Goal: Information Seeking & Learning: Learn about a topic

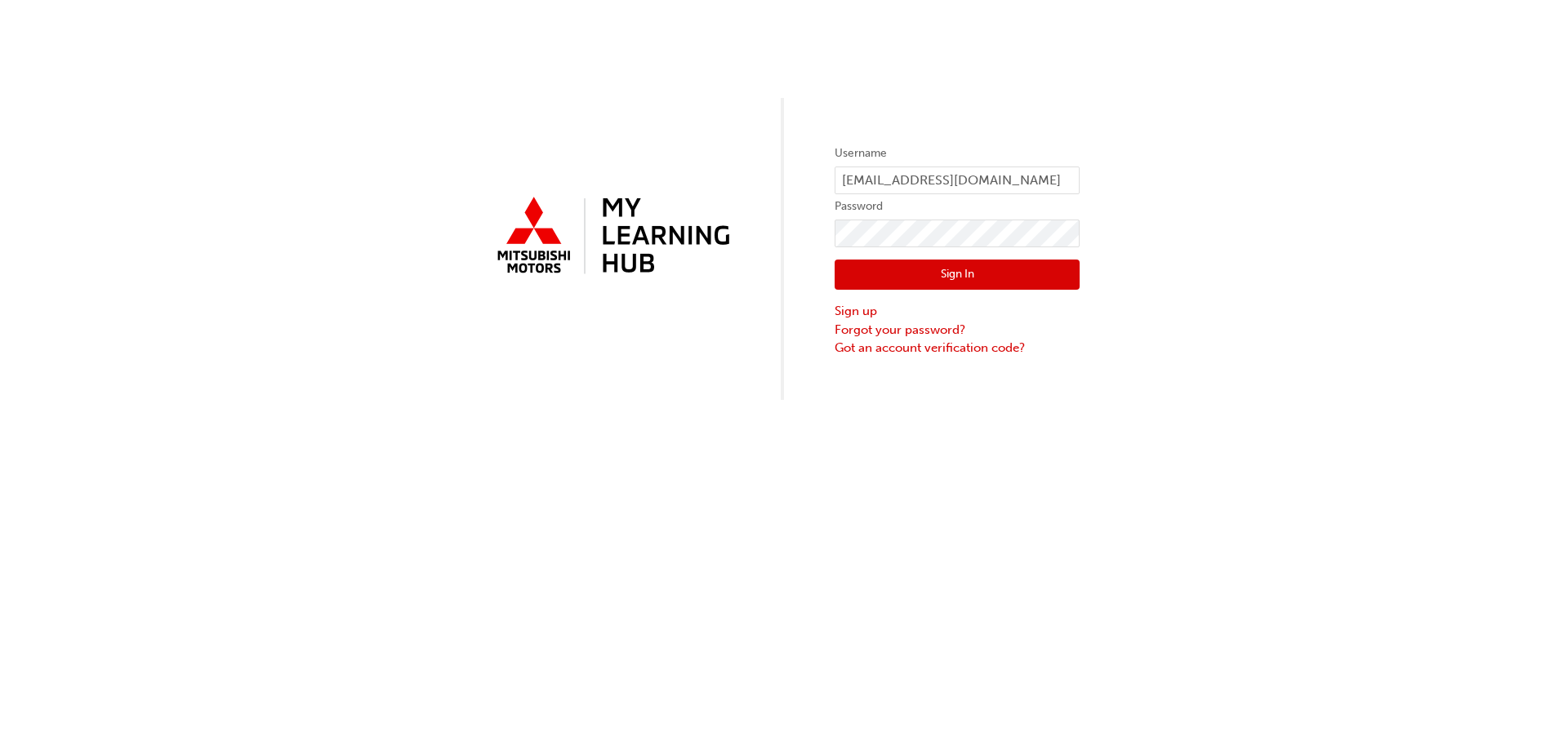
click at [907, 283] on button "Sign In" at bounding box center [956, 275] width 245 height 31
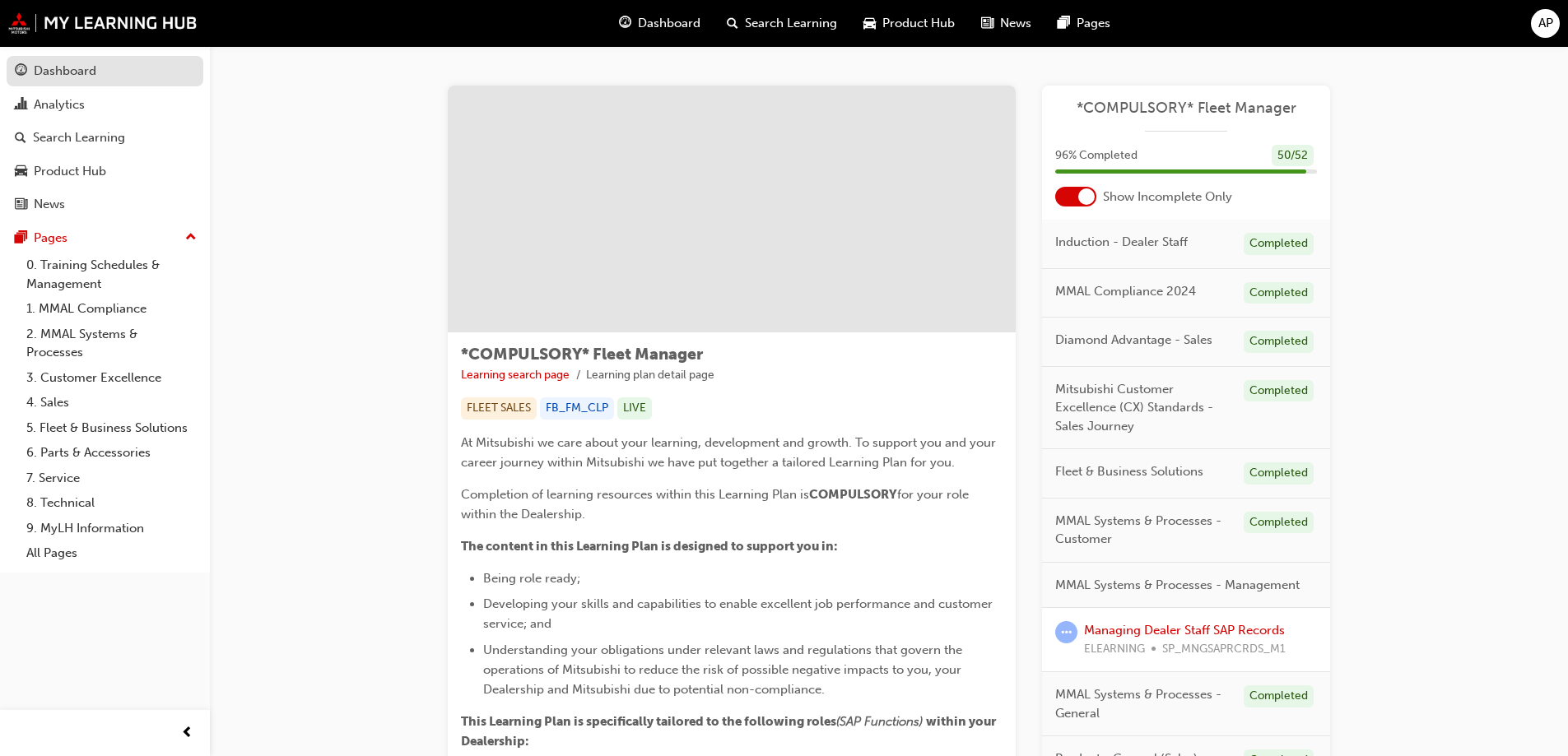
click at [62, 76] on div "Dashboard" at bounding box center [65, 72] width 63 height 19
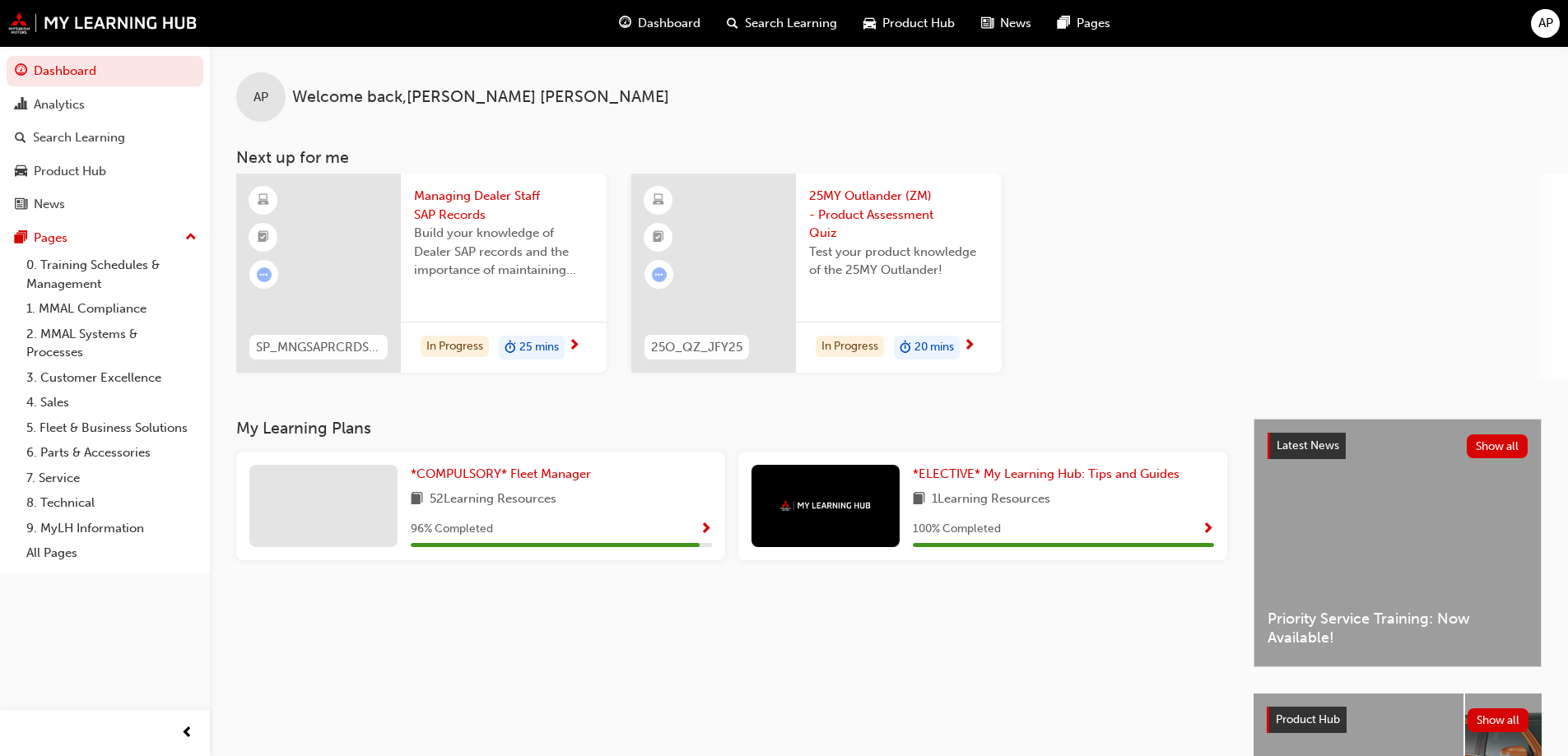
click at [567, 501] on div "52 Learning Resources" at bounding box center [562, 500] width 302 height 20
click at [556, 474] on span "*COMPULSORY* Fleet Manager" at bounding box center [501, 474] width 180 height 15
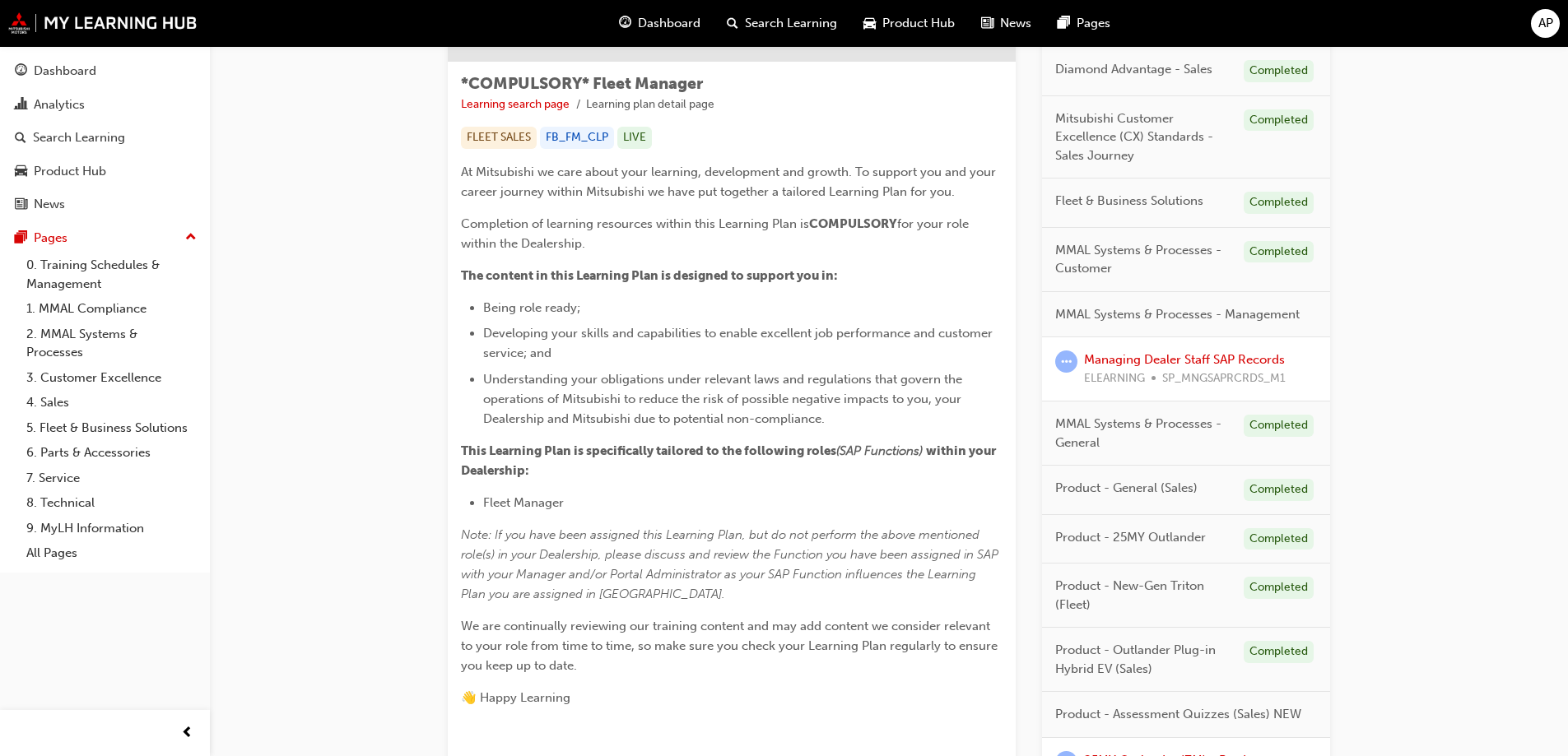
scroll to position [291, 0]
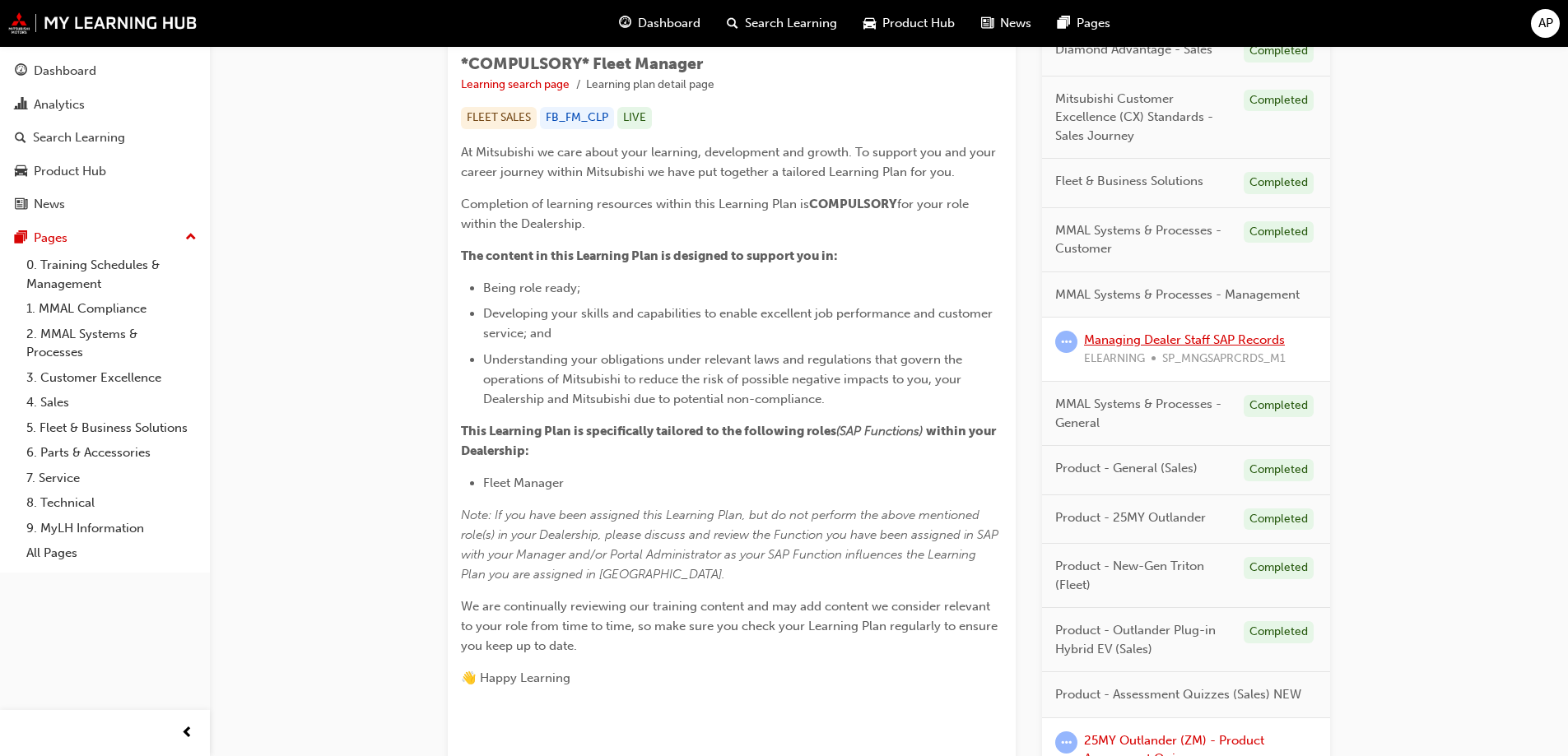
click at [1164, 337] on link "Managing Dealer Staff SAP Records" at bounding box center [1184, 339] width 201 height 15
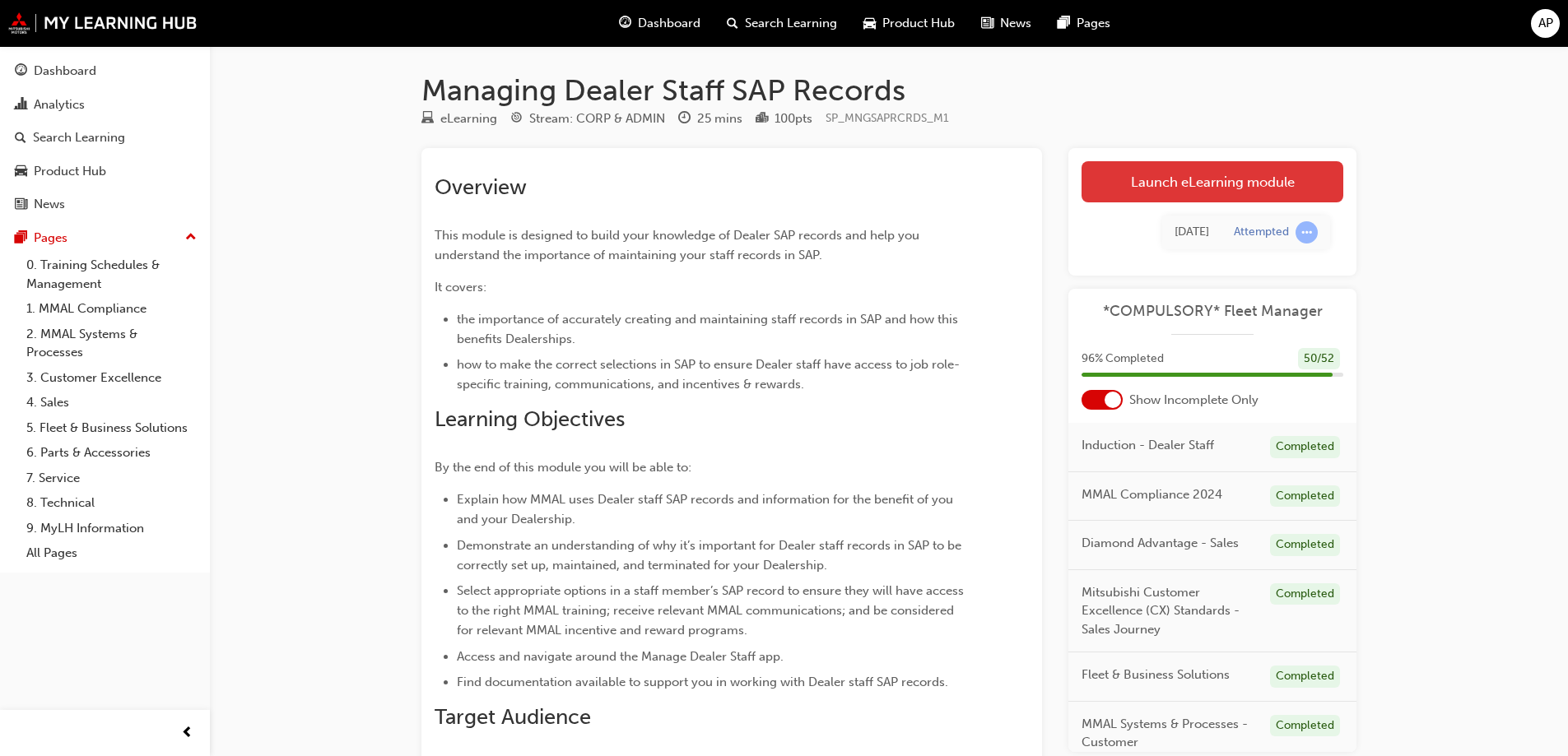
click at [1187, 188] on link "Launch eLearning module" at bounding box center [1212, 182] width 262 height 42
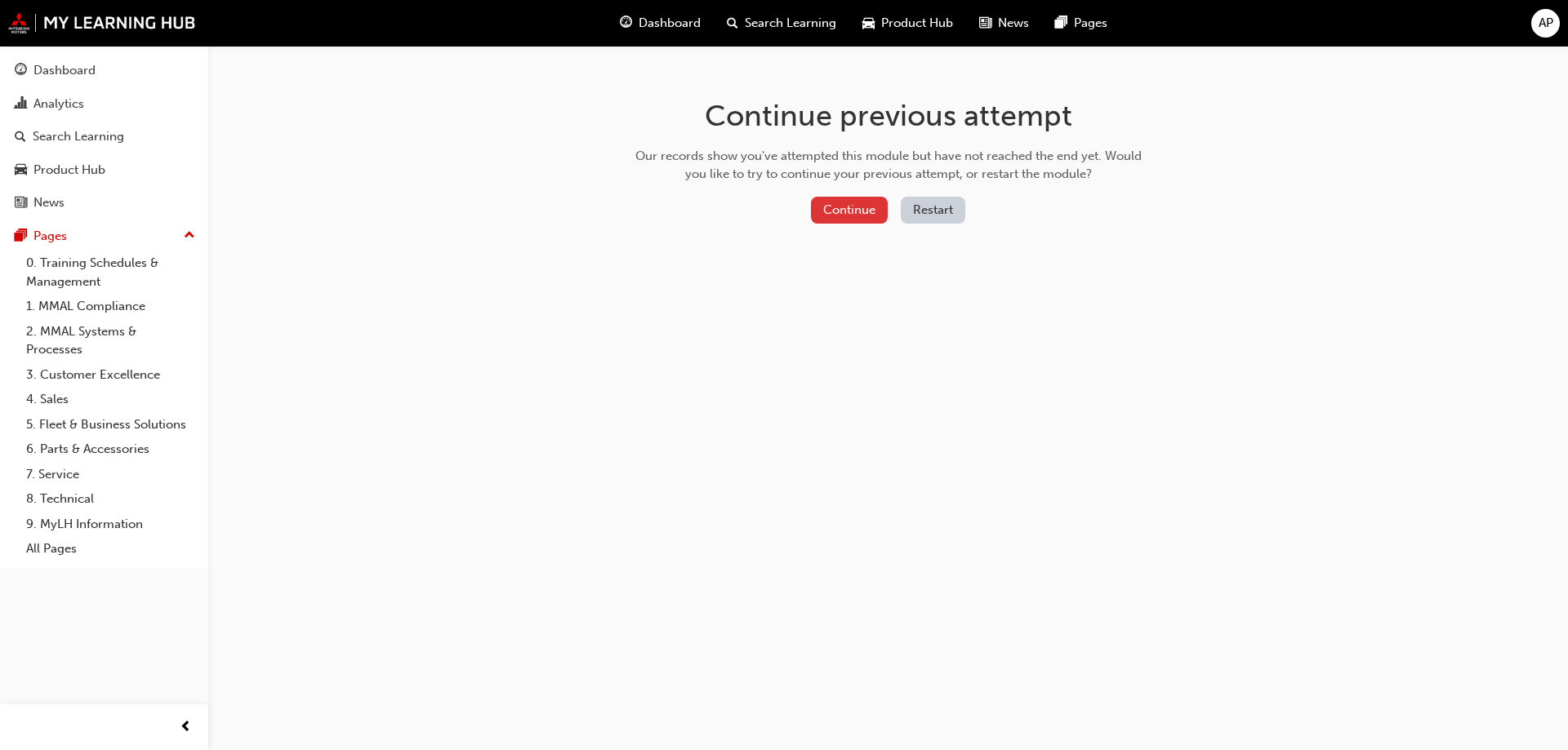
click at [848, 204] on button "Continue" at bounding box center [849, 210] width 77 height 27
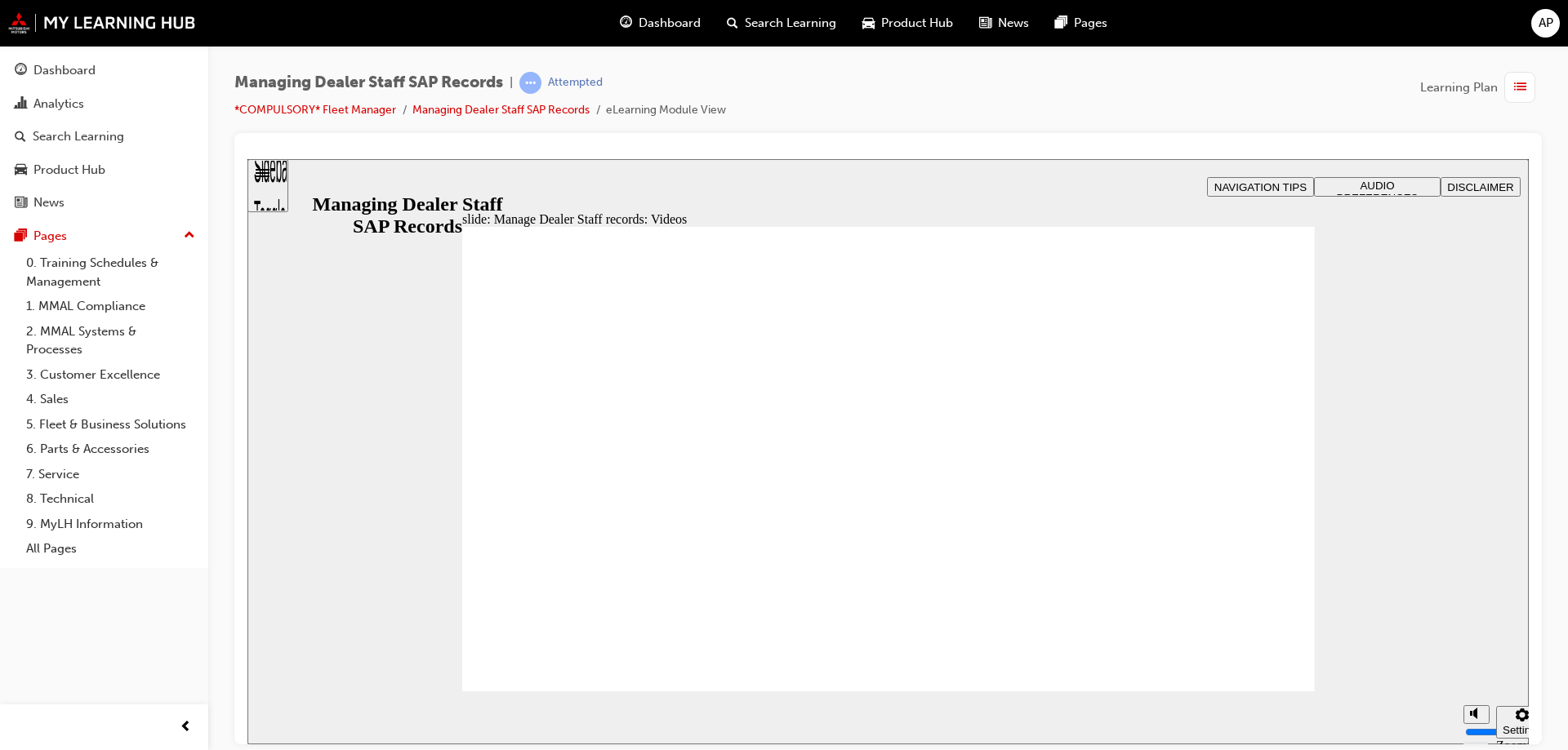
drag, startPoint x: 1135, startPoint y: 624, endPoint x: 1148, endPoint y: 626, distance: 13.2
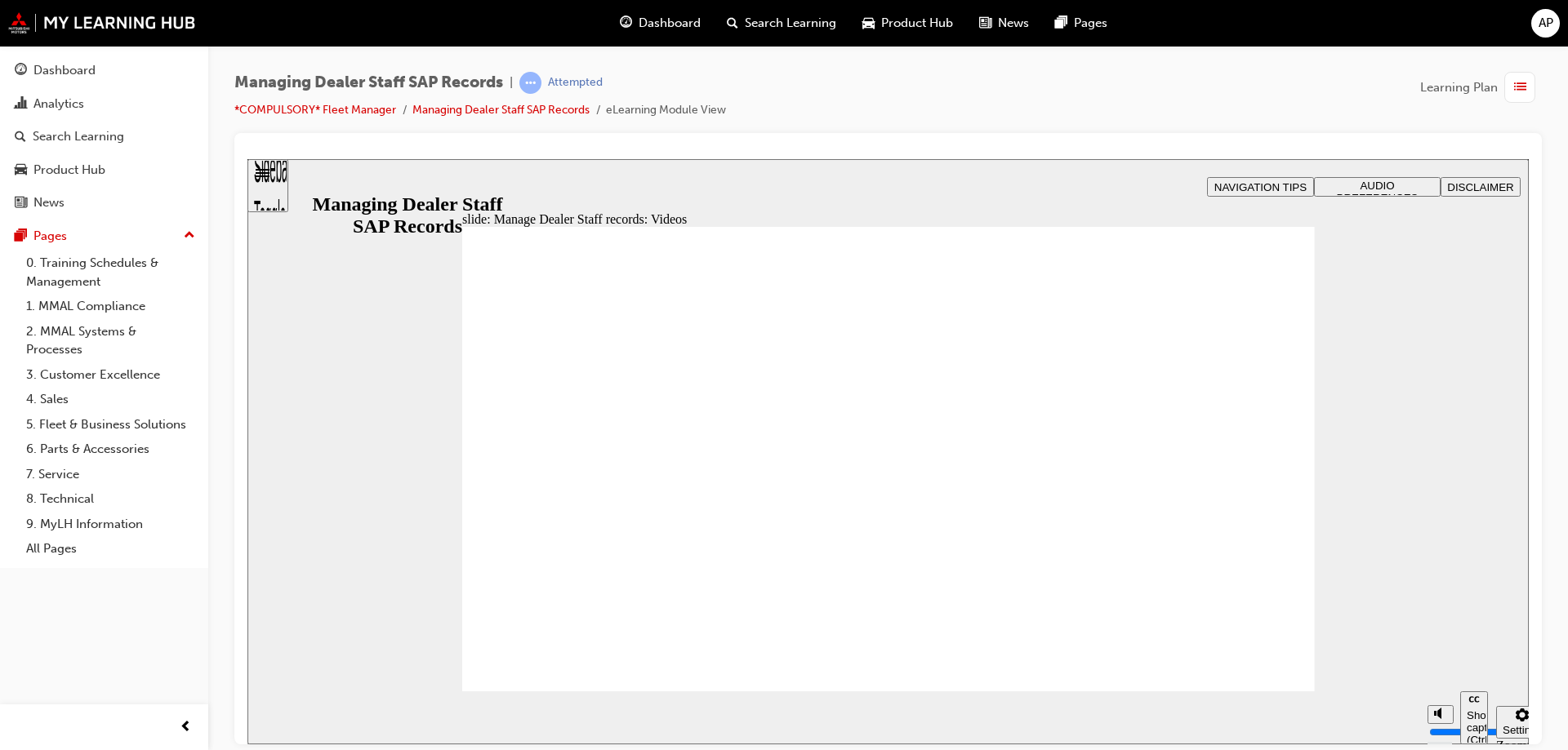
type input "123"
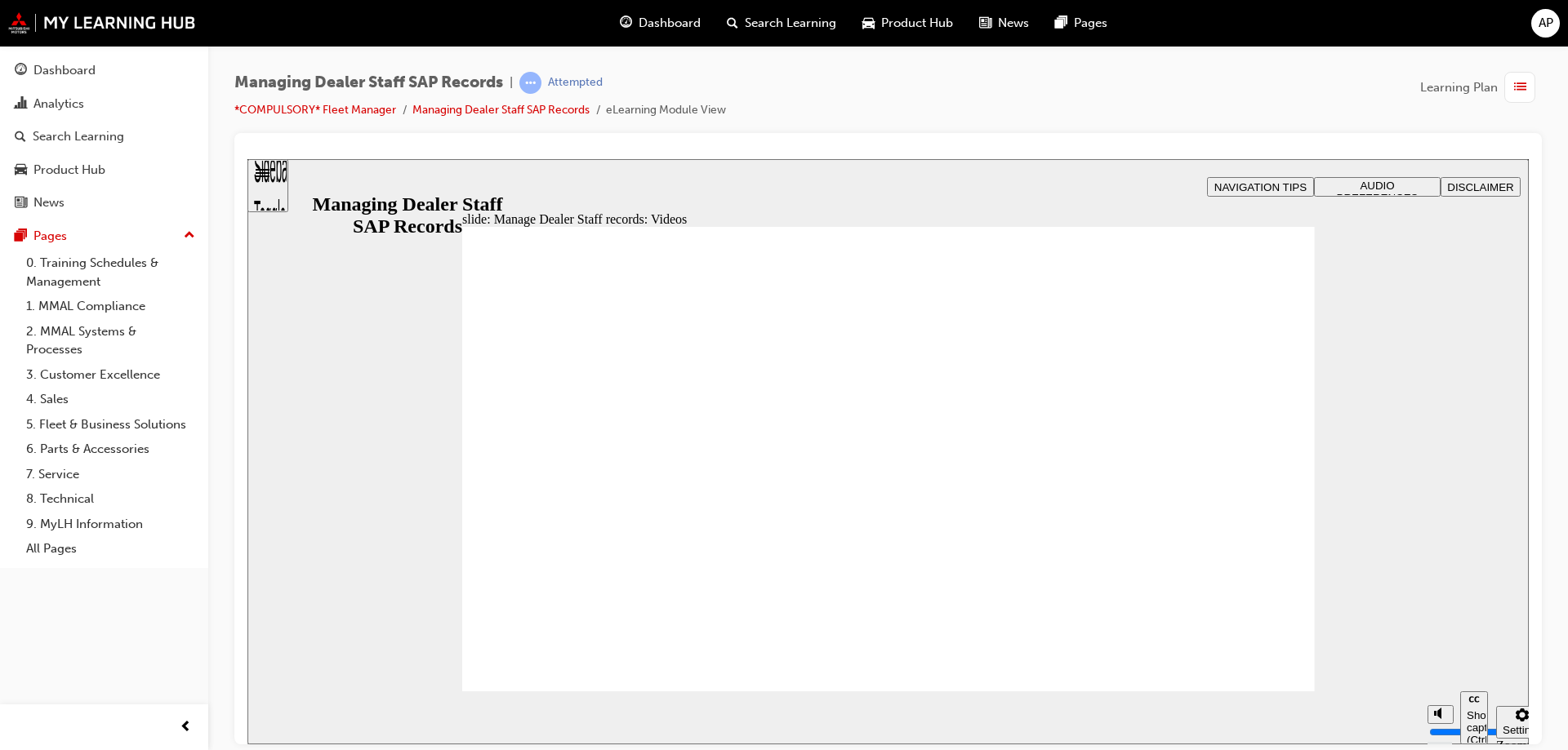
type input "0"
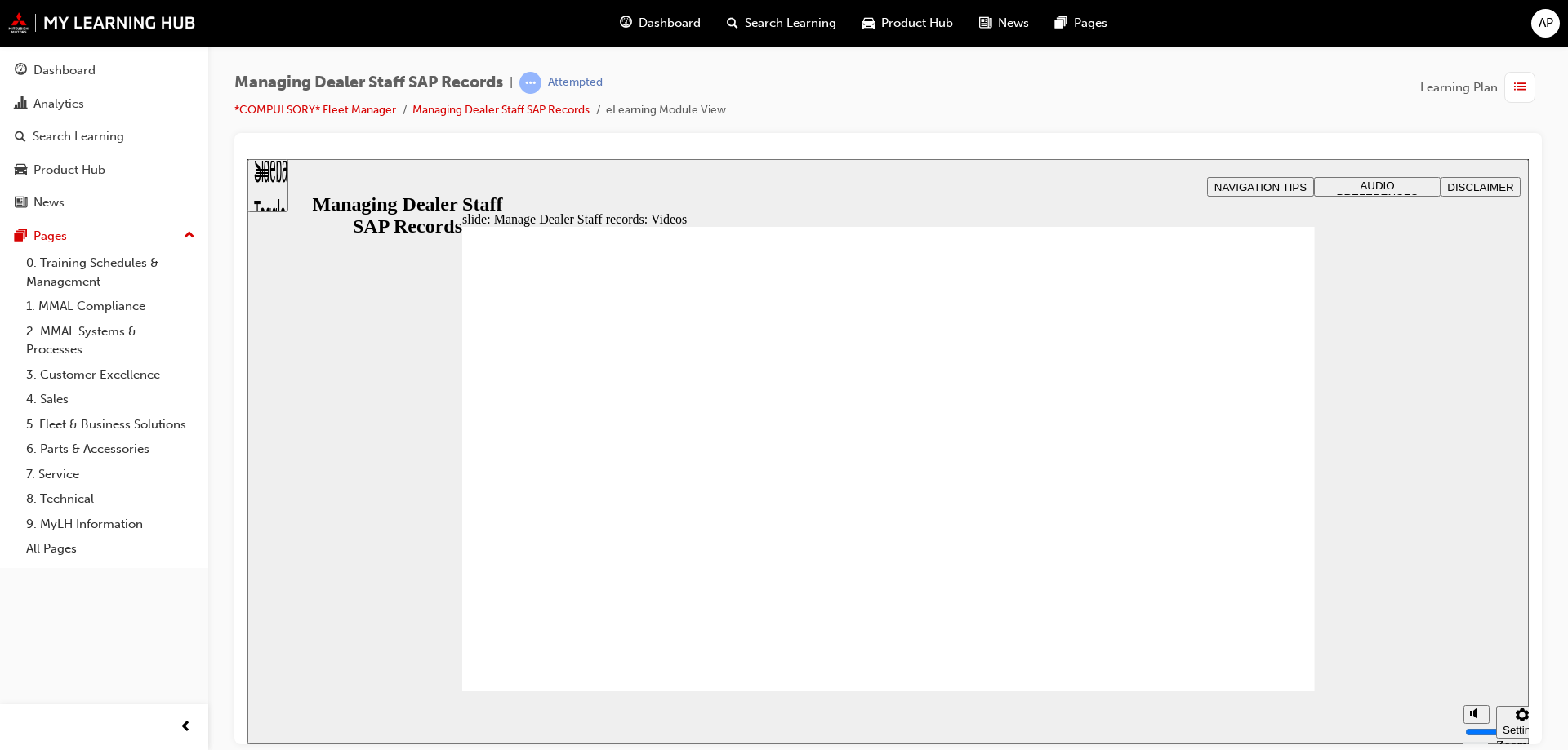
type input "0"
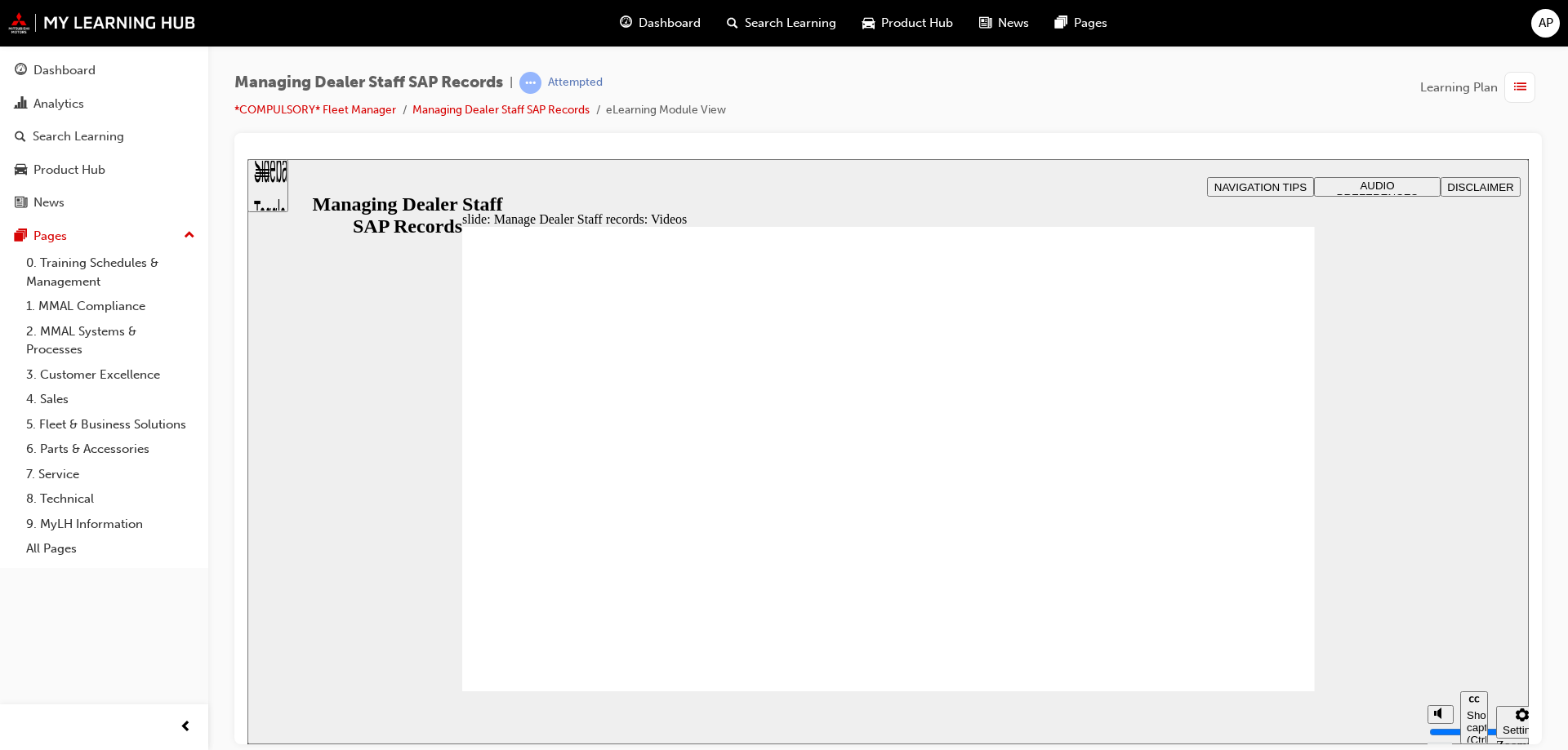
type input "0"
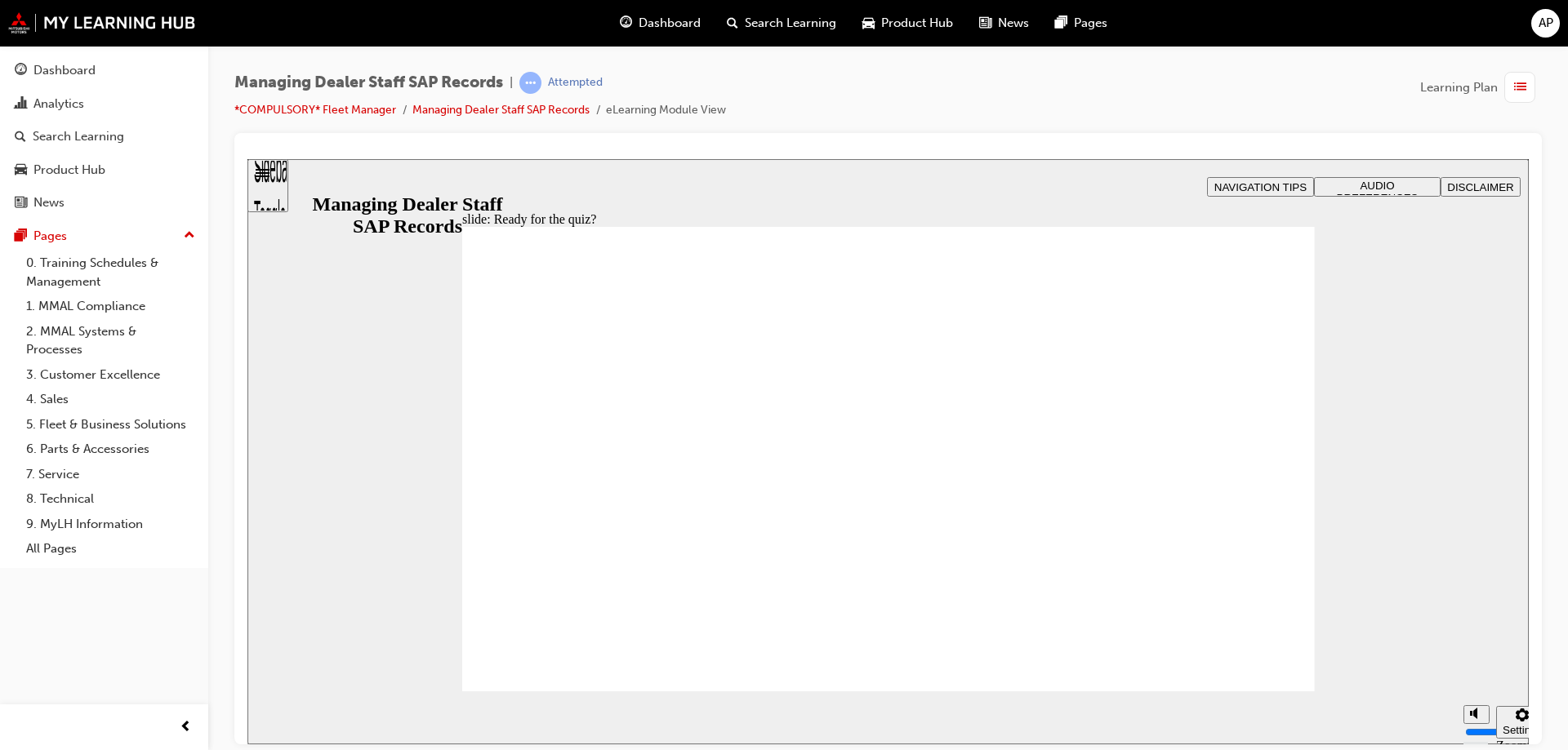
checkbox input "true"
drag, startPoint x: 1189, startPoint y: 606, endPoint x: 1200, endPoint y: 631, distance: 27.3
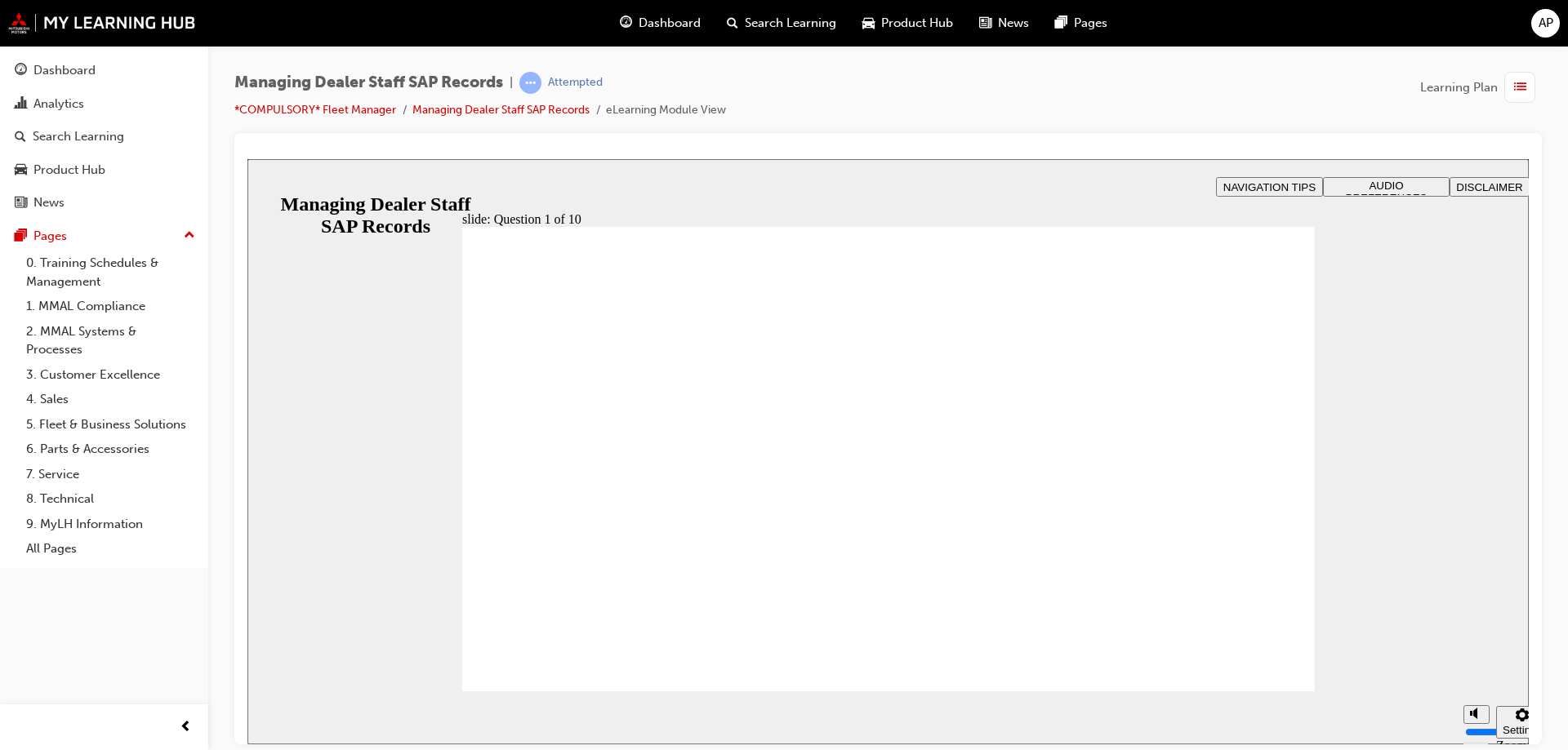
radio input "true"
radio input "false"
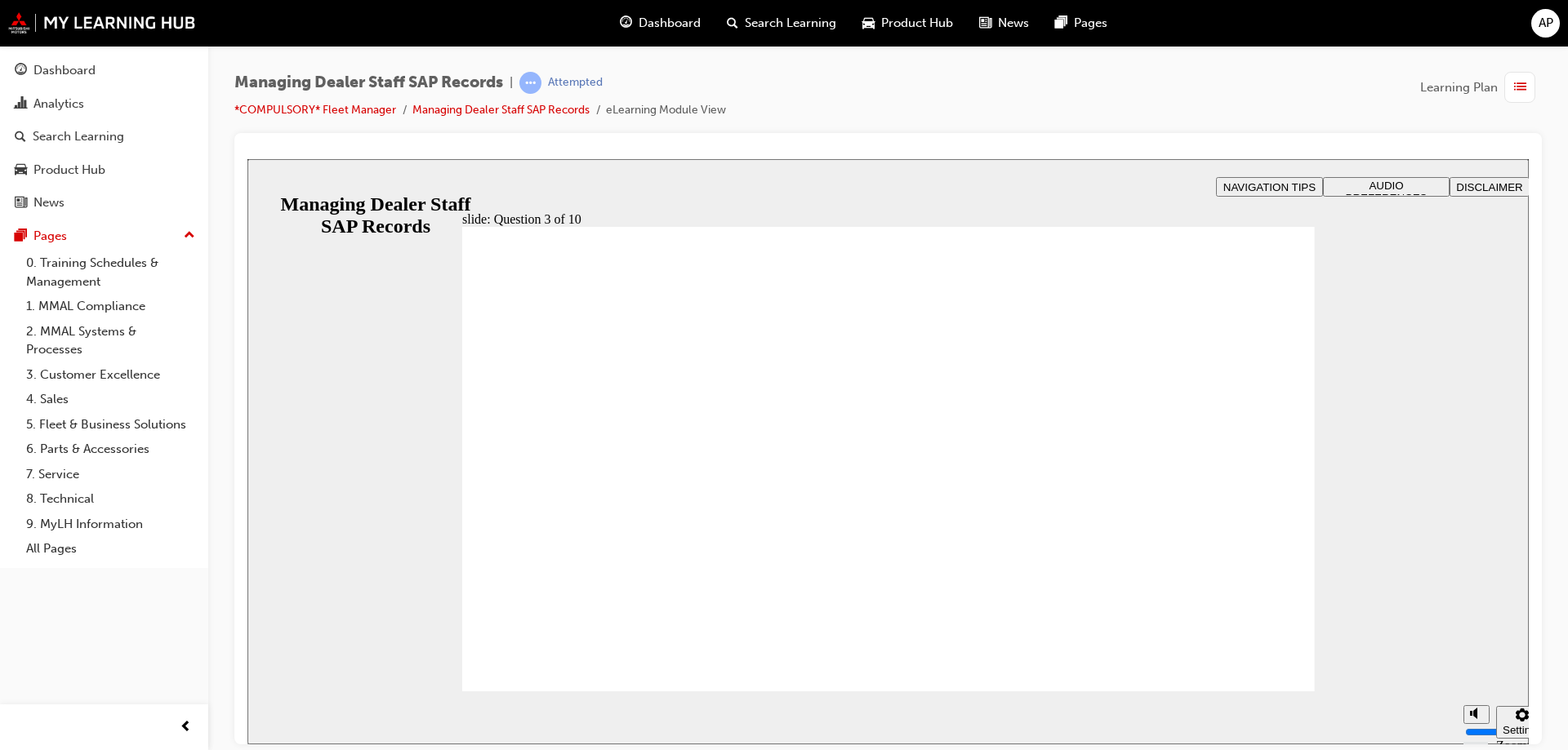
radio input "true"
checkbox input "true"
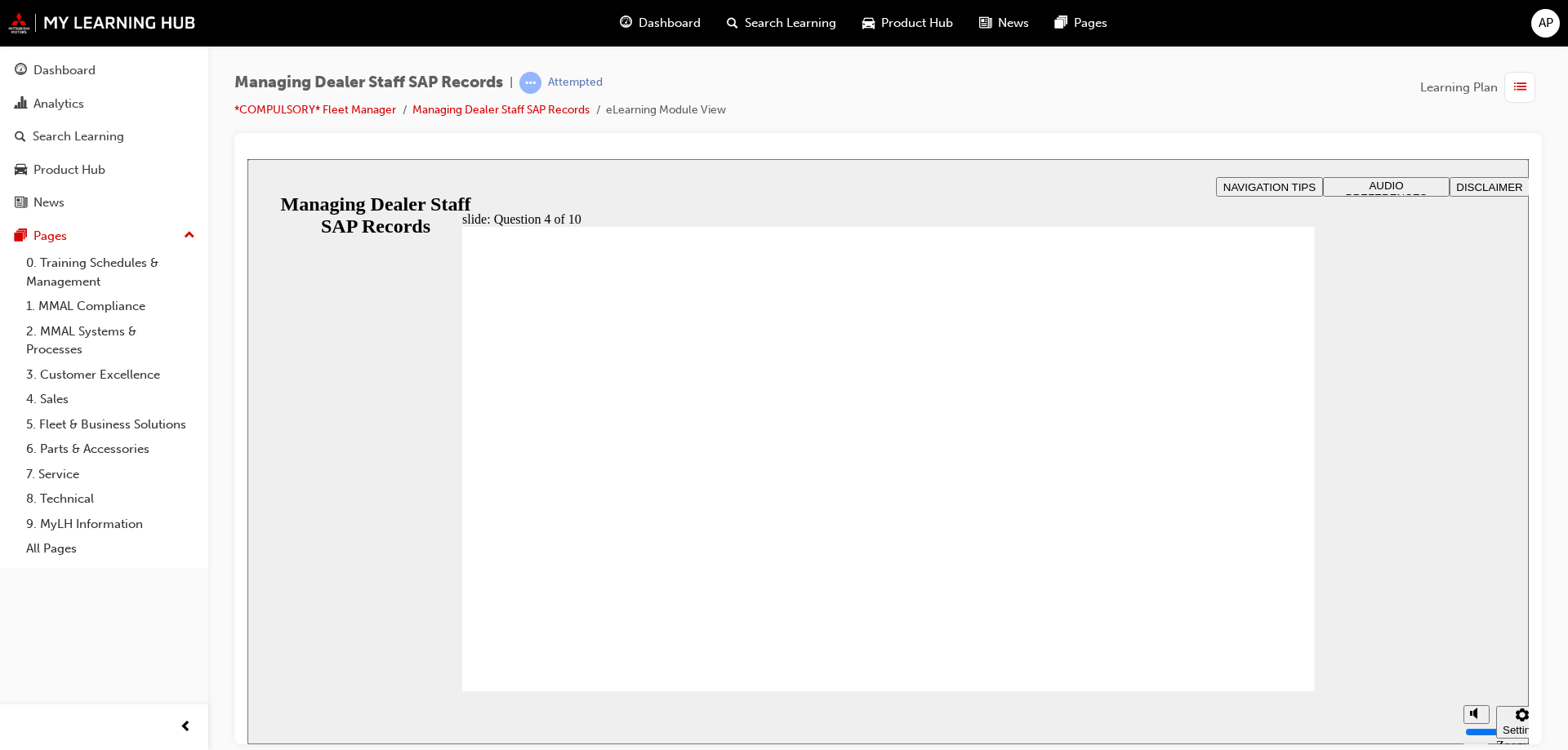
checkbox input "true"
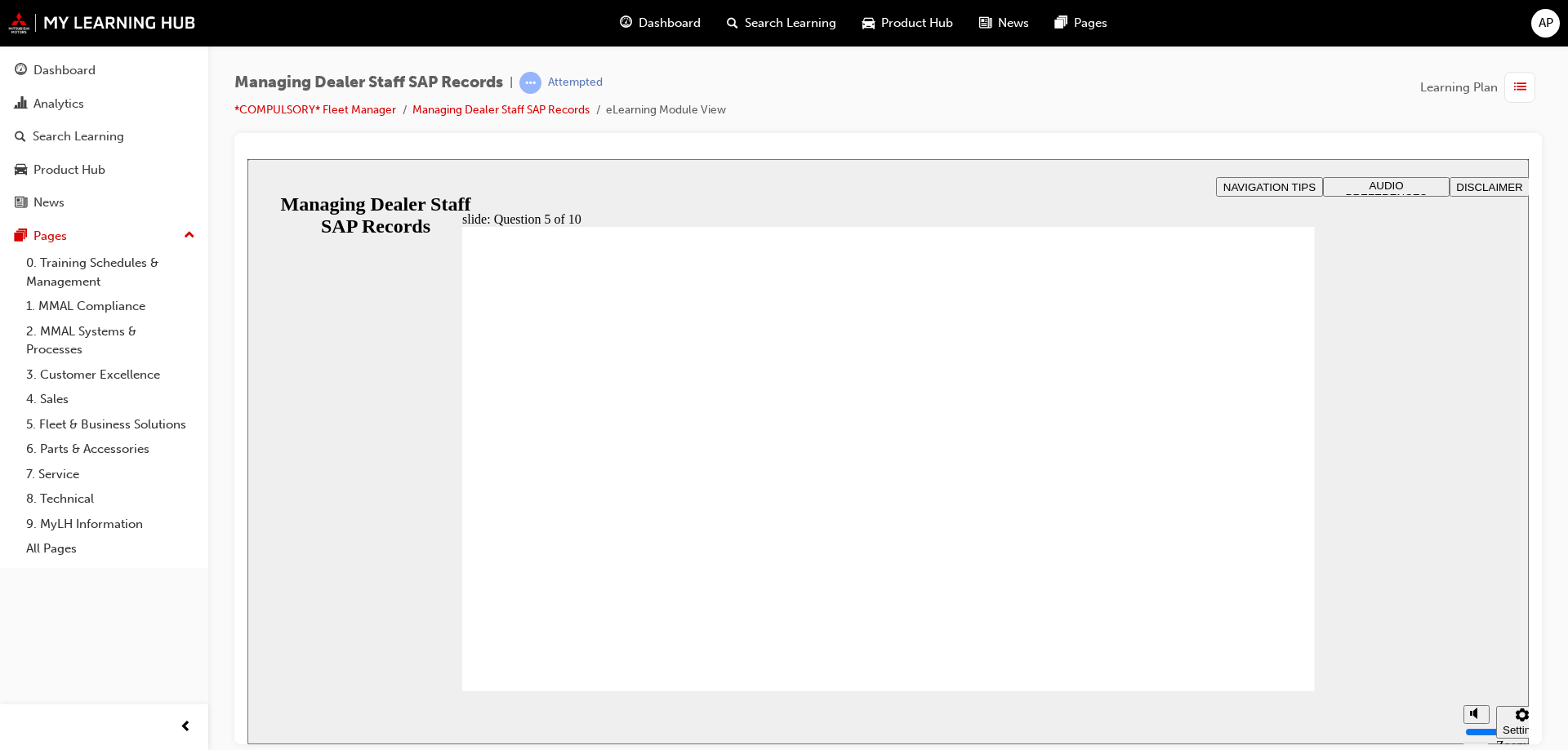
radio input "true"
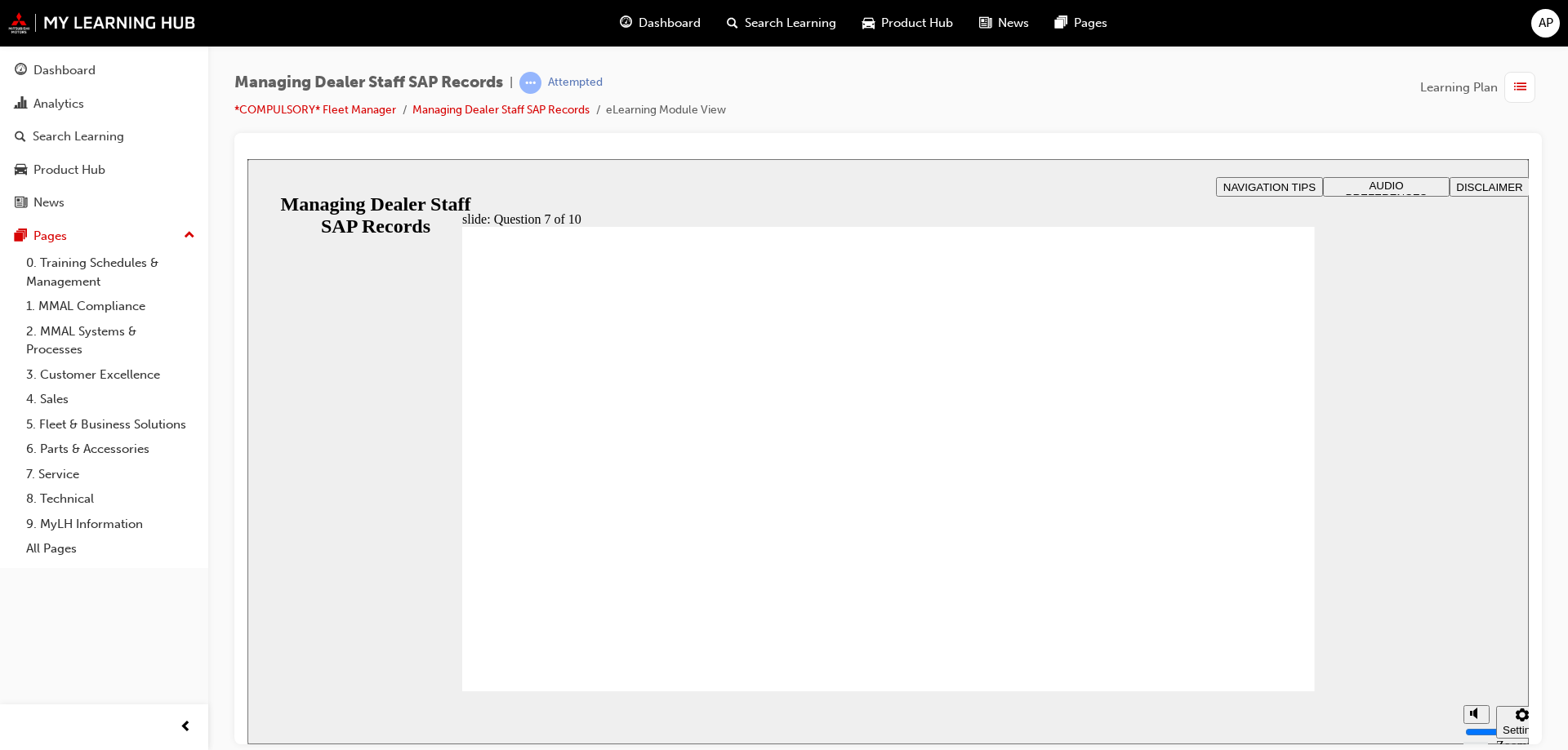
checkbox input "true"
radio input "true"
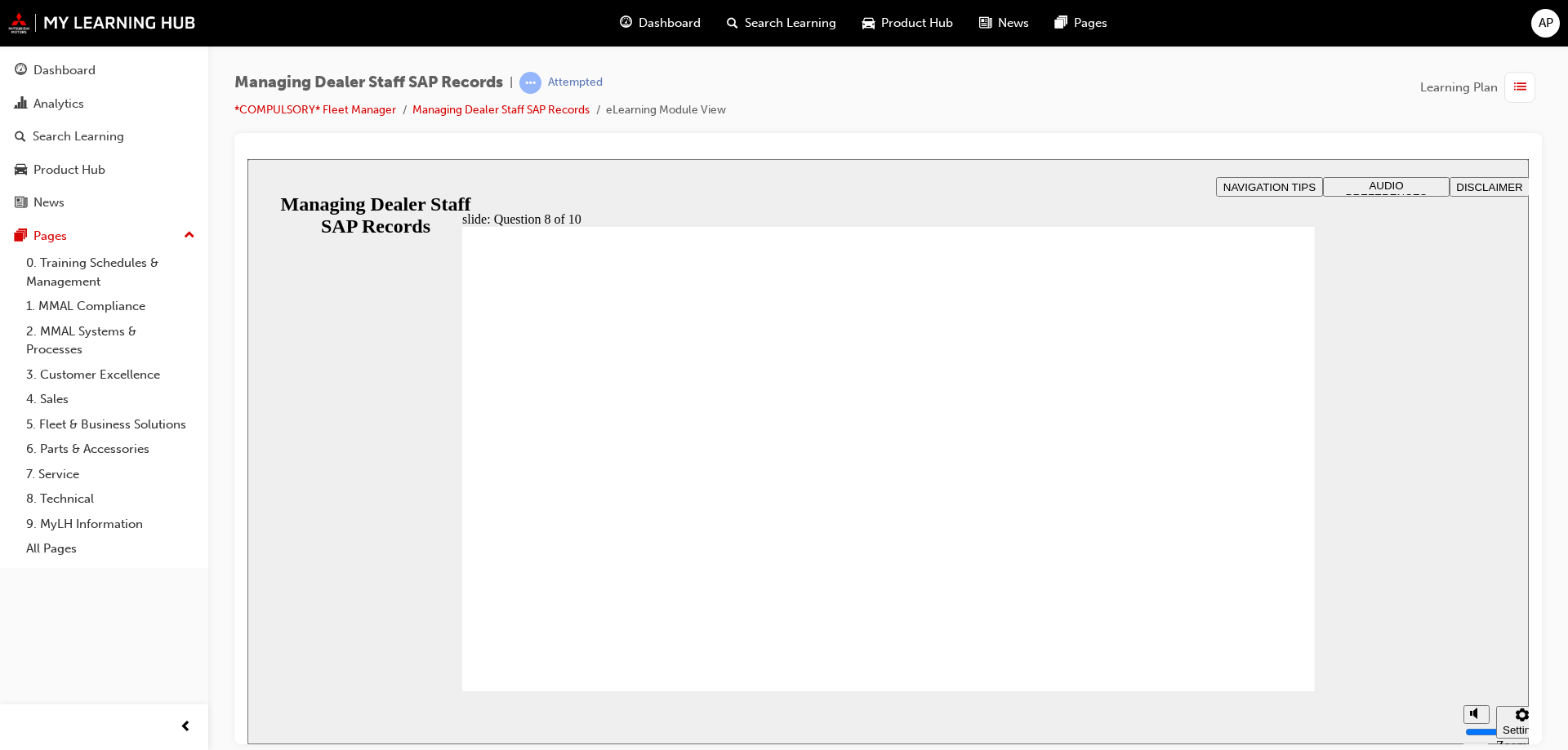
radio input "true"
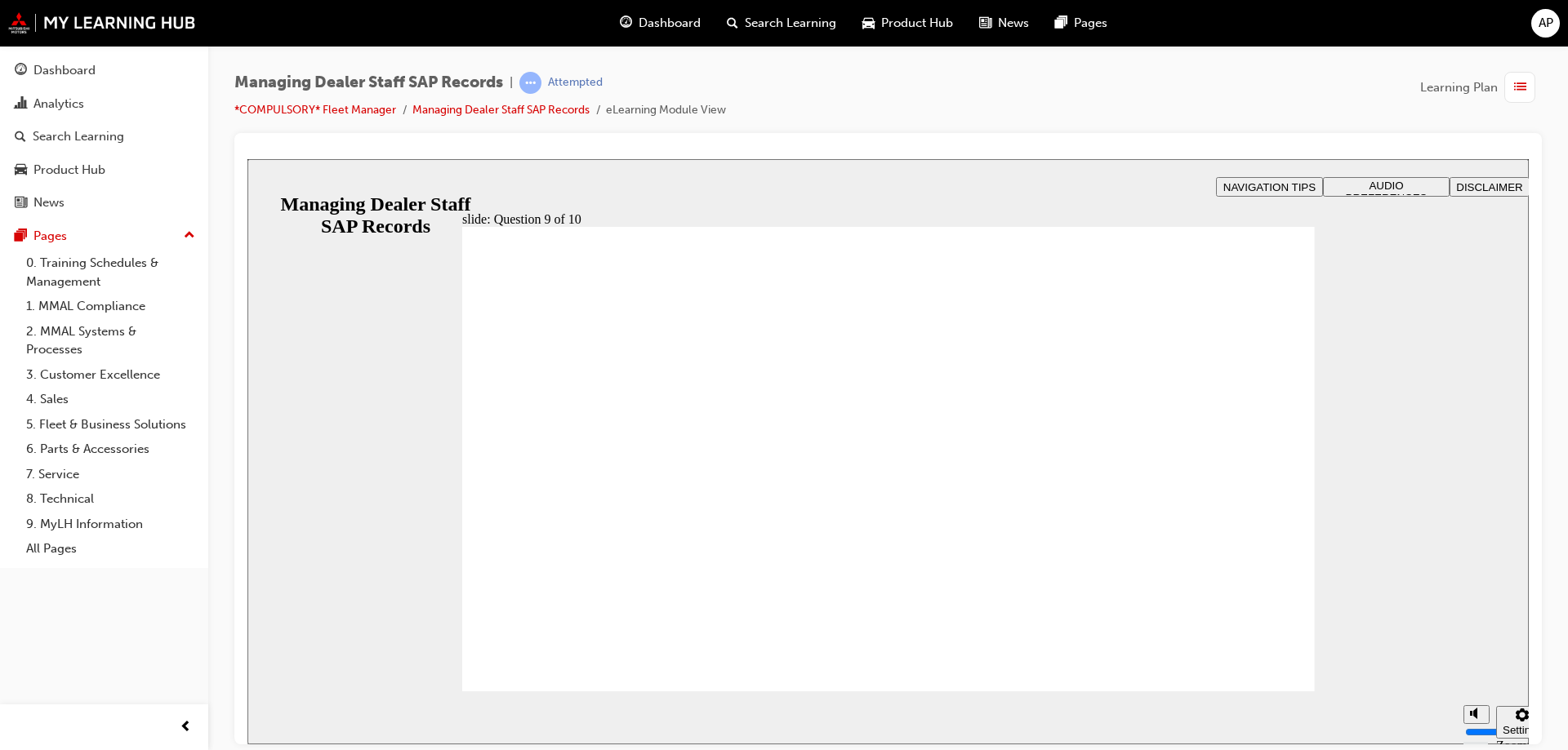
radio input "true"
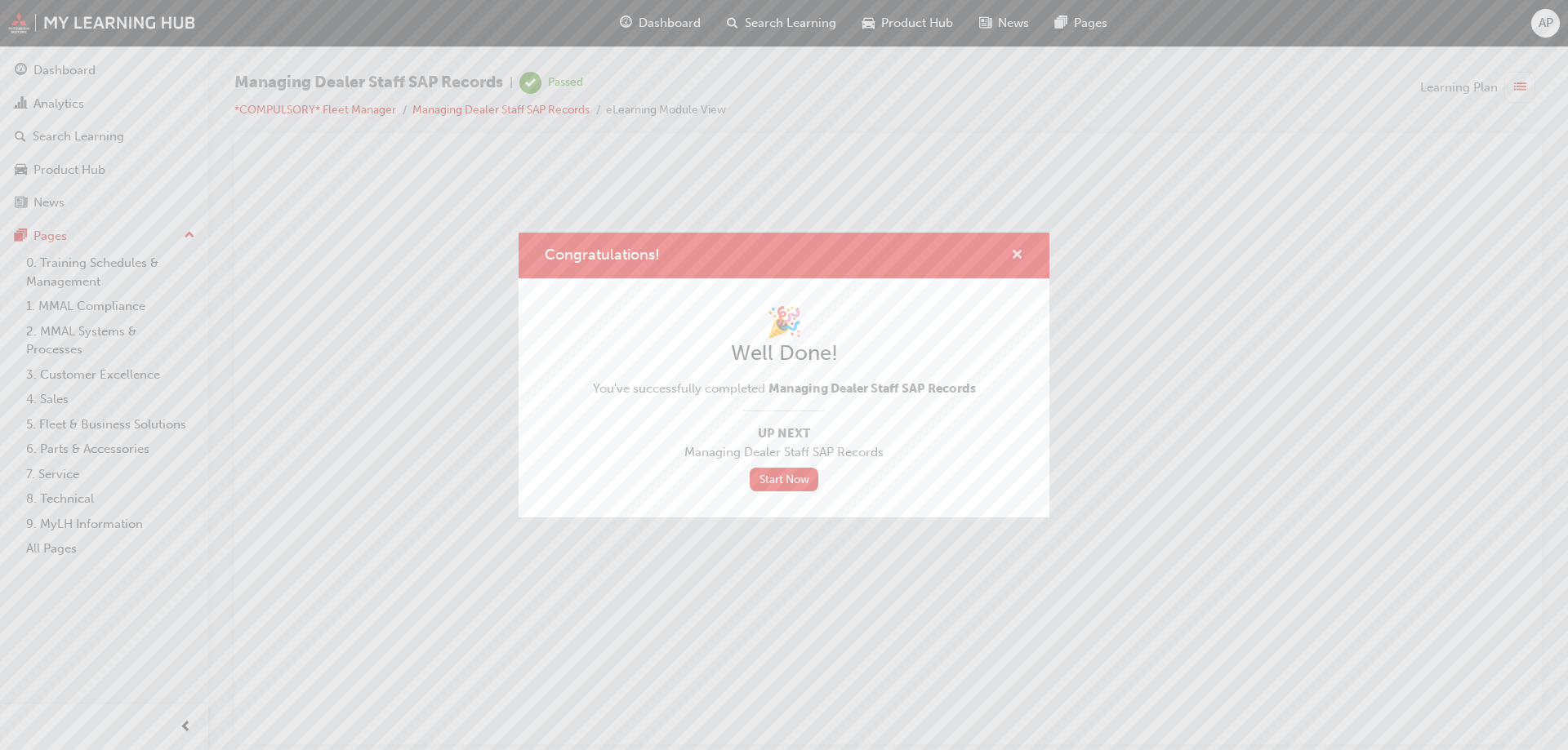
click at [1018, 254] on span "cross-icon" at bounding box center [1017, 256] width 12 height 14
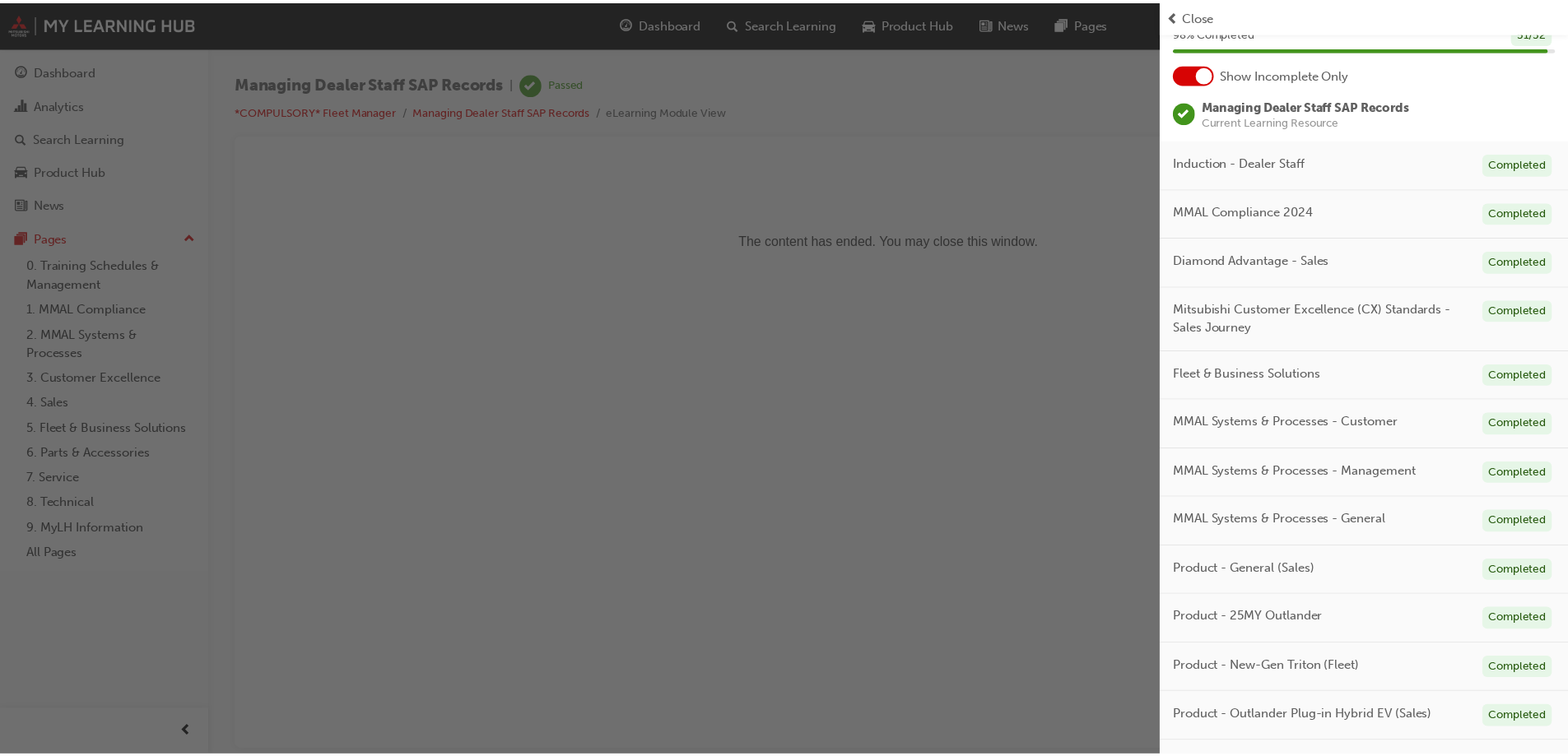
scroll to position [164, 0]
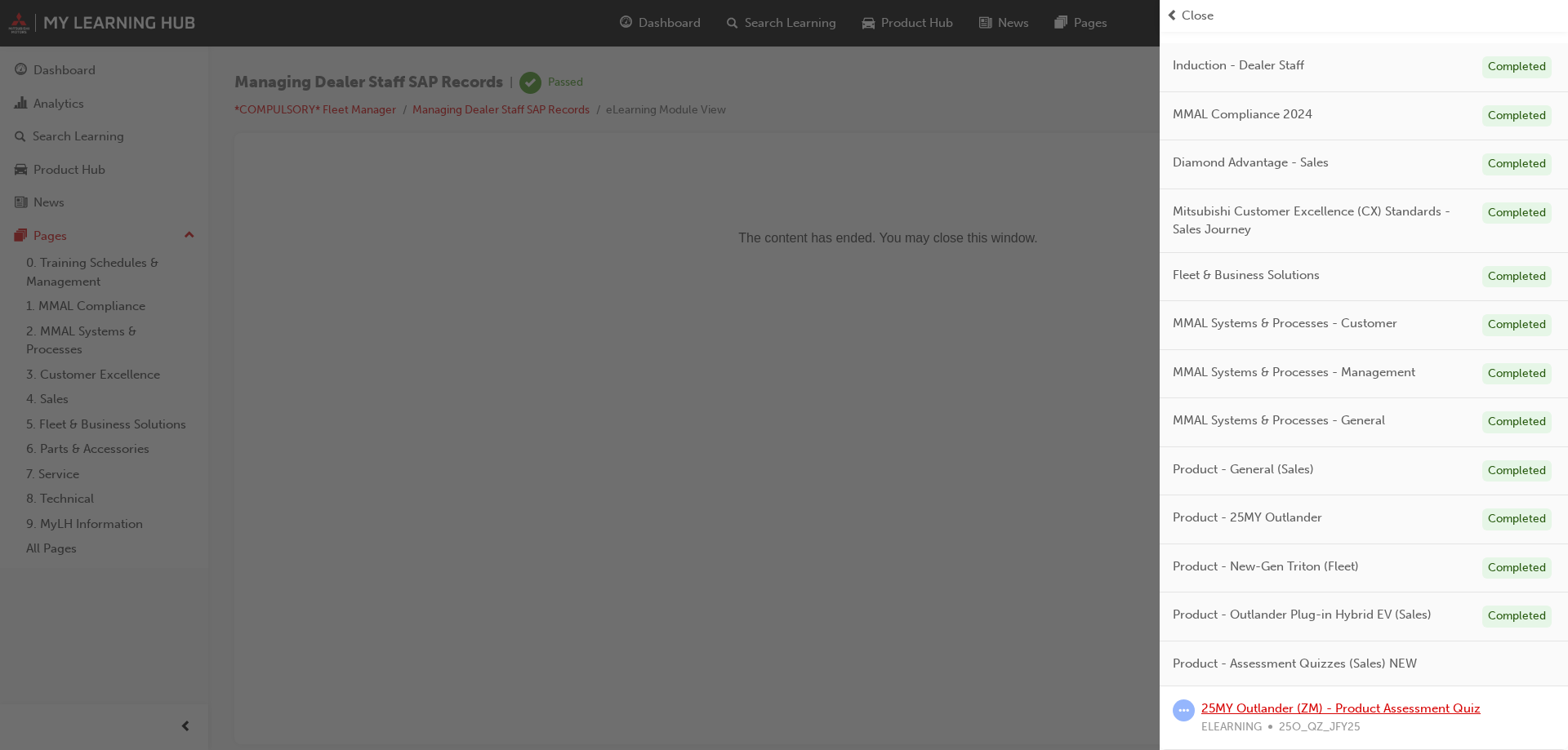
click at [1235, 708] on link "25MY Outlander (ZM) - Product Assessment Quiz" at bounding box center [1340, 708] width 279 height 14
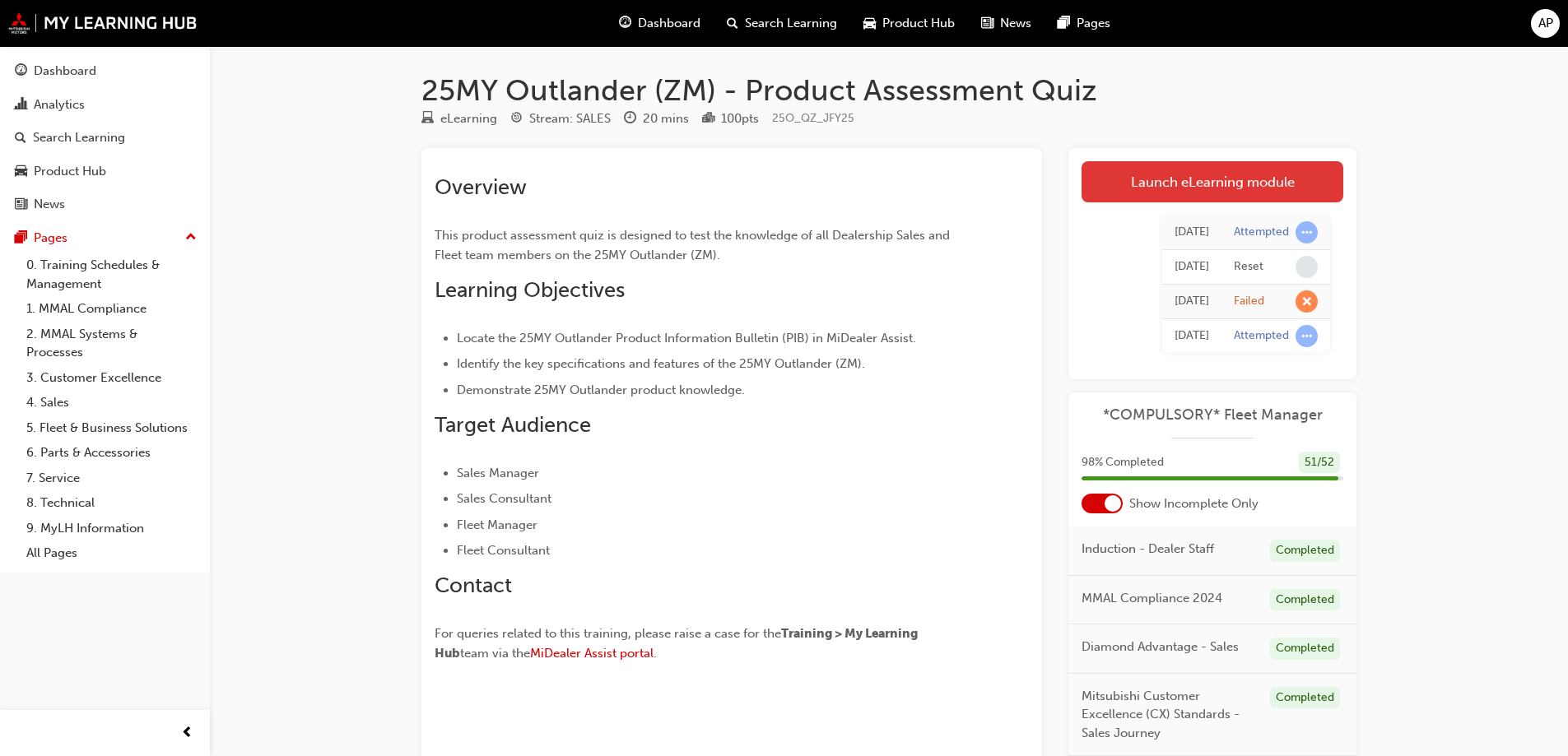
click at [1209, 186] on link "Launch eLearning module" at bounding box center [1212, 182] width 262 height 42
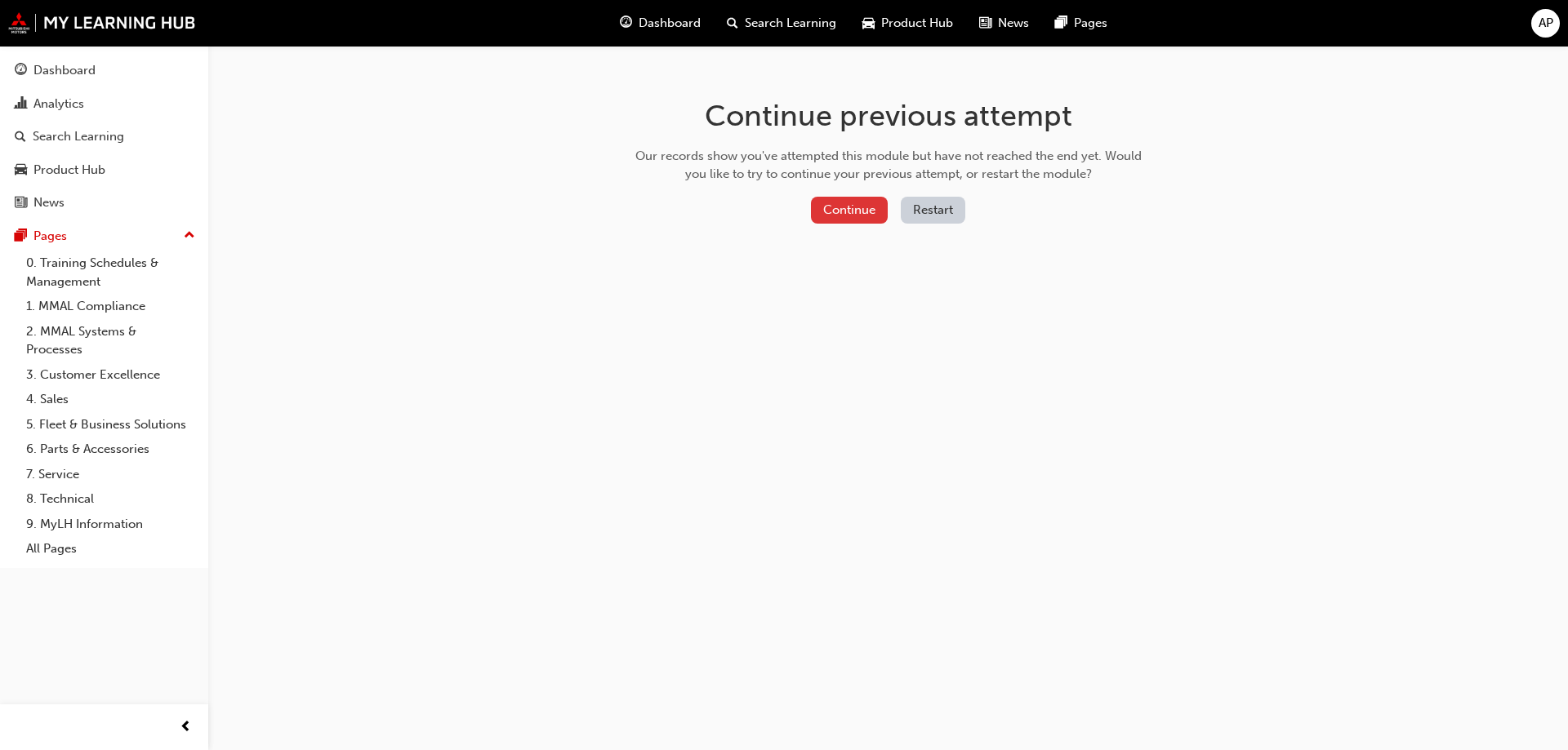
click at [854, 213] on button "Continue" at bounding box center [849, 210] width 77 height 27
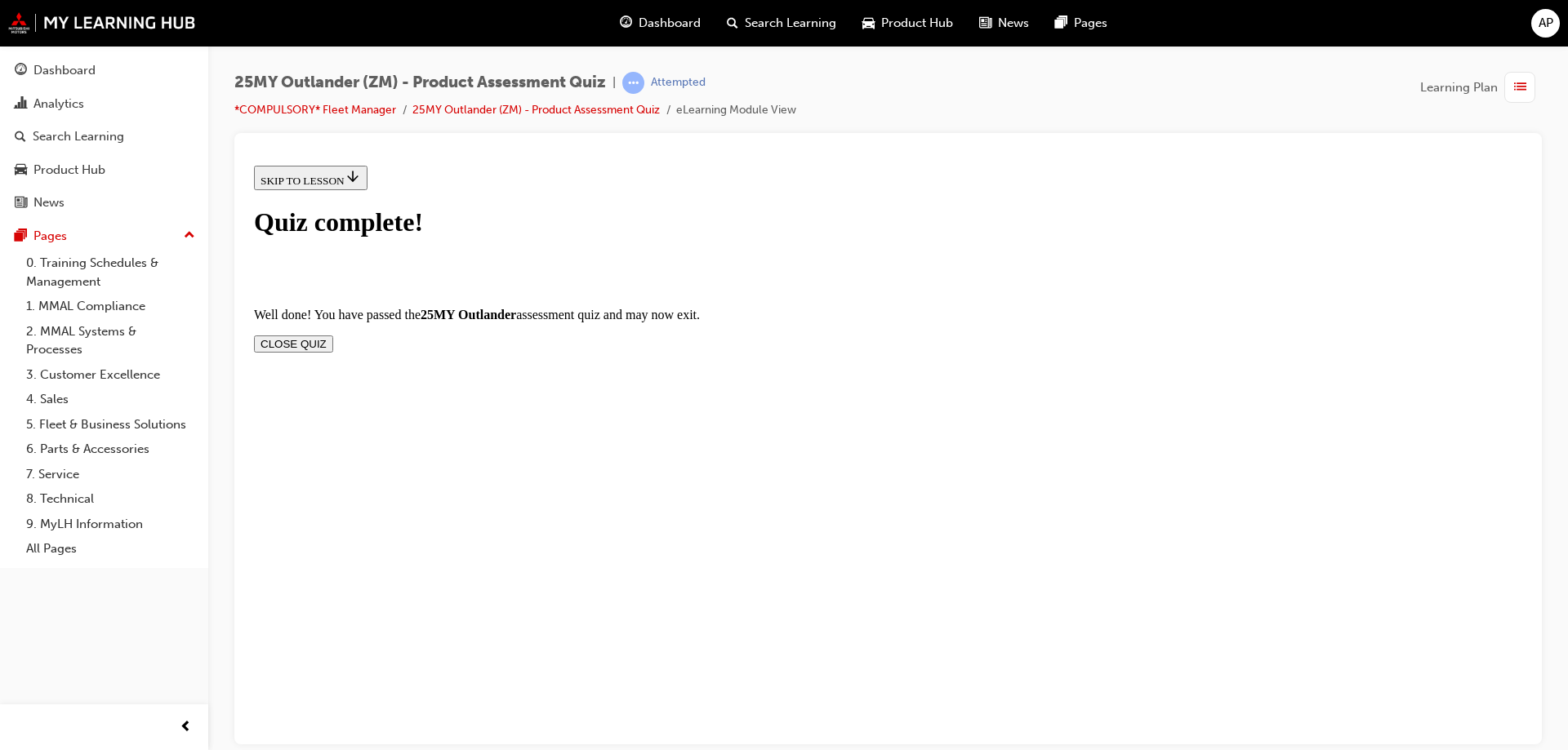
click at [333, 335] on button "CLOSE QUIZ" at bounding box center [293, 343] width 80 height 17
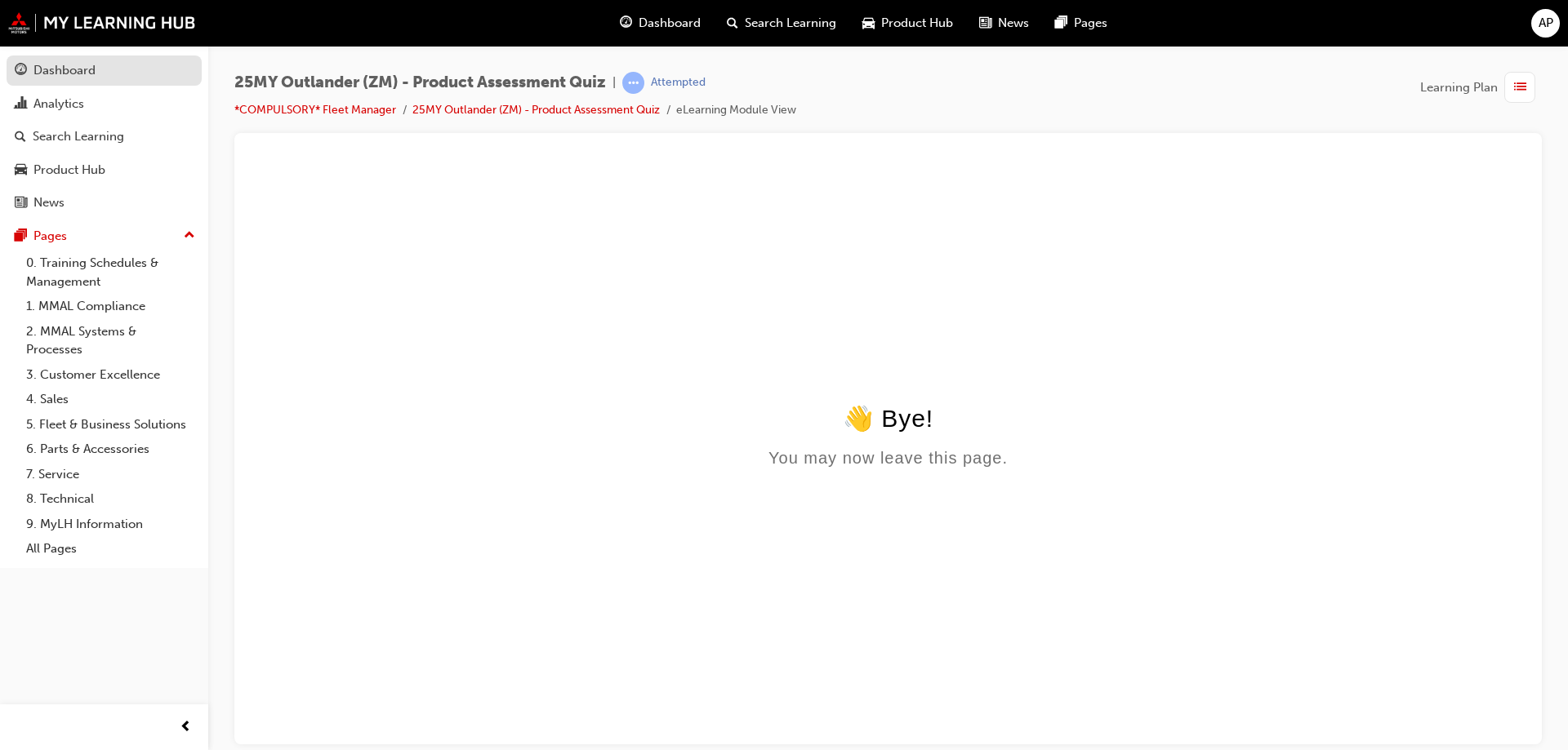
click at [59, 63] on div "Dashboard" at bounding box center [64, 71] width 62 height 19
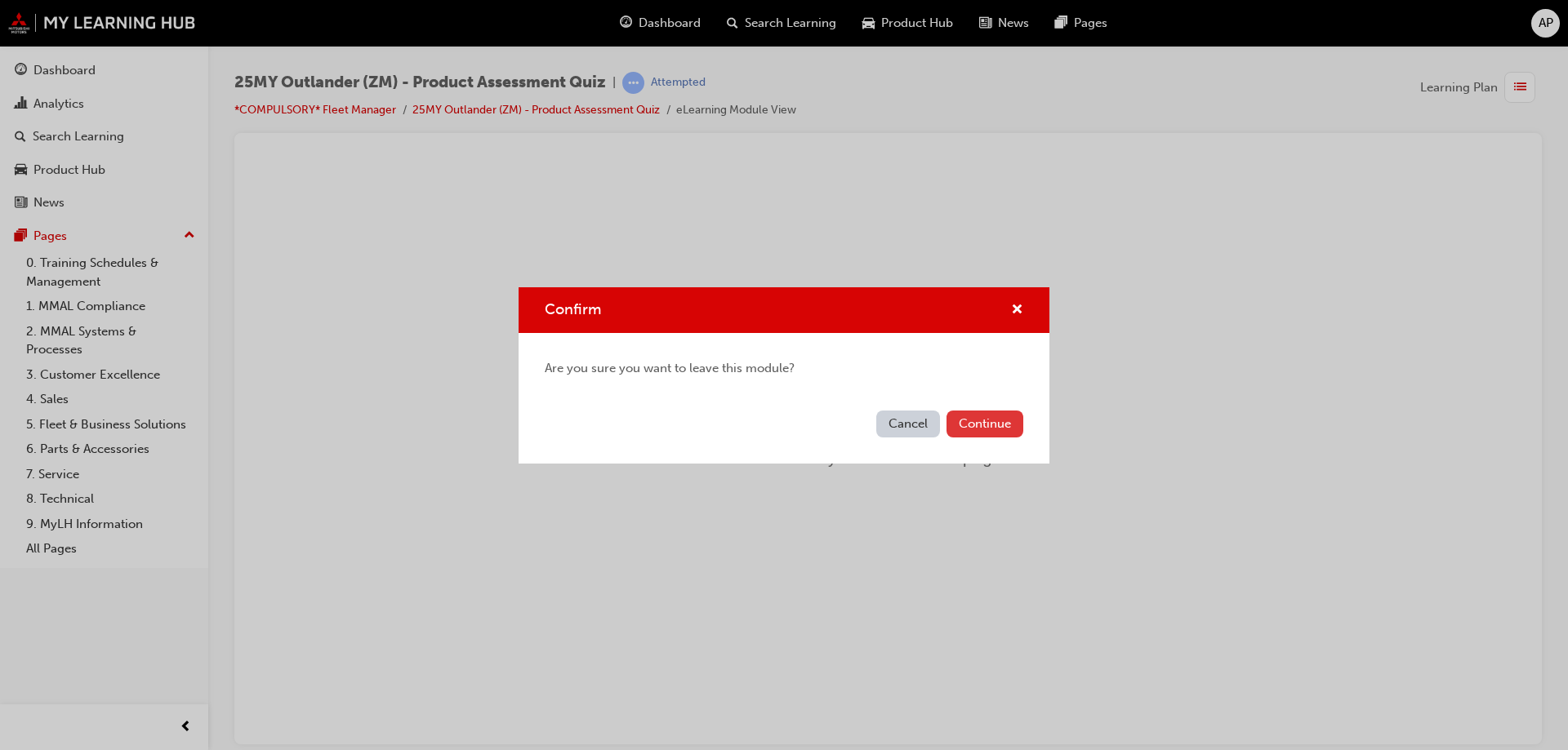
click at [986, 420] on button "Continue" at bounding box center [985, 424] width 77 height 27
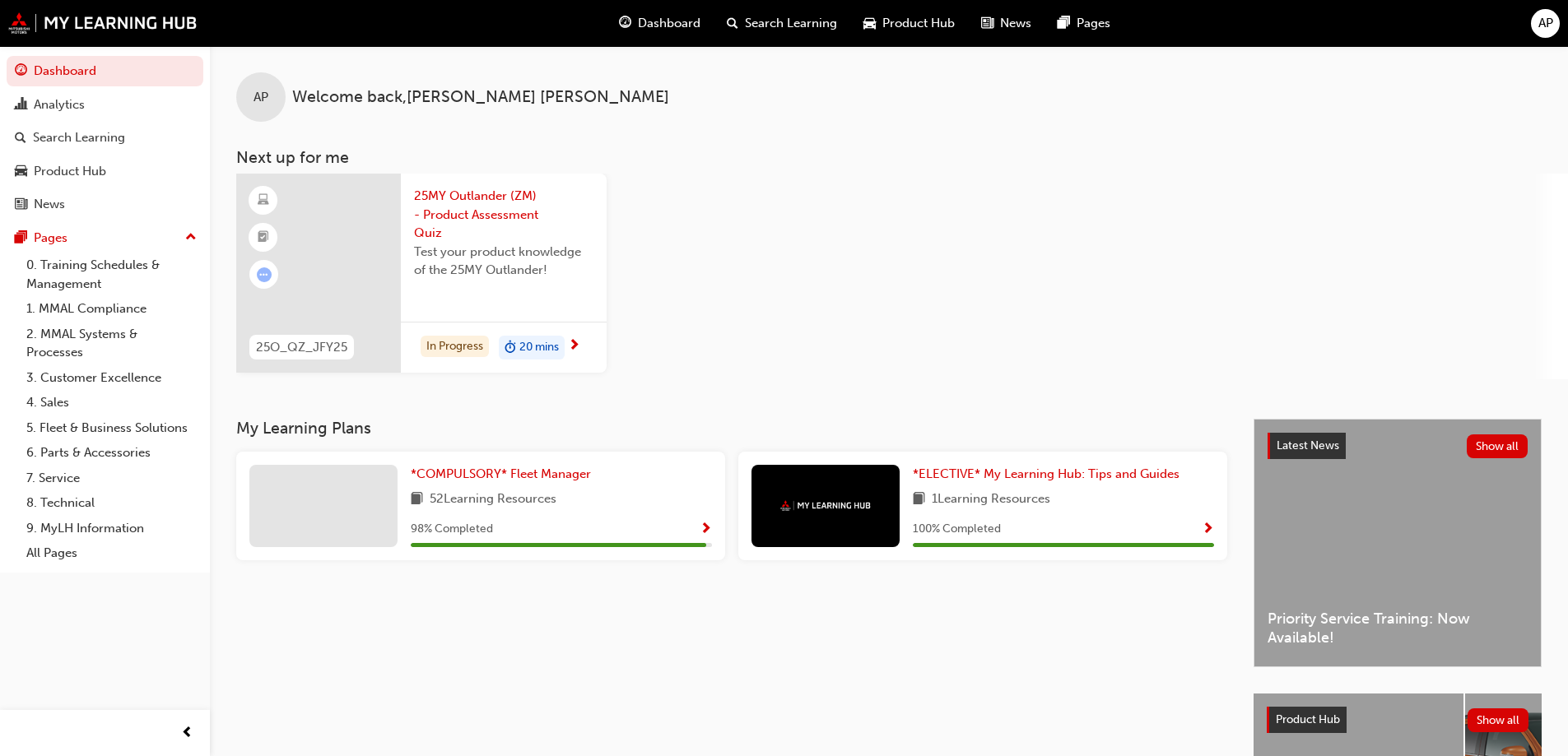
click at [468, 210] on span "25MY Outlander (ZM) - Product Assessment Quiz" at bounding box center [504, 215] width 180 height 56
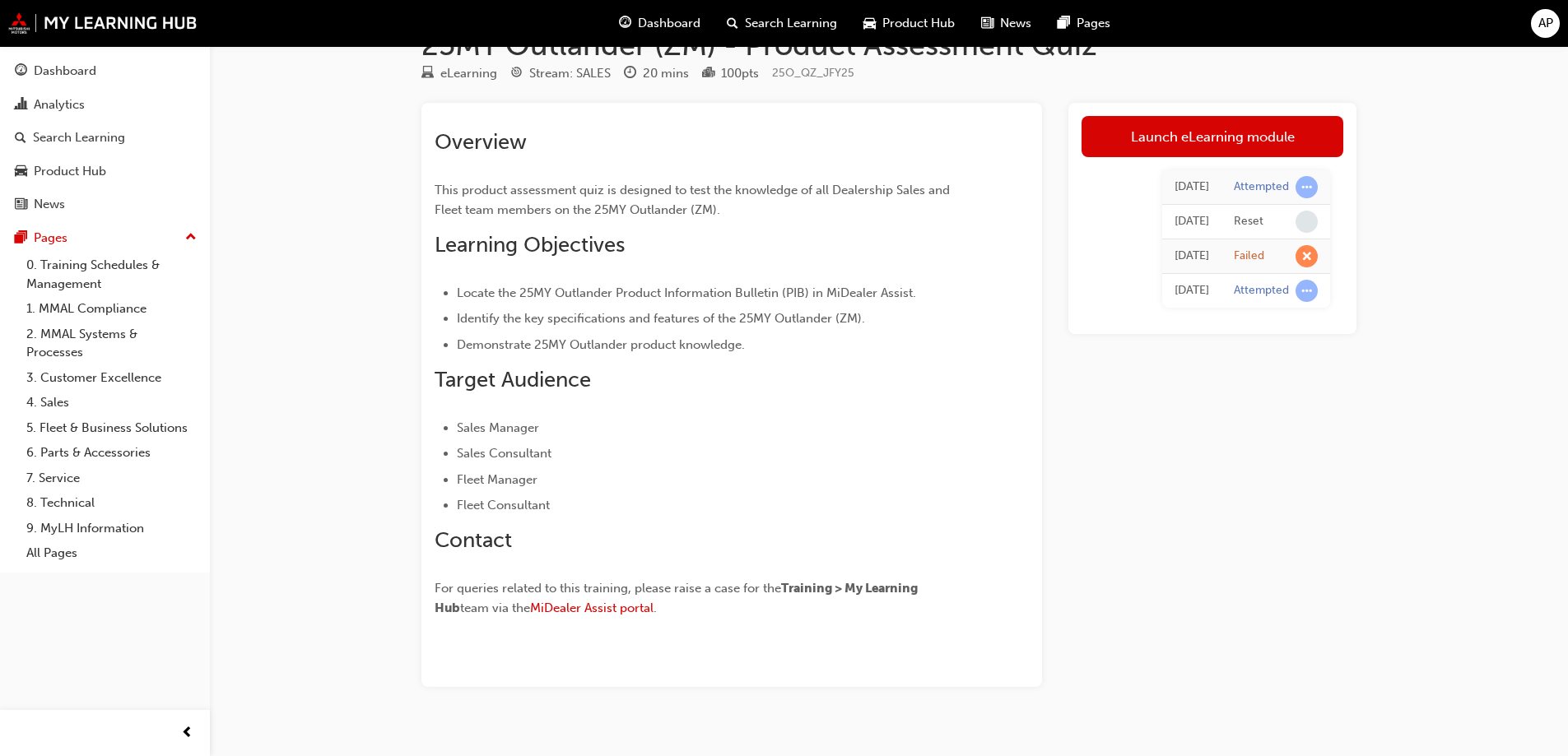
scroll to position [70, 0]
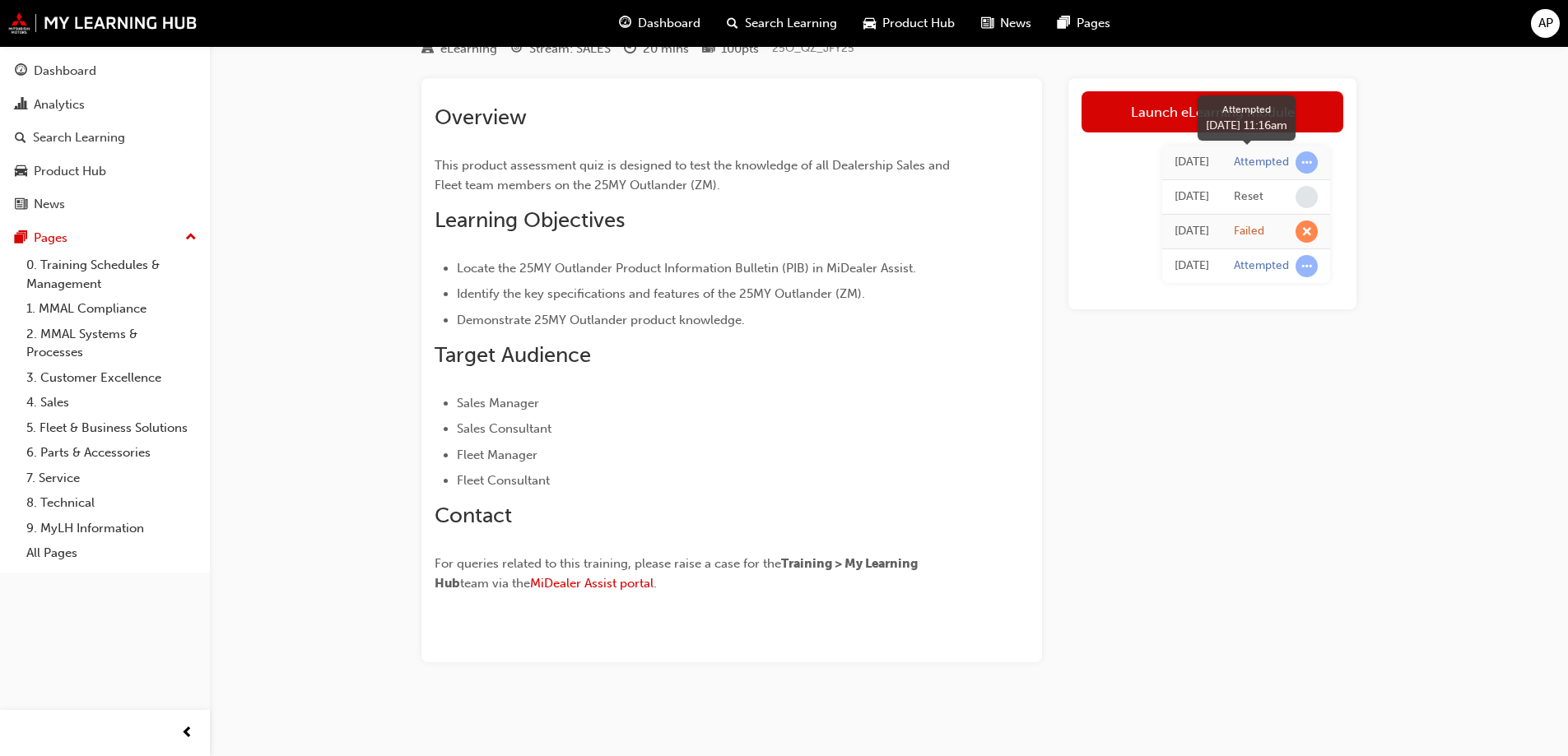
click at [1306, 163] on span "learningRecordVerb_ATTEMPT-icon" at bounding box center [1306, 162] width 22 height 22
click at [1175, 169] on div "[DATE]" at bounding box center [1192, 162] width 35 height 19
click at [1178, 106] on link "Launch eLearning module" at bounding box center [1212, 112] width 262 height 42
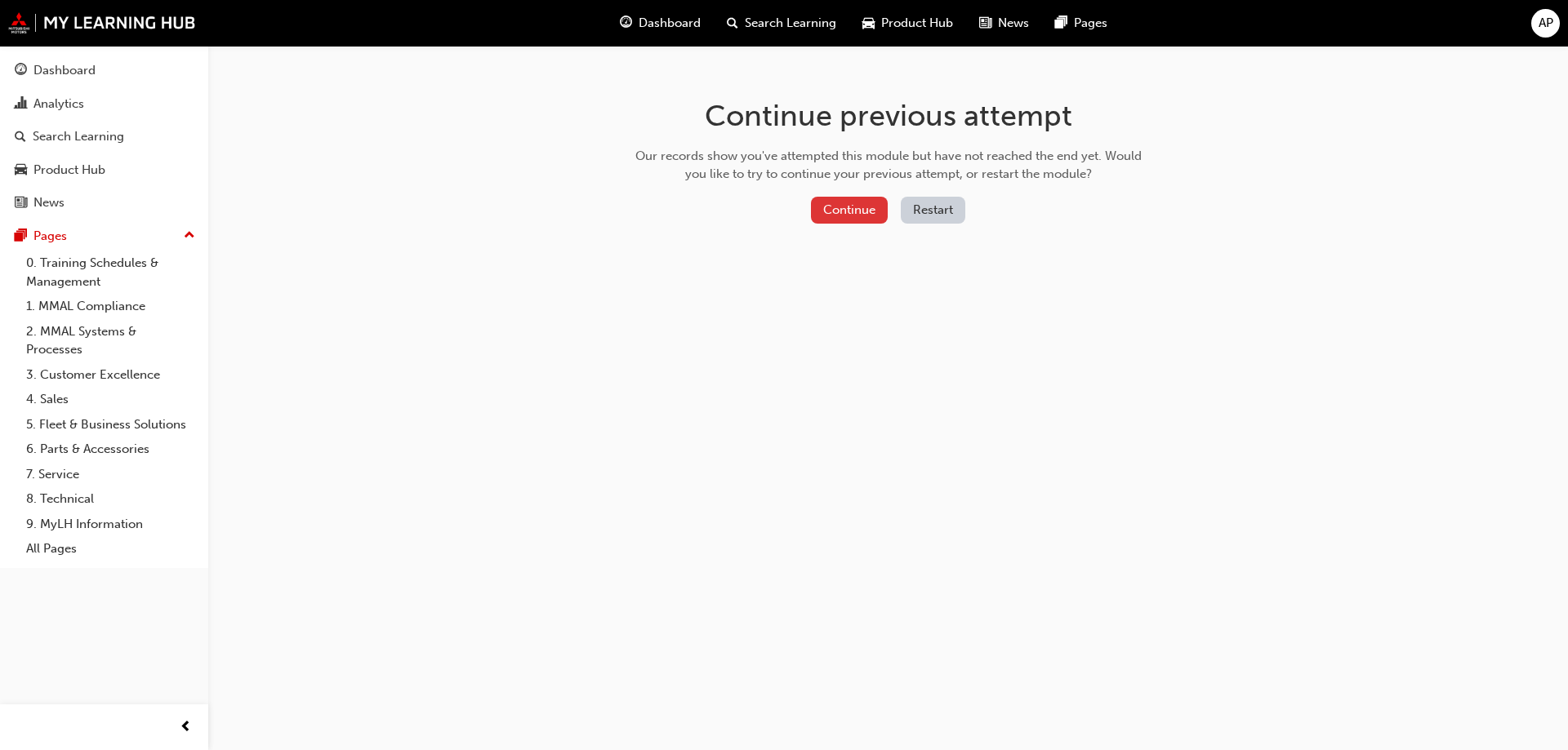
click at [843, 214] on button "Continue" at bounding box center [849, 210] width 77 height 27
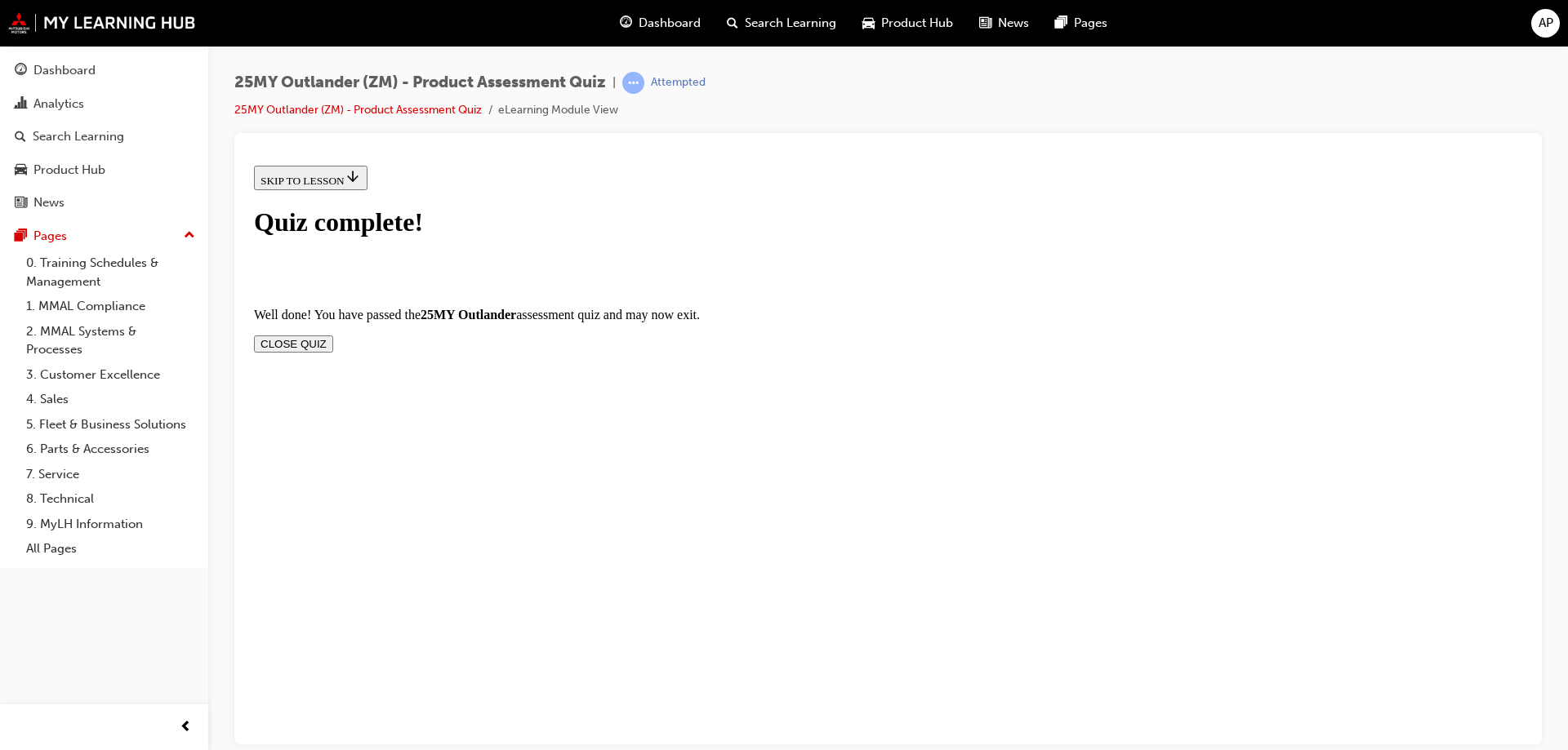
click at [333, 335] on button "CLOSE QUIZ" at bounding box center [293, 343] width 80 height 17
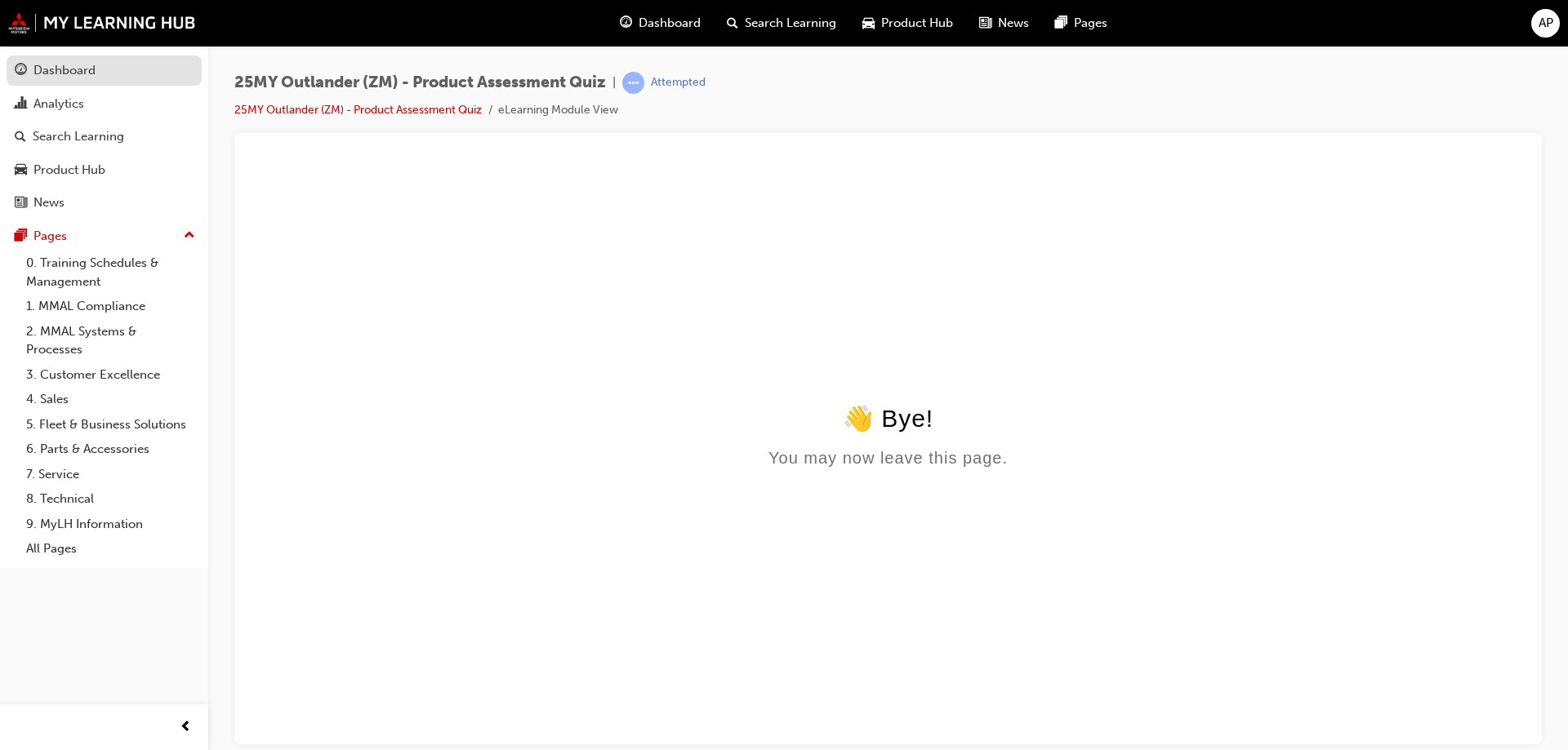
click at [53, 77] on div "Dashboard" at bounding box center [64, 71] width 62 height 19
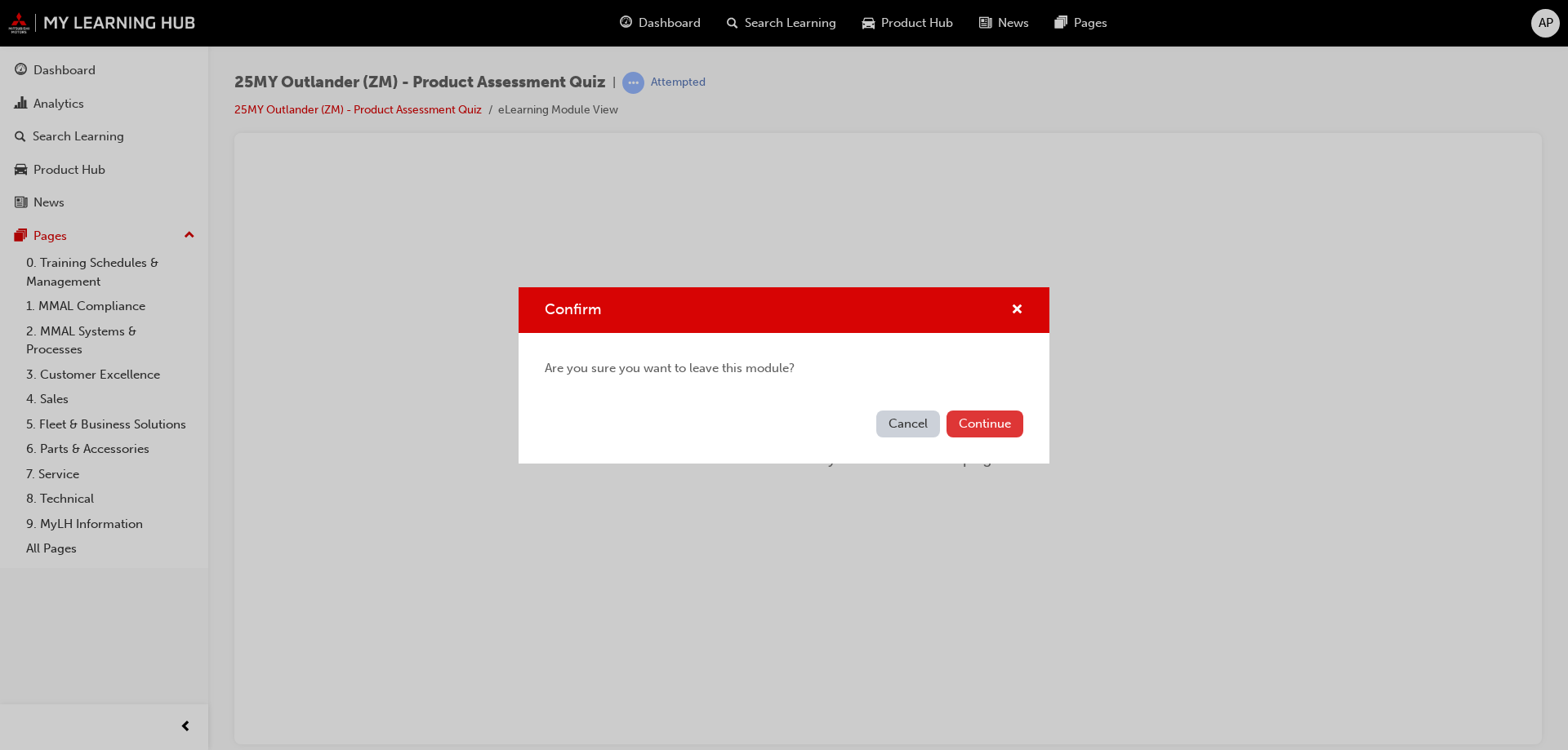
click at [970, 427] on button "Continue" at bounding box center [985, 424] width 77 height 27
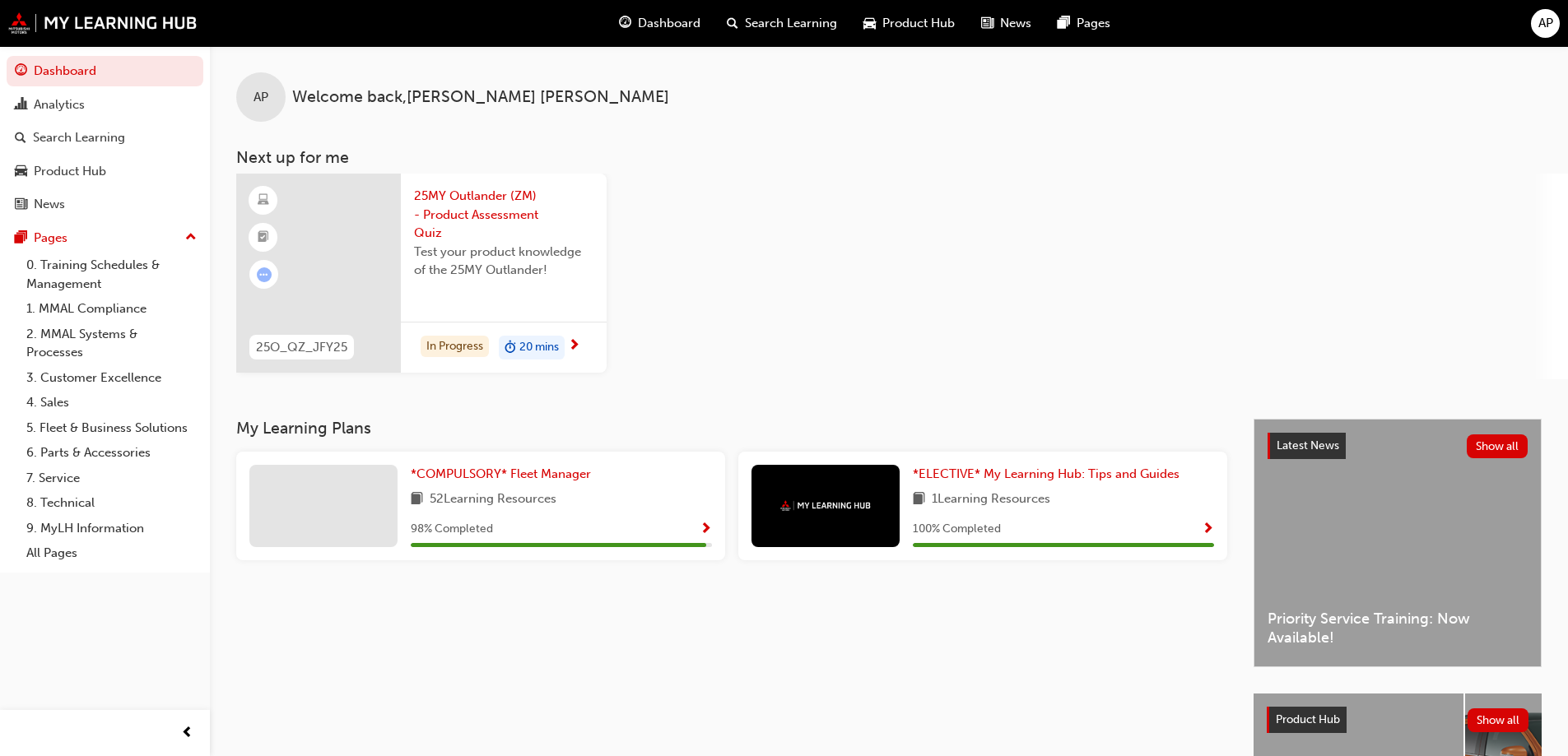
click at [579, 346] on span "next-icon" at bounding box center [573, 346] width 13 height 15
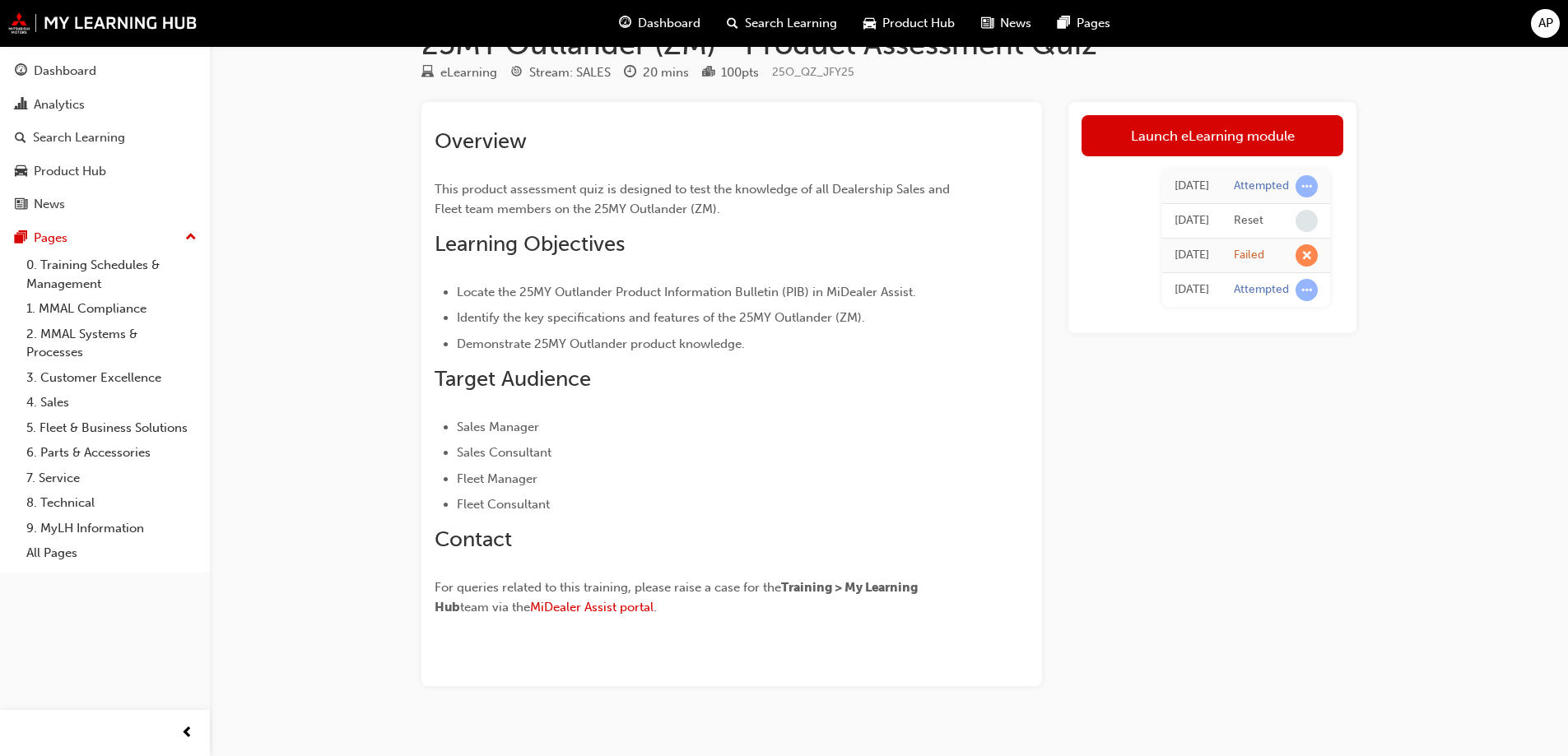
scroll to position [70, 0]
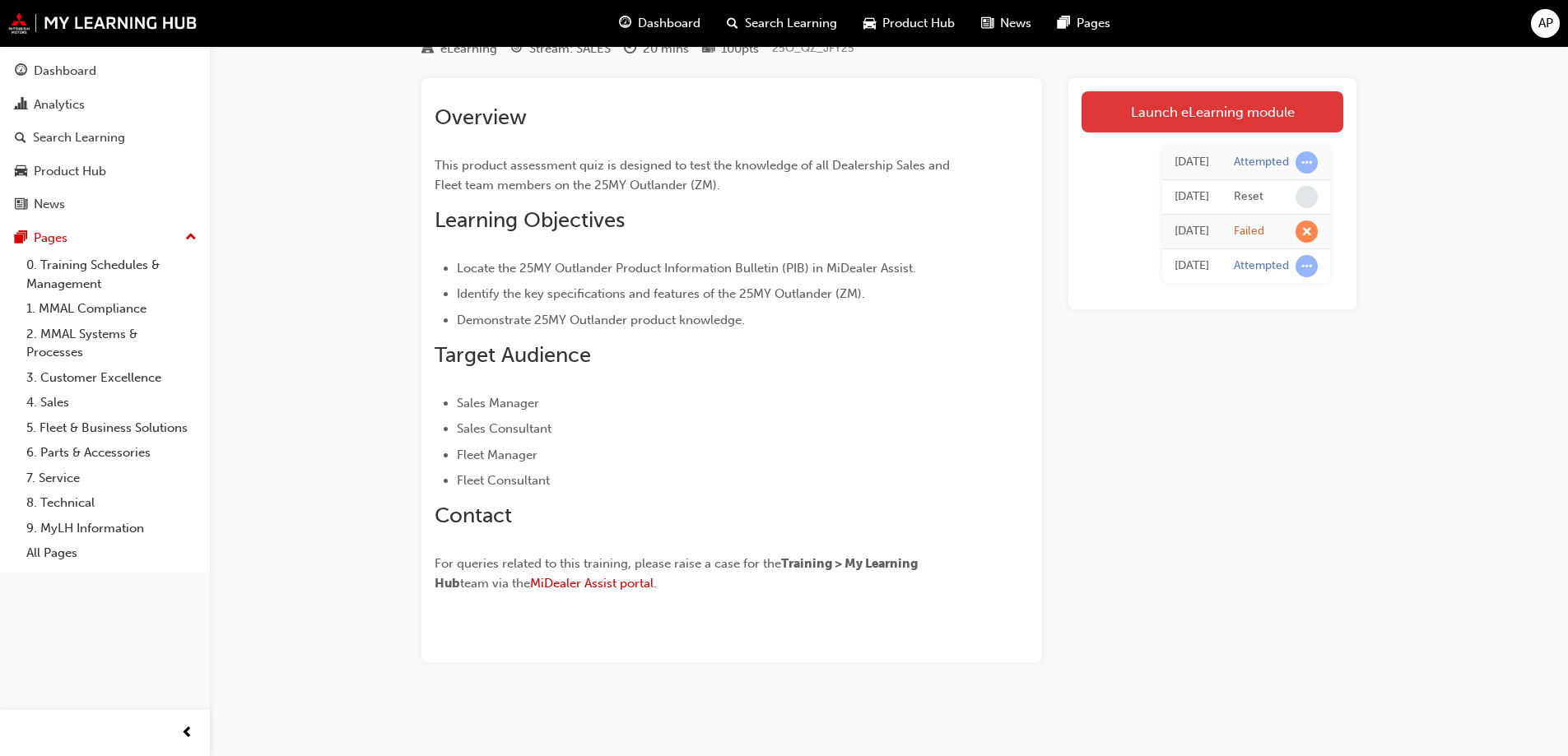
click at [1188, 131] on link "Launch eLearning module" at bounding box center [1212, 112] width 262 height 42
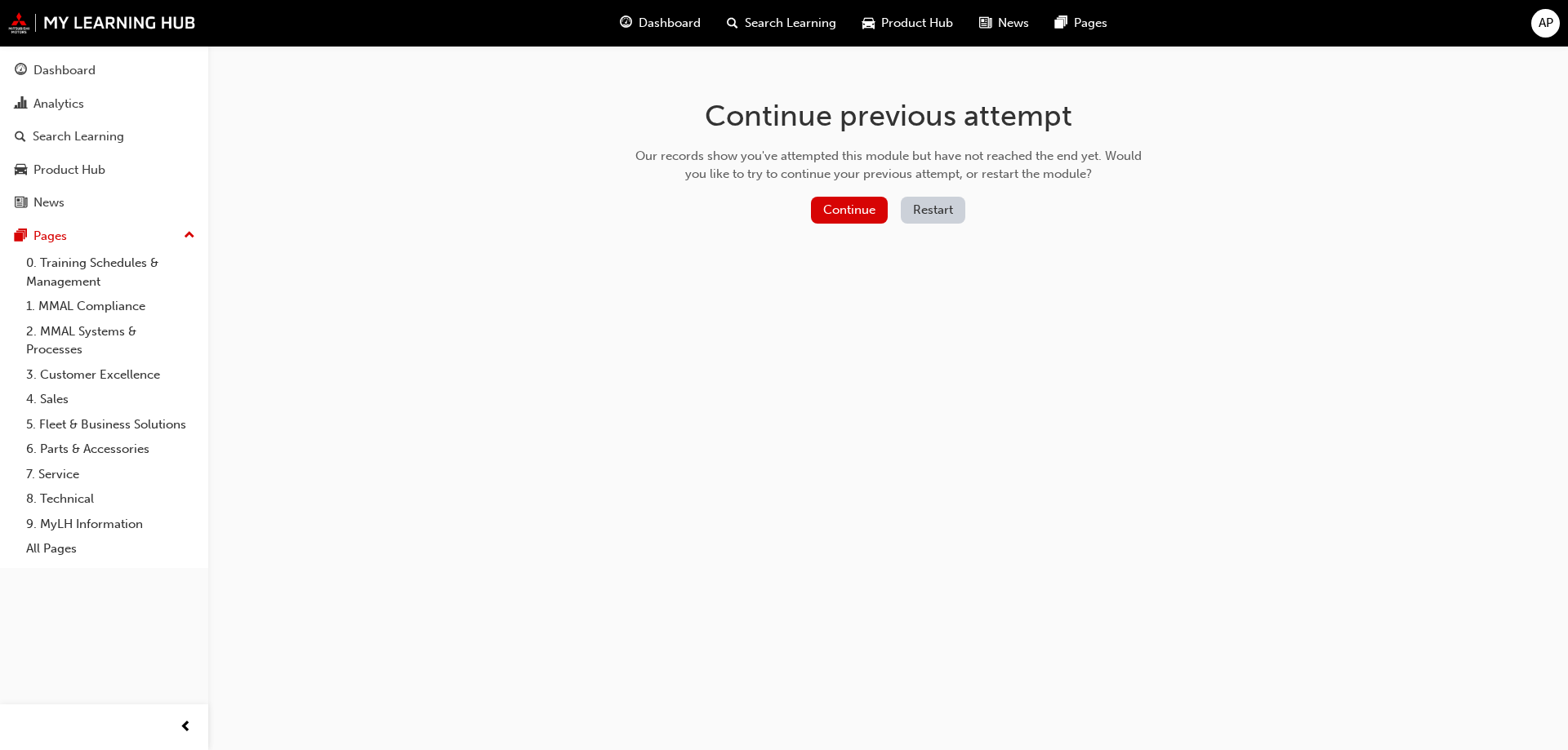
click at [916, 212] on button "Restart" at bounding box center [932, 210] width 64 height 27
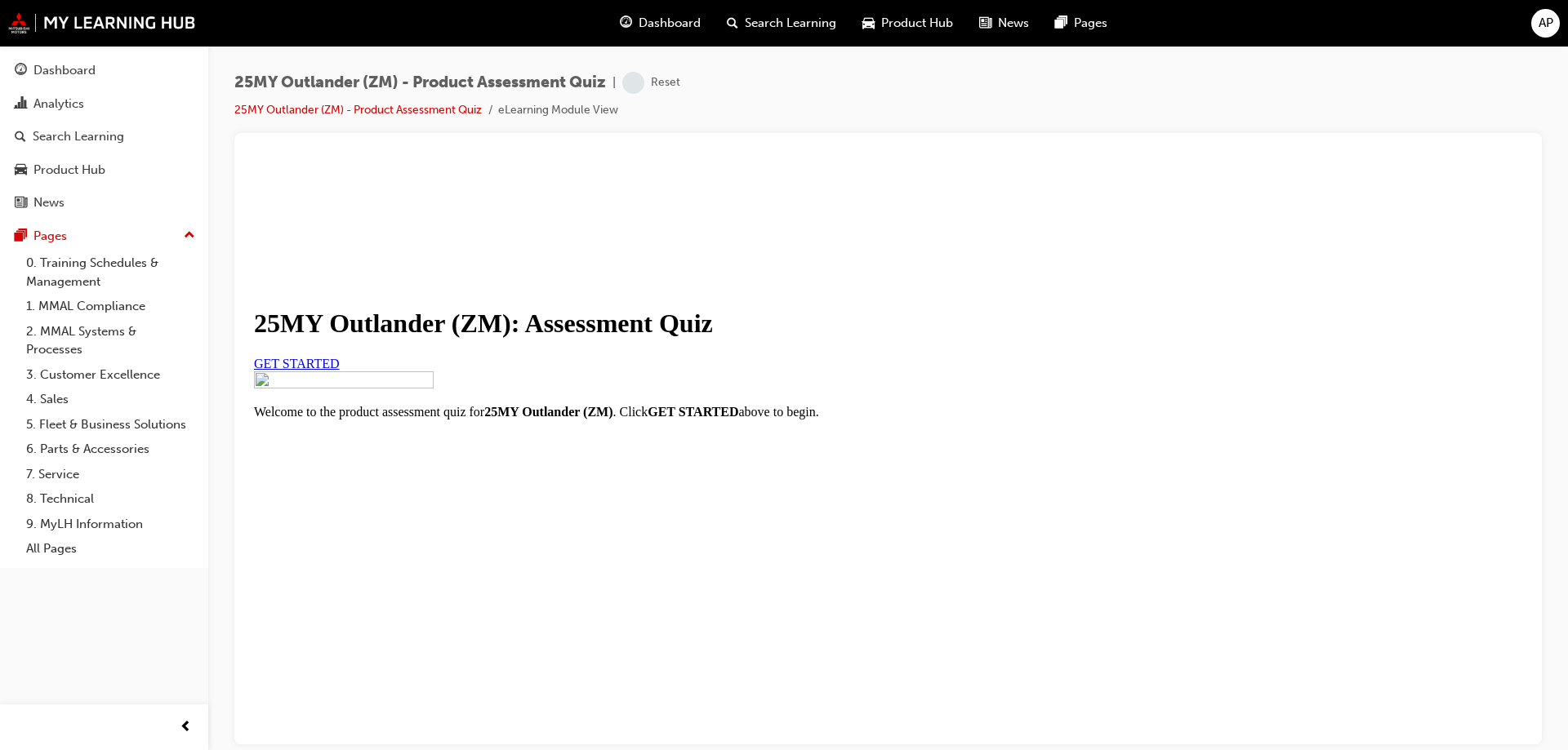
scroll to position [185, 0]
click at [339, 356] on span "GET STARTED" at bounding box center [296, 363] width 85 height 13
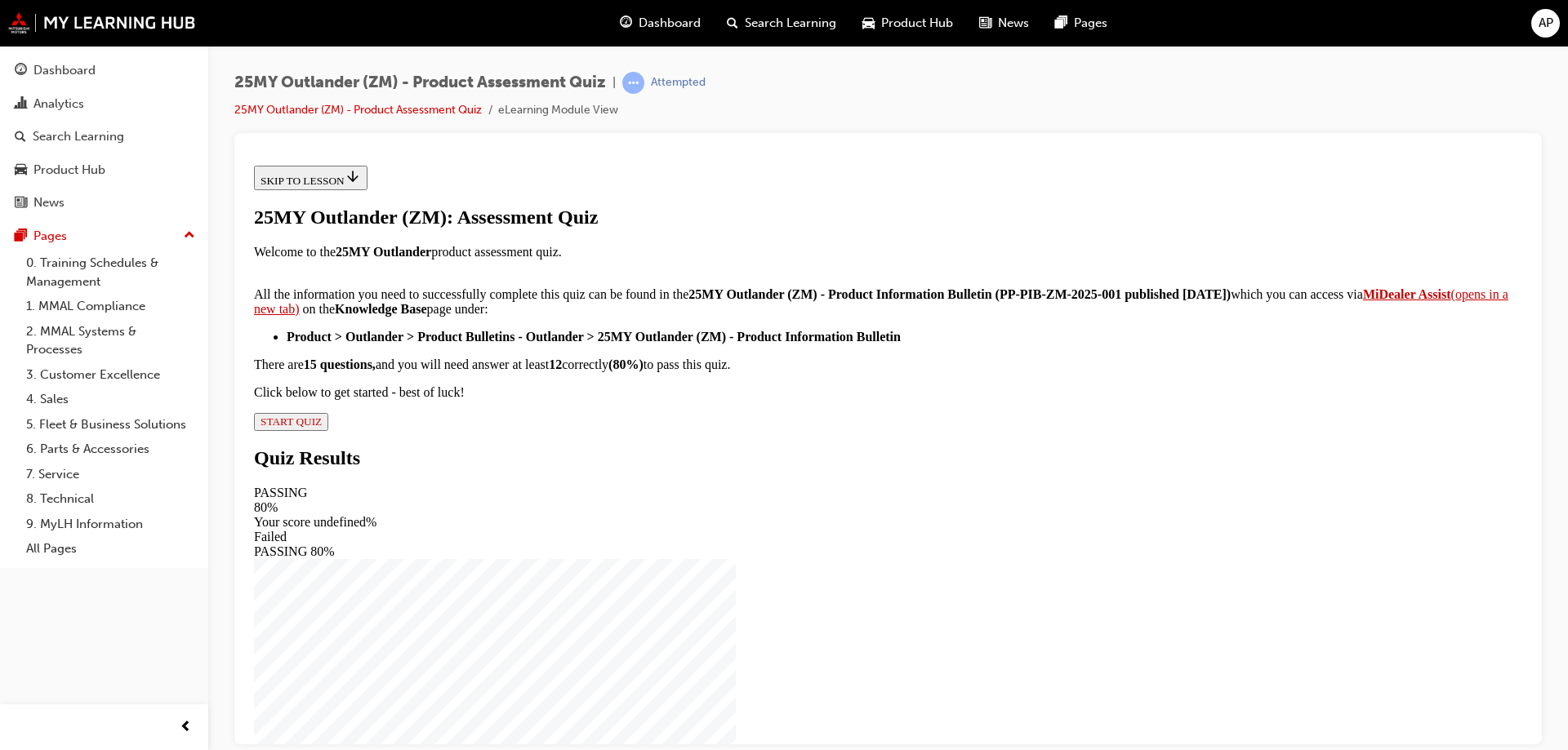
scroll to position [266, 0]
click at [321, 427] on span "START QUIZ" at bounding box center [292, 421] width 61 height 12
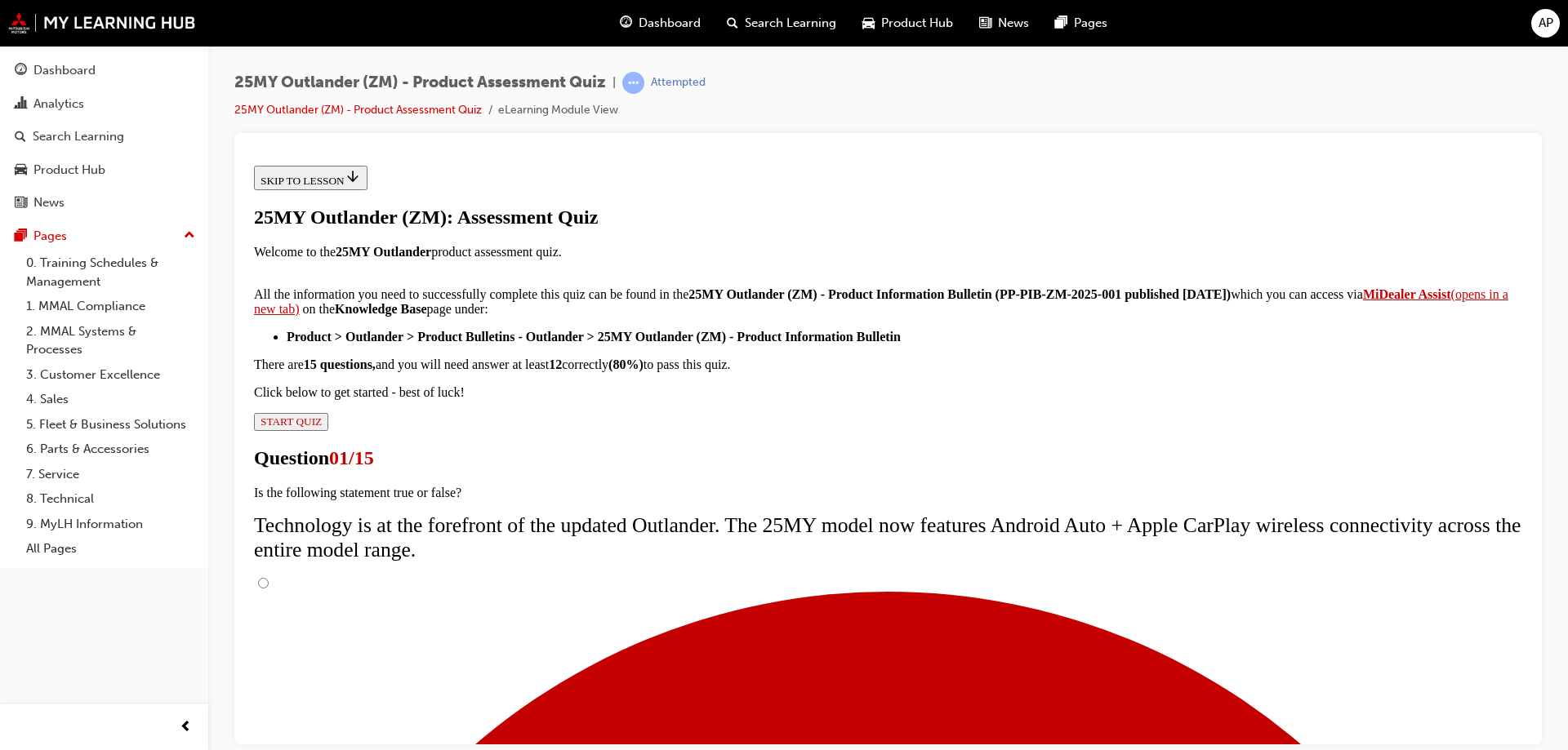
scroll to position [129, 0]
click at [269, 577] on input "True" at bounding box center [263, 582] width 11 height 11
radio input "true"
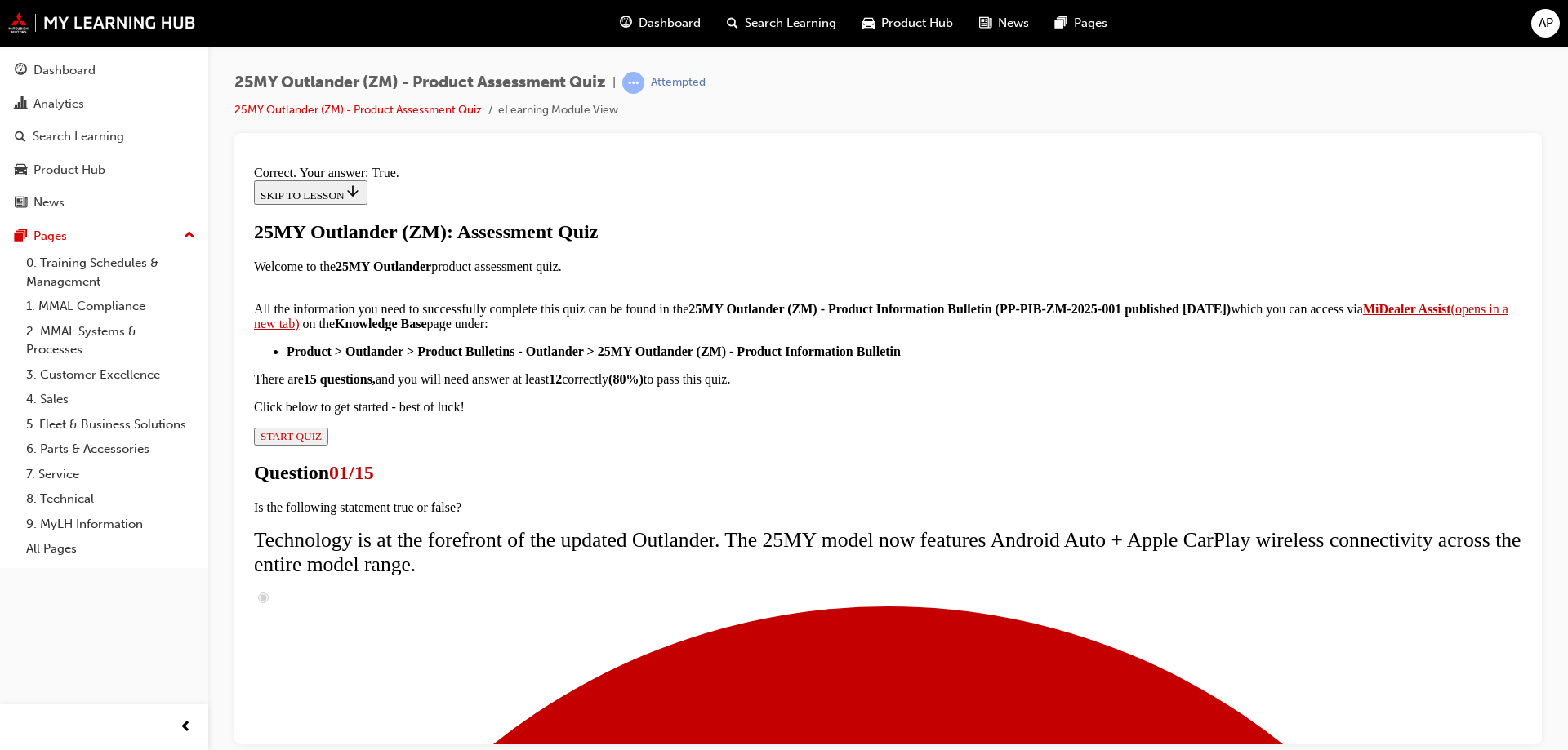
scroll to position [191, 0]
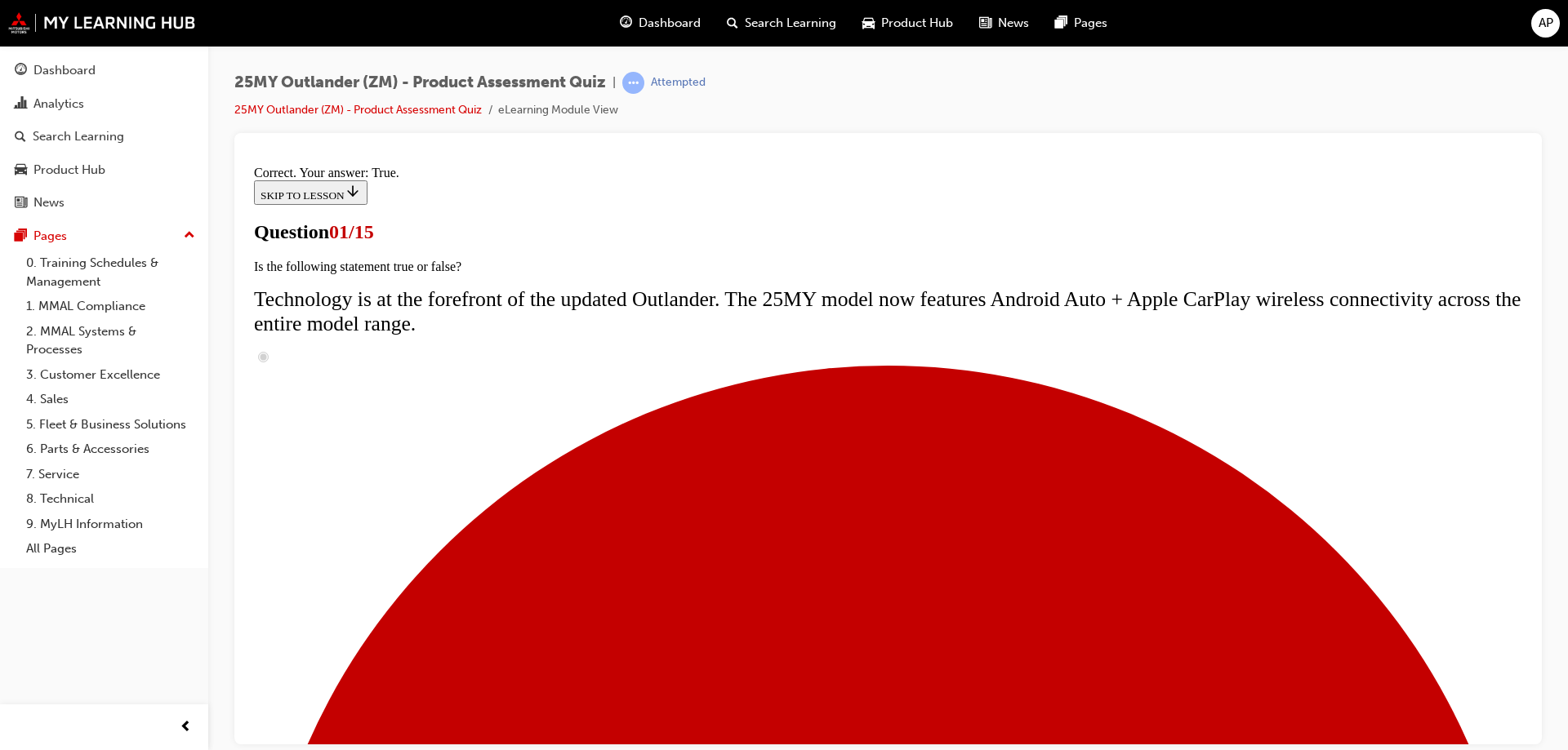
scroll to position [163, 0]
radio input "true"
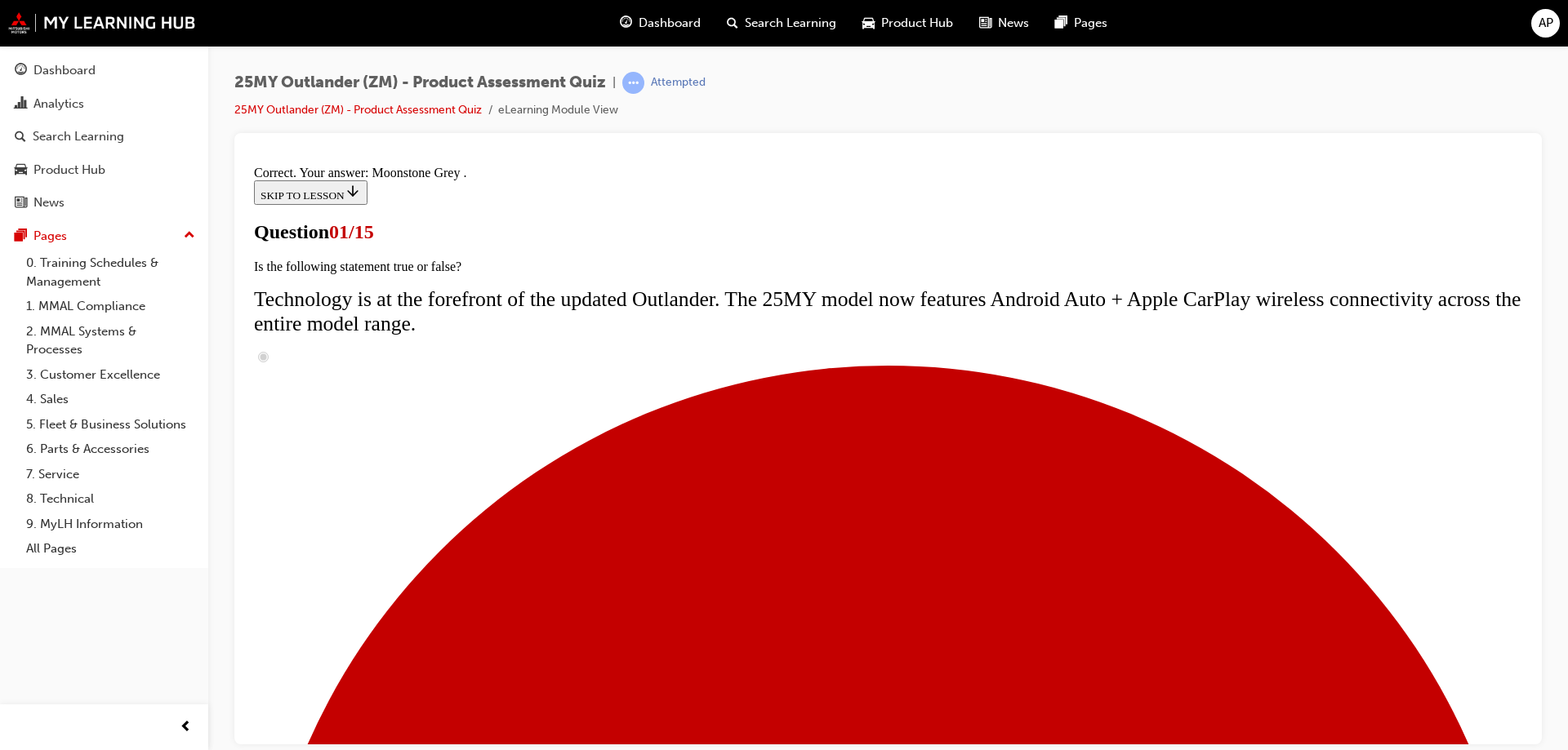
scroll to position [397, 0]
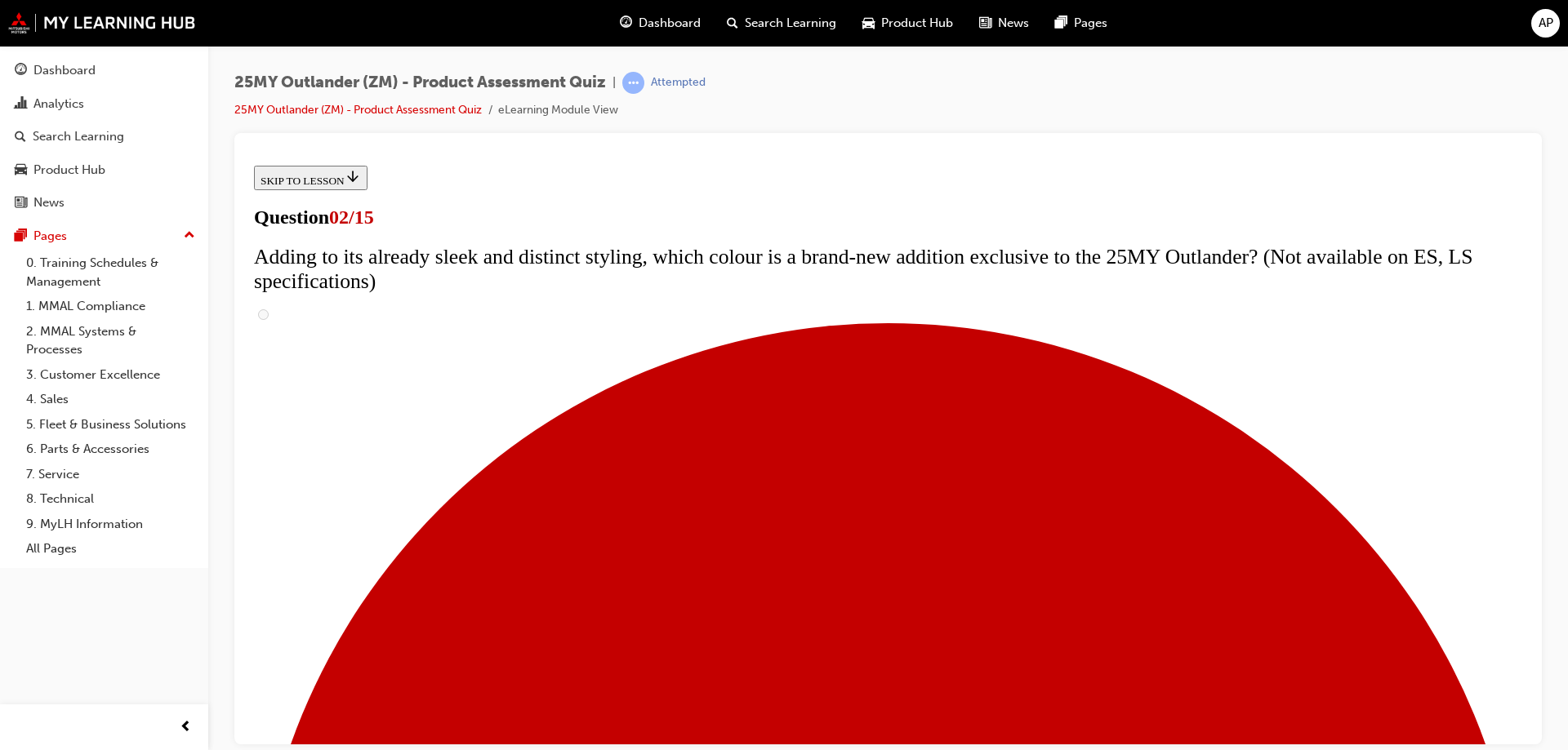
scroll to position [245, 0]
checkbox input "true"
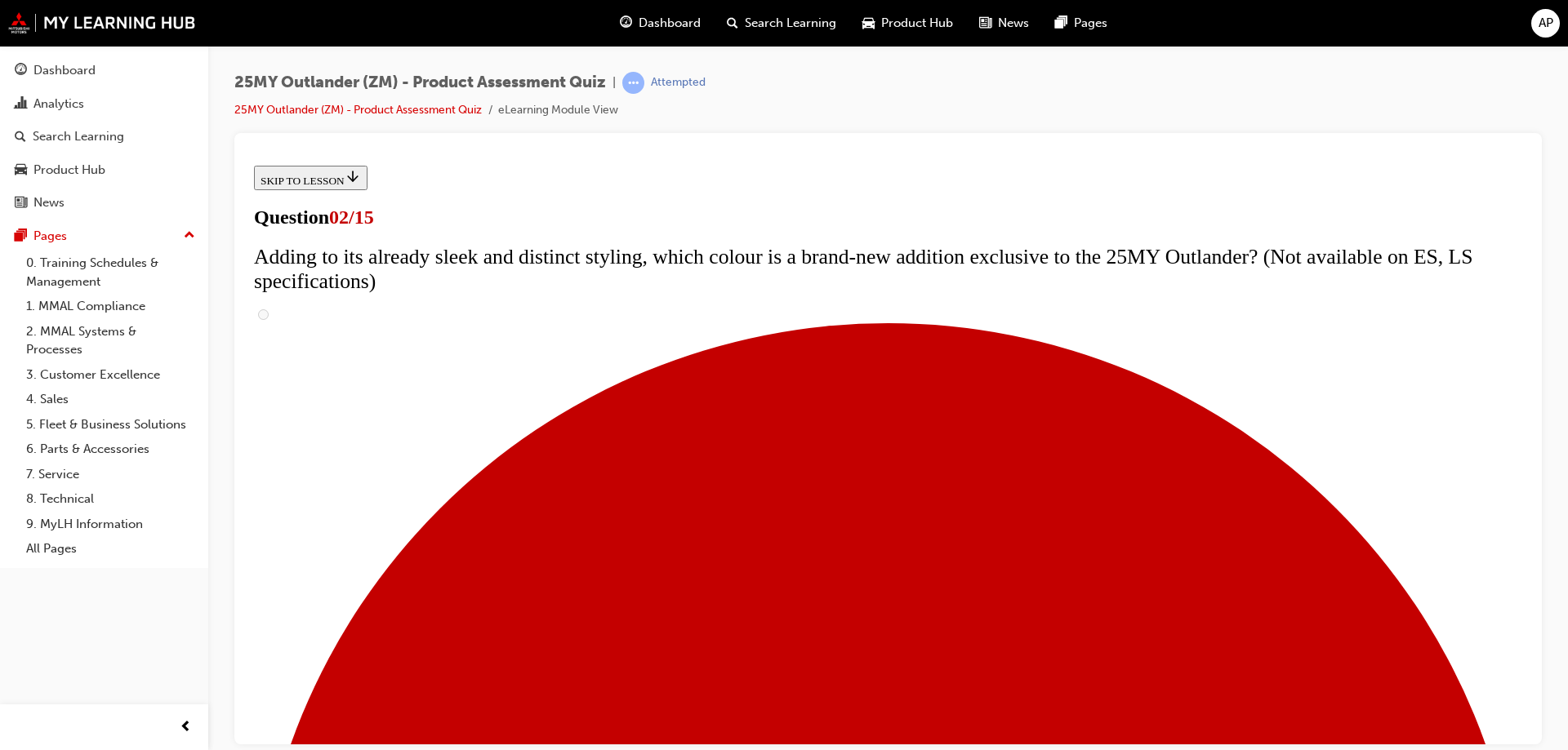
checkbox input "true"
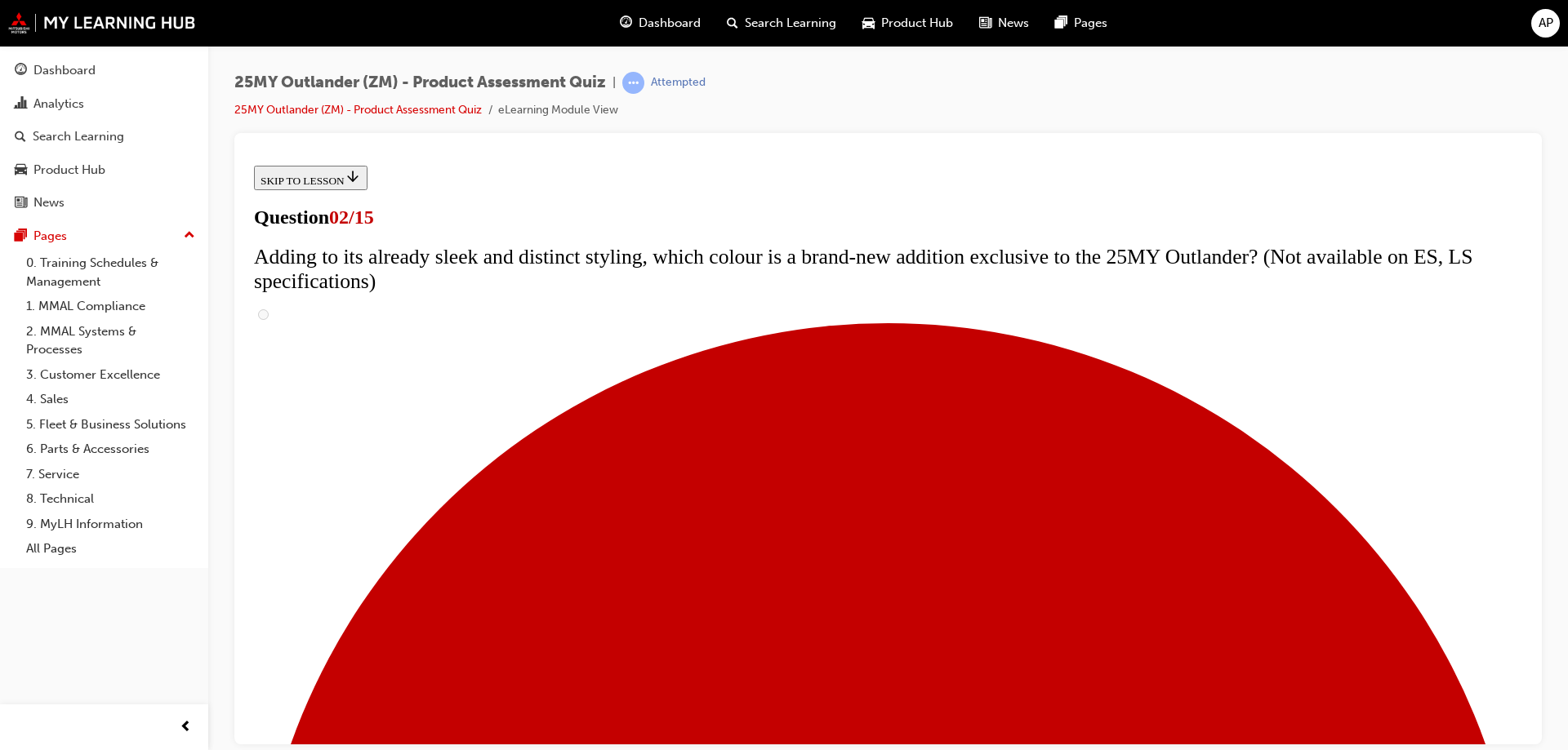
checkbox input "false"
checkbox input "true"
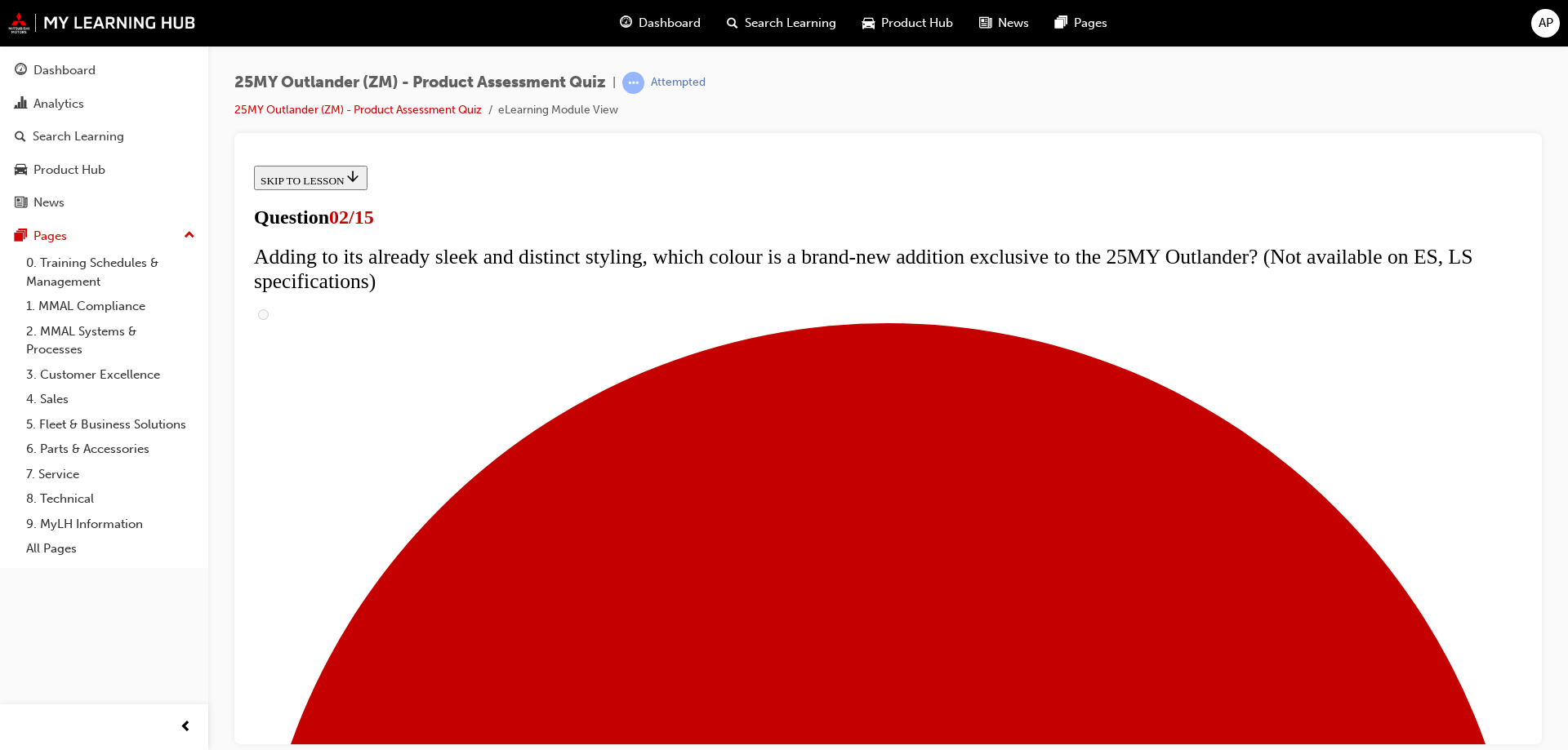
checkbox input "true"
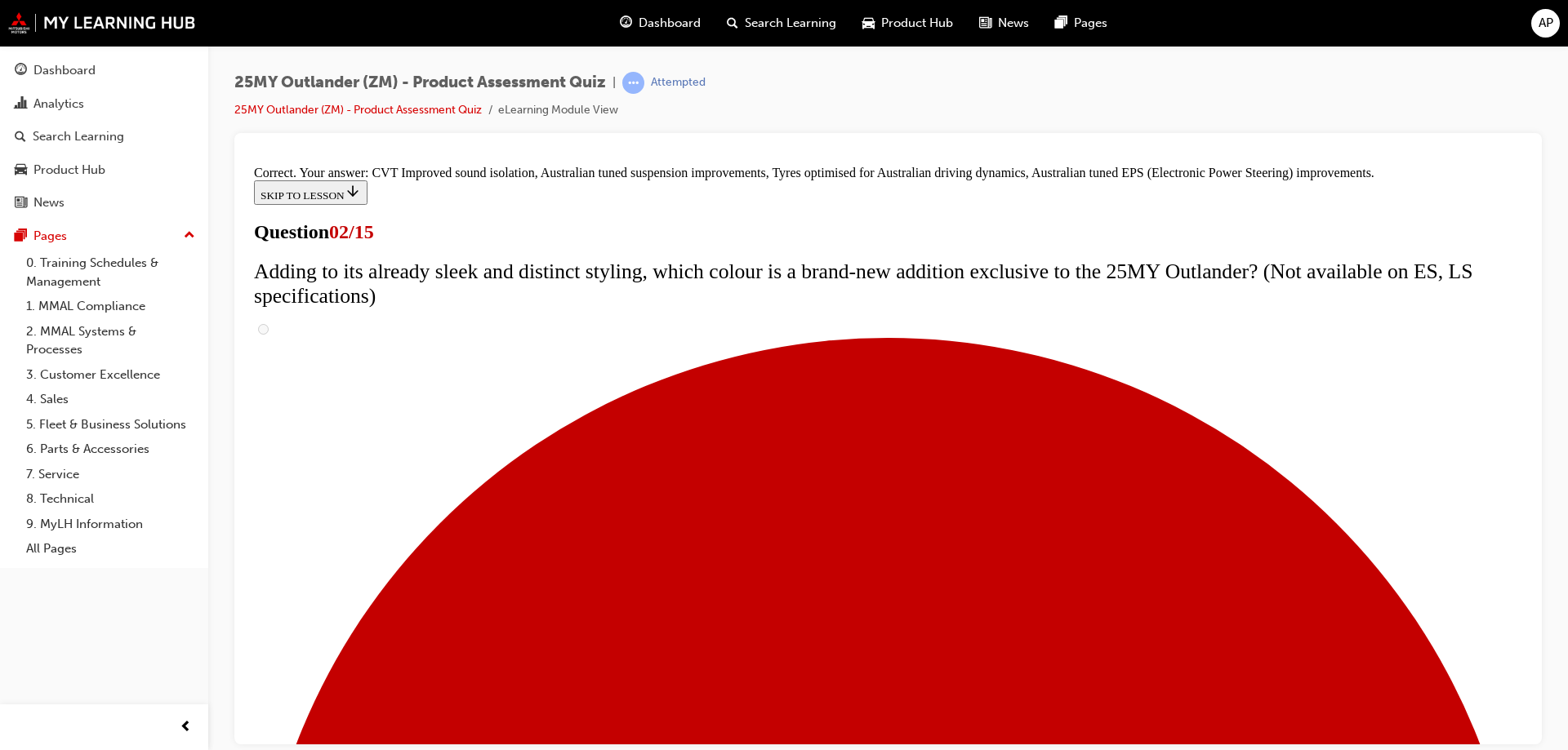
scroll to position [453, 0]
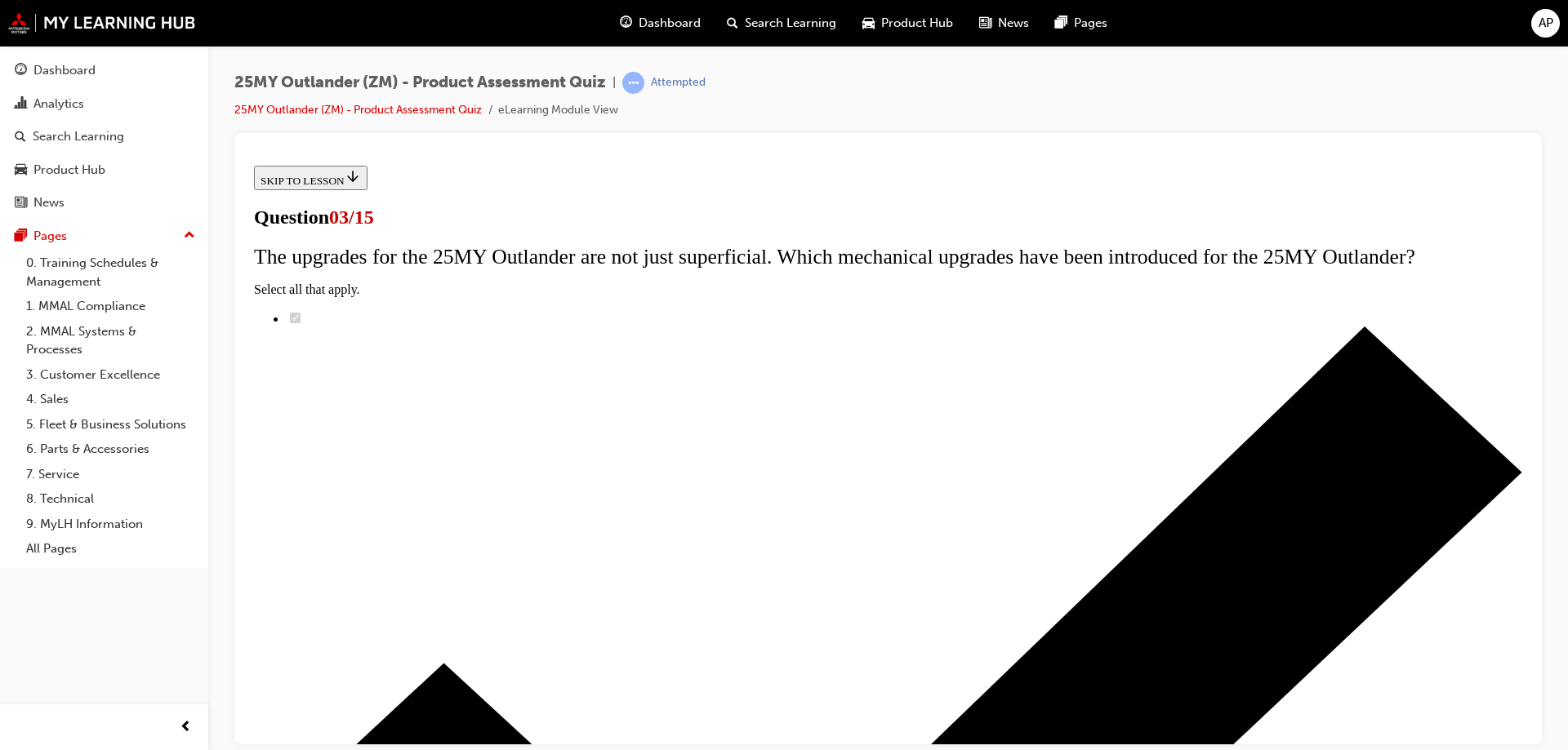
scroll to position [82, 0]
radio input "true"
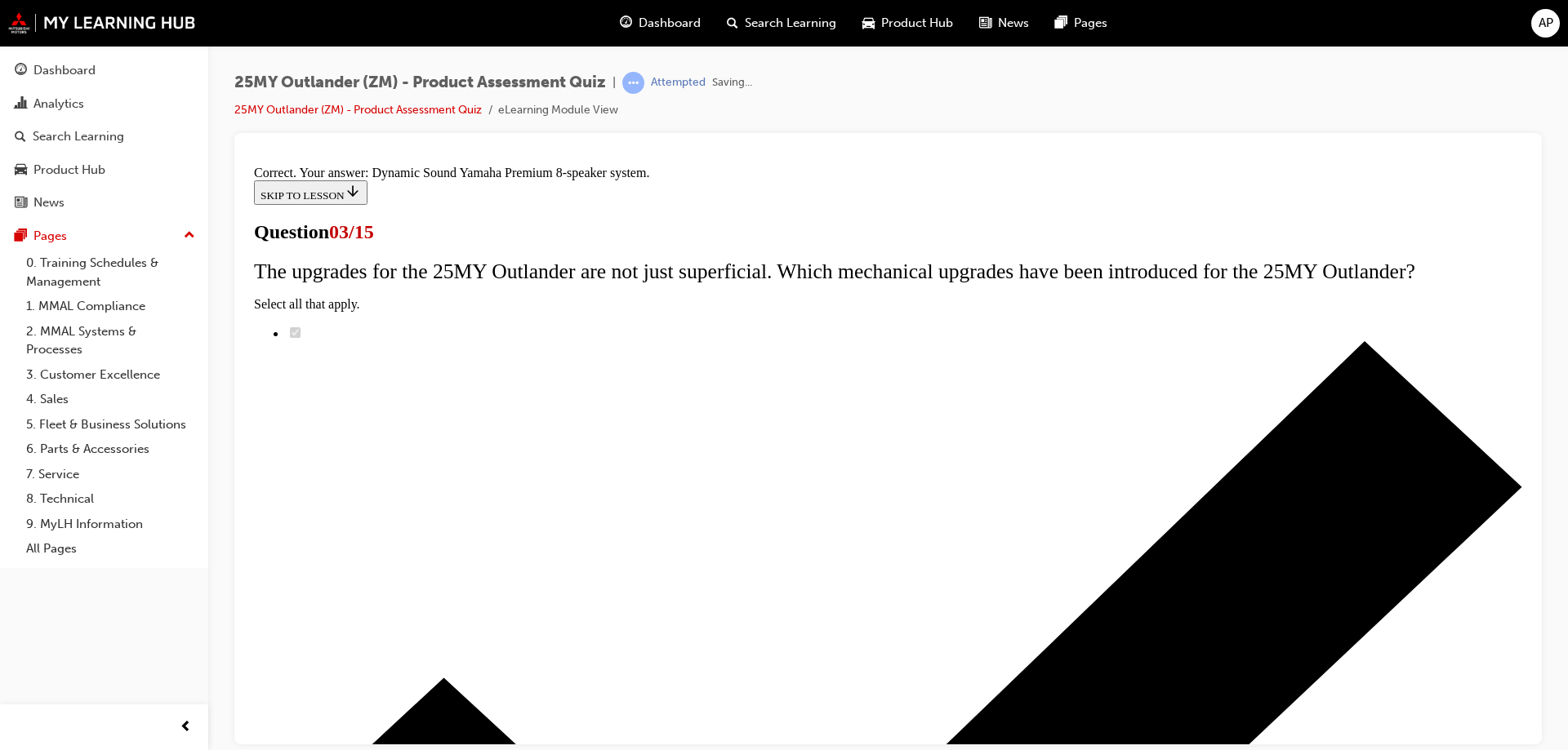
scroll to position [267, 0]
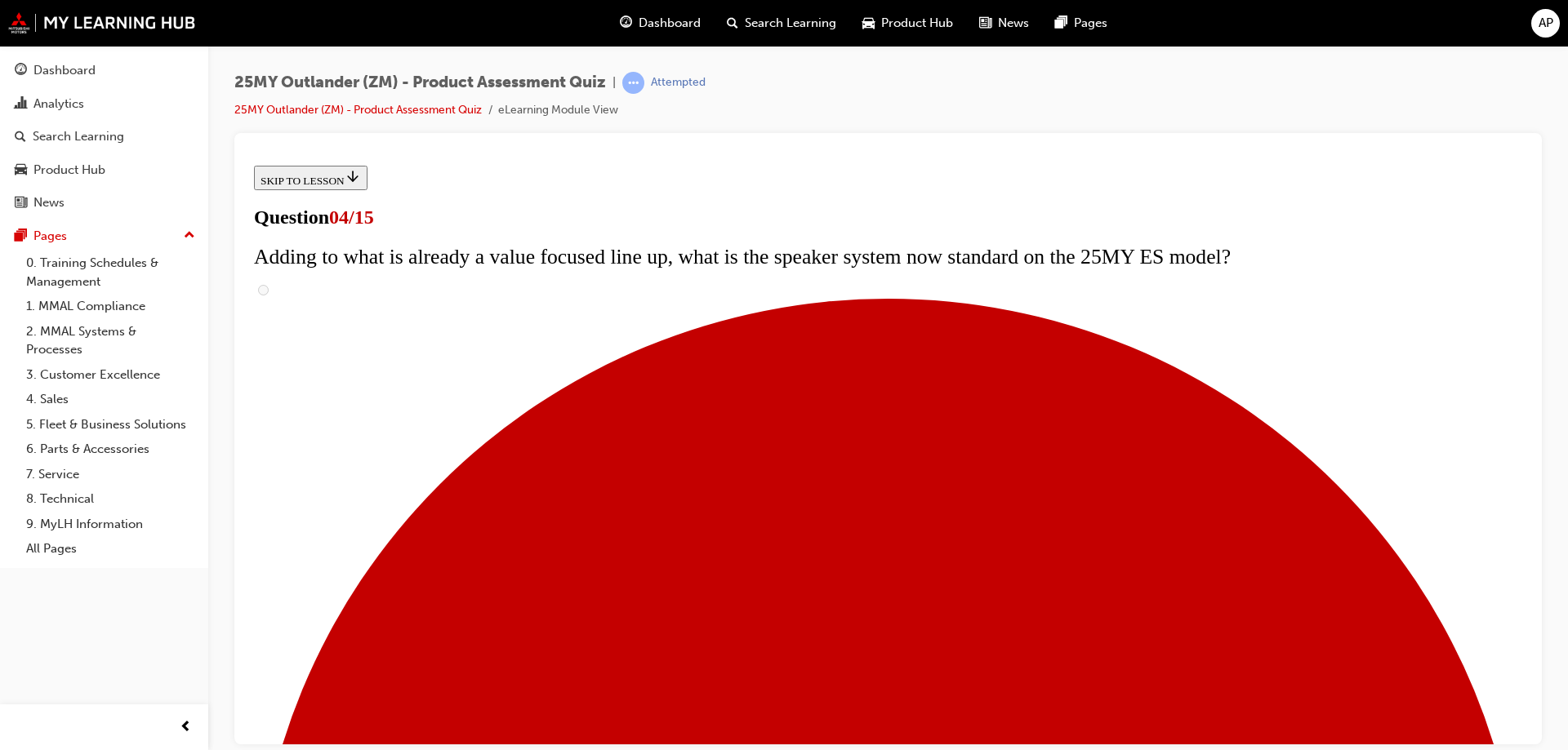
scroll to position [245, 0]
checkbox input "true"
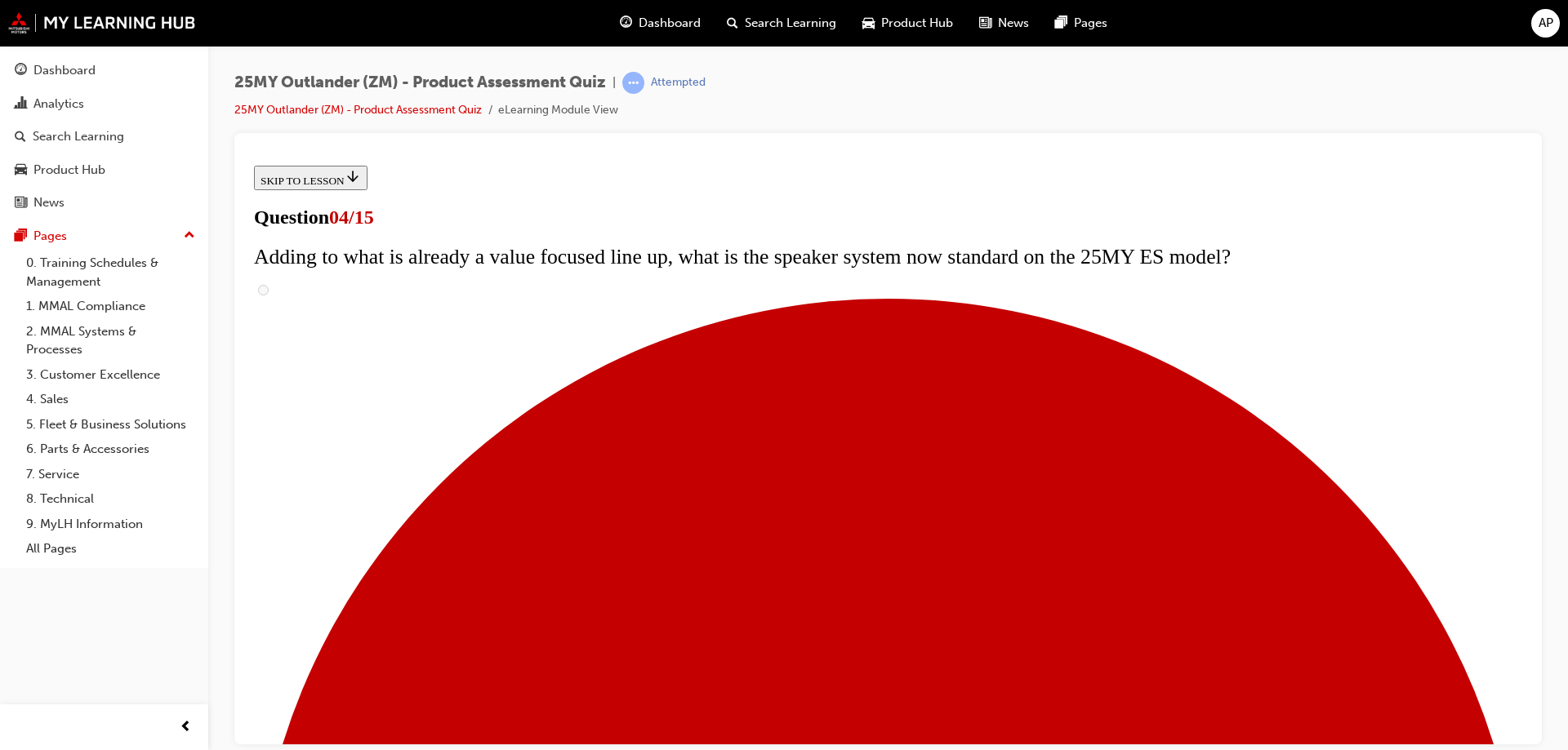
checkbox input "true"
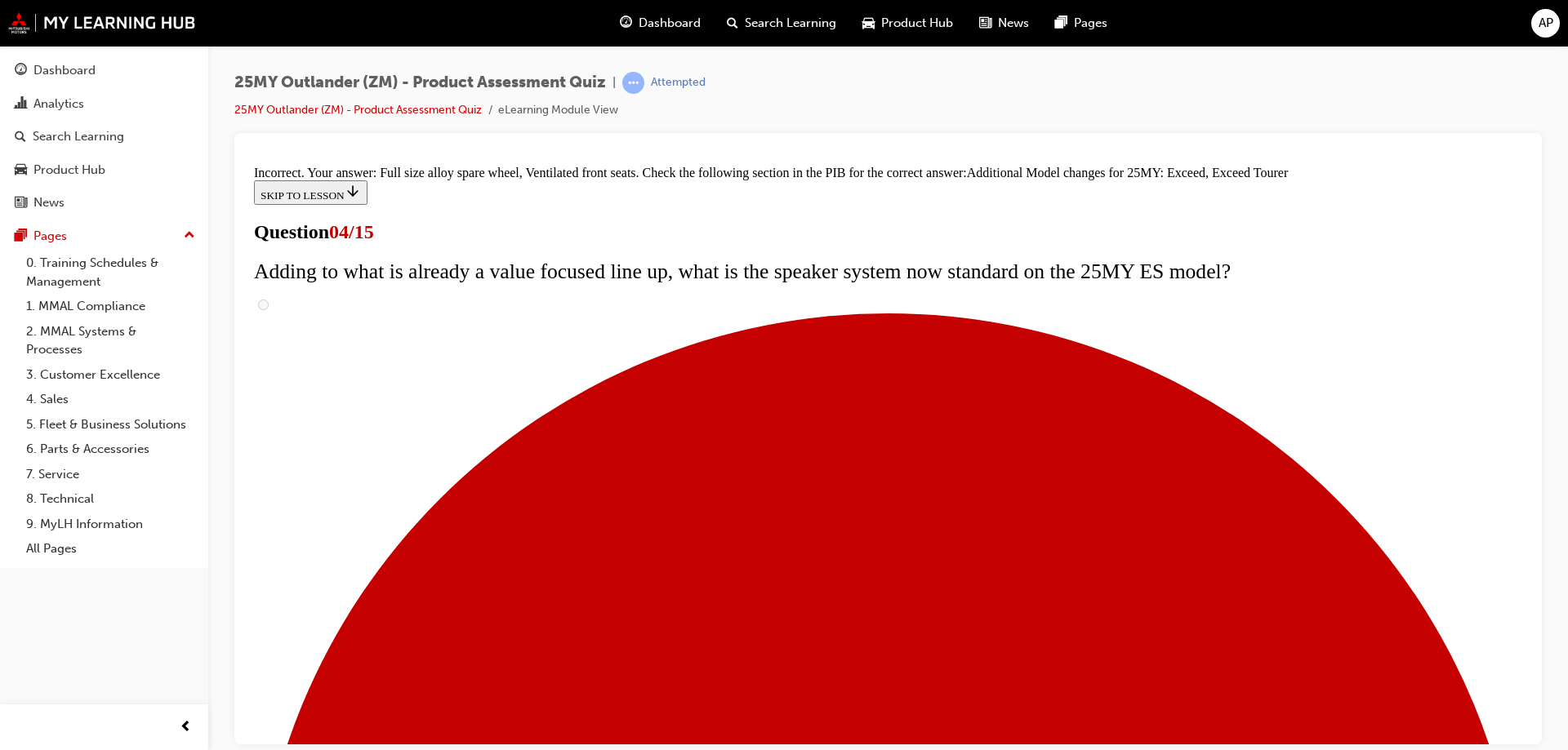
scroll to position [618, 0]
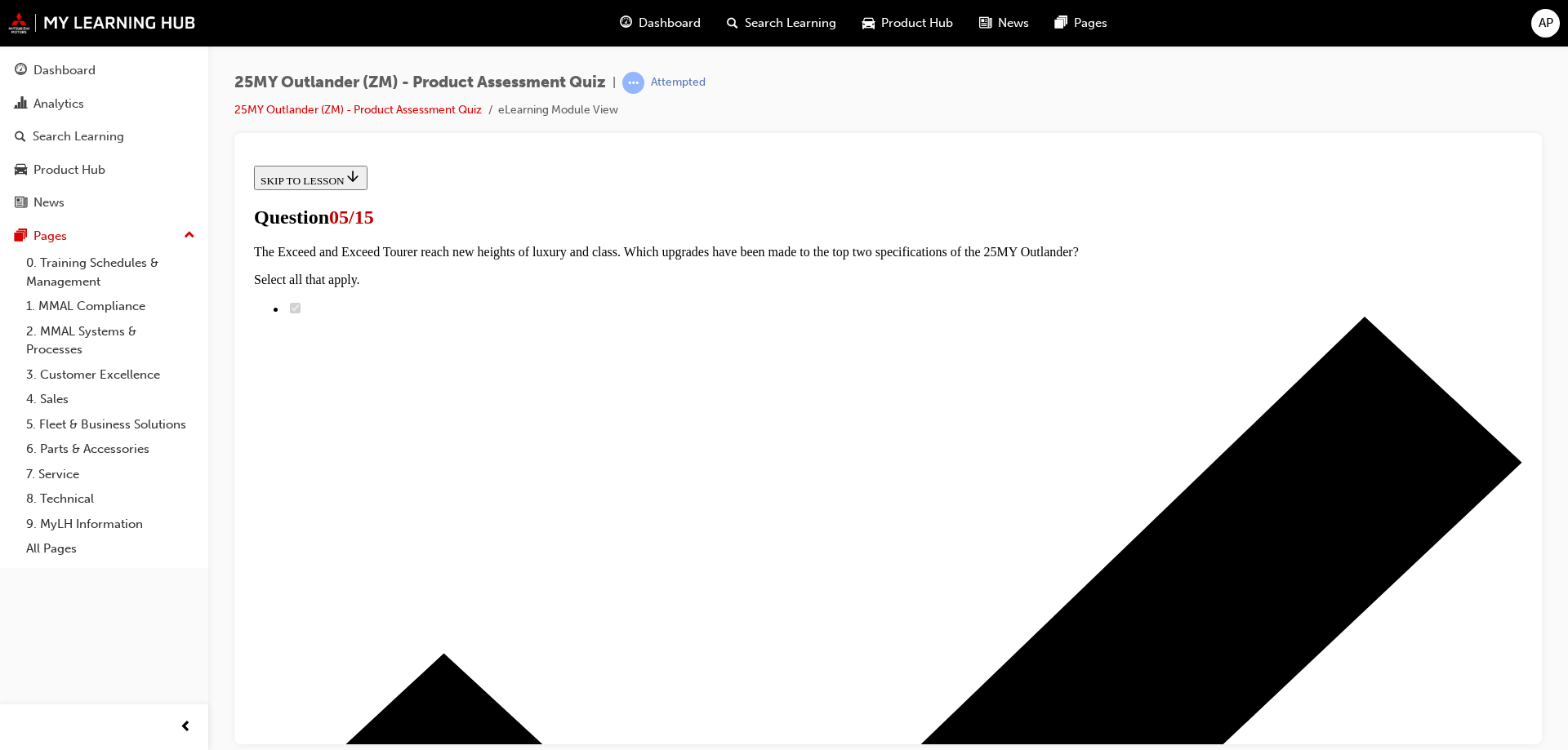
scroll to position [245, 0]
radio input "true"
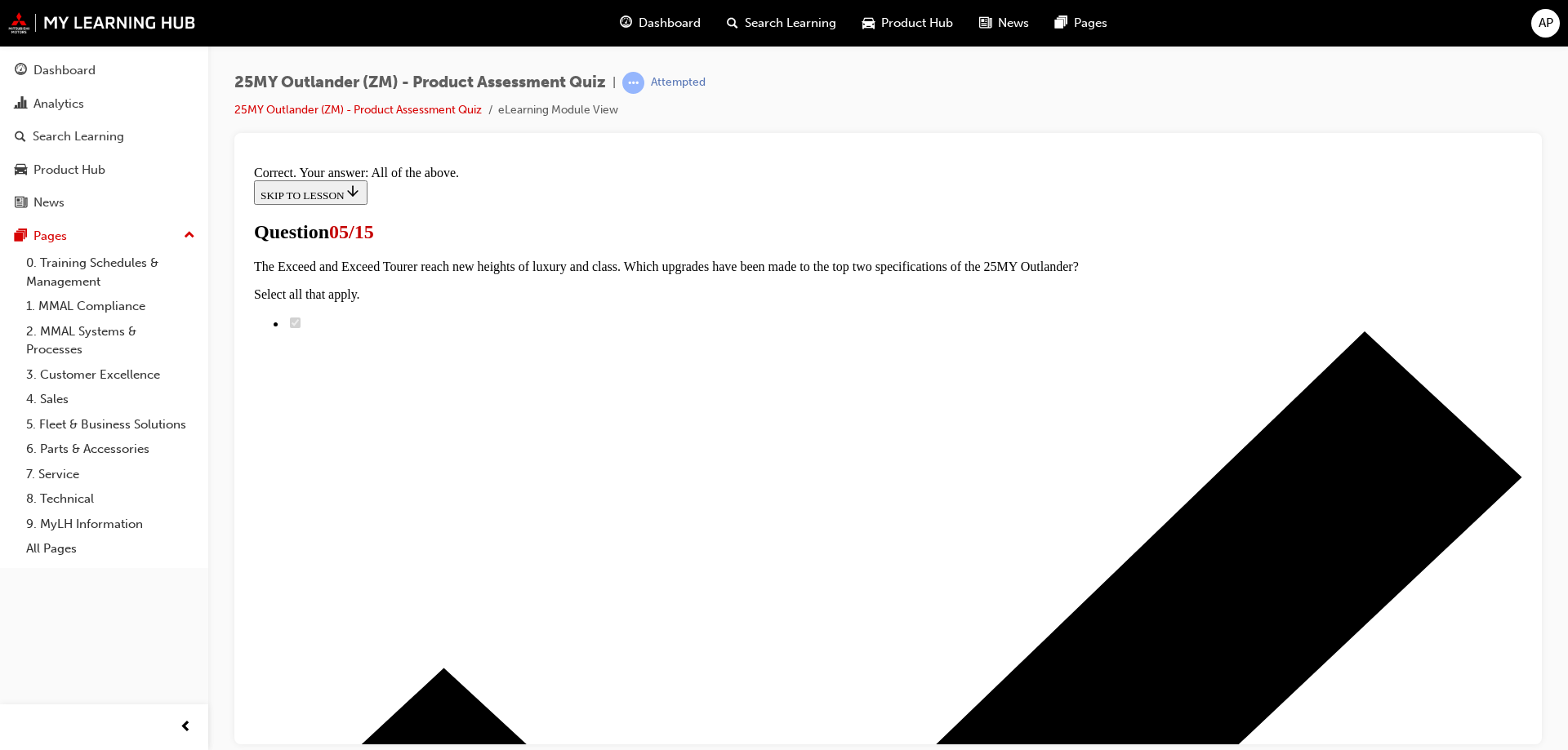
scroll to position [397, 0]
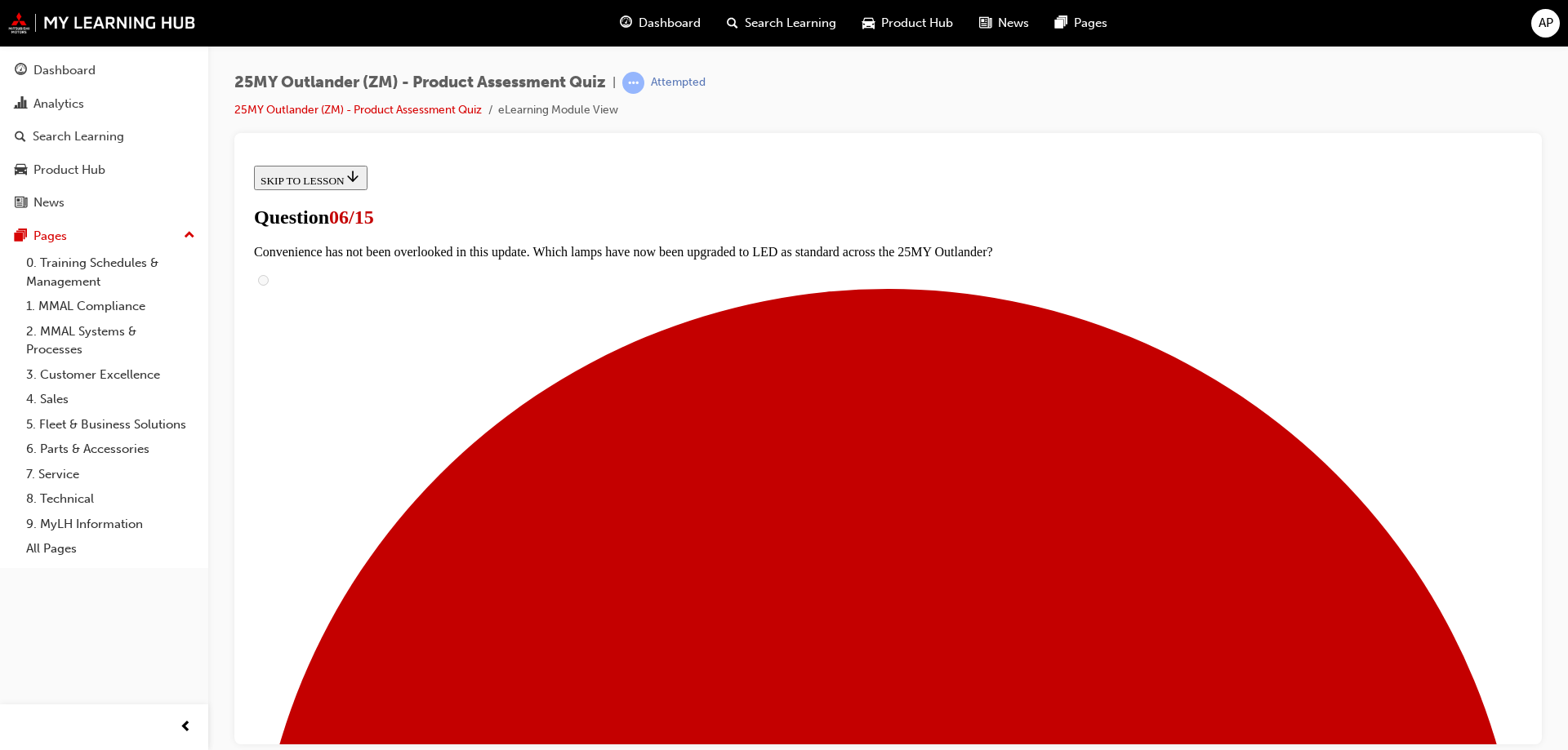
scroll to position [327, 0]
radio input "true"
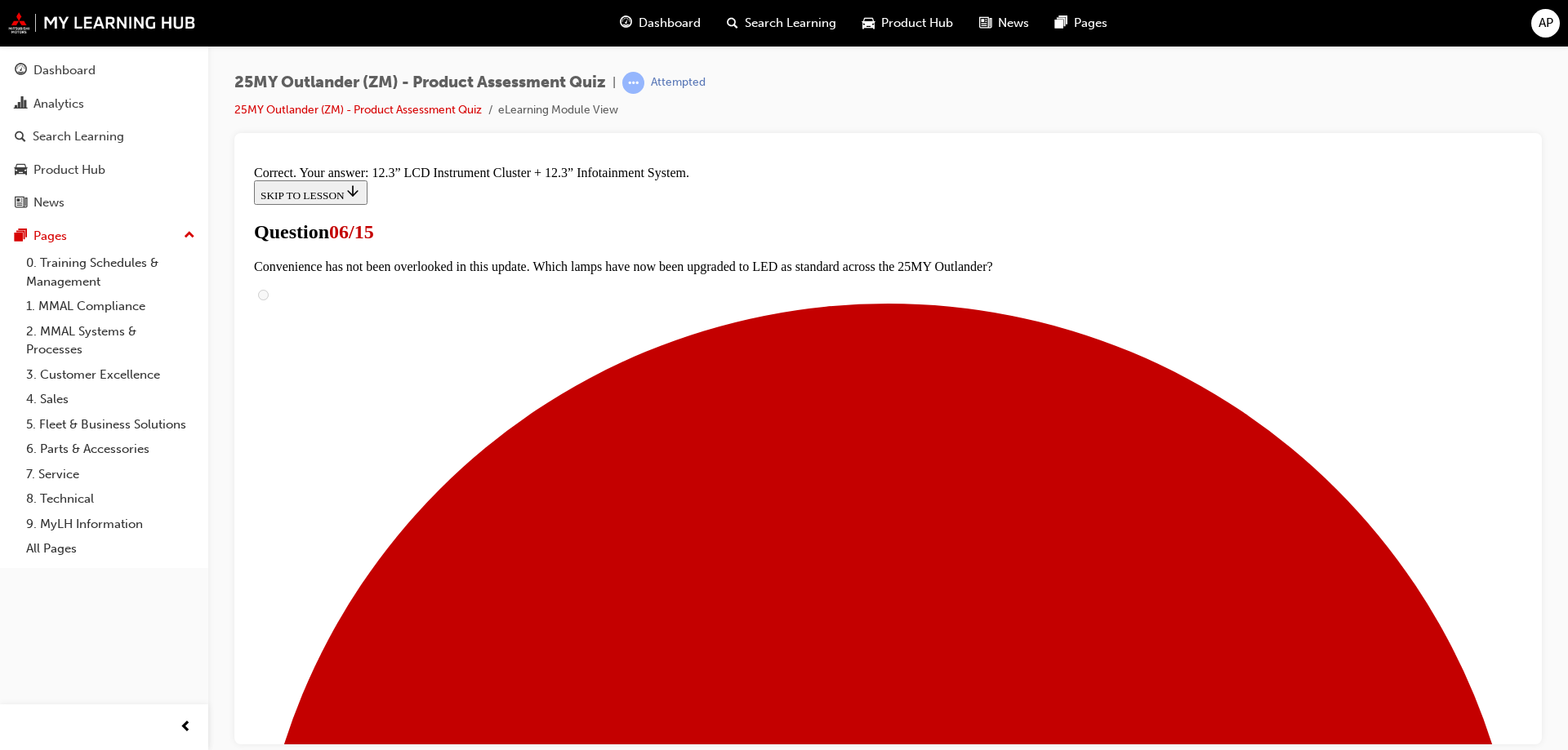
scroll to position [551, 0]
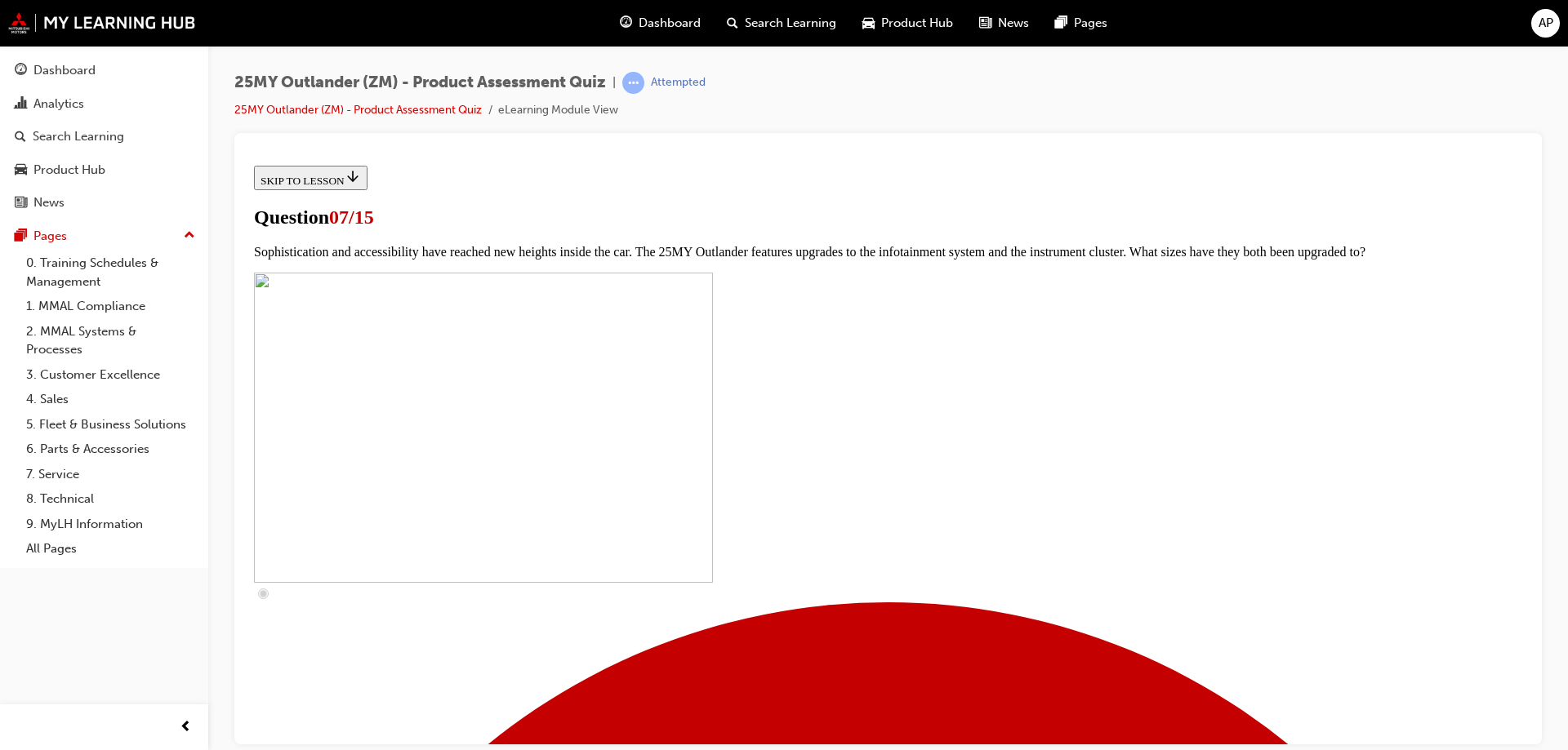
scroll to position [490, 0]
checkbox input "true"
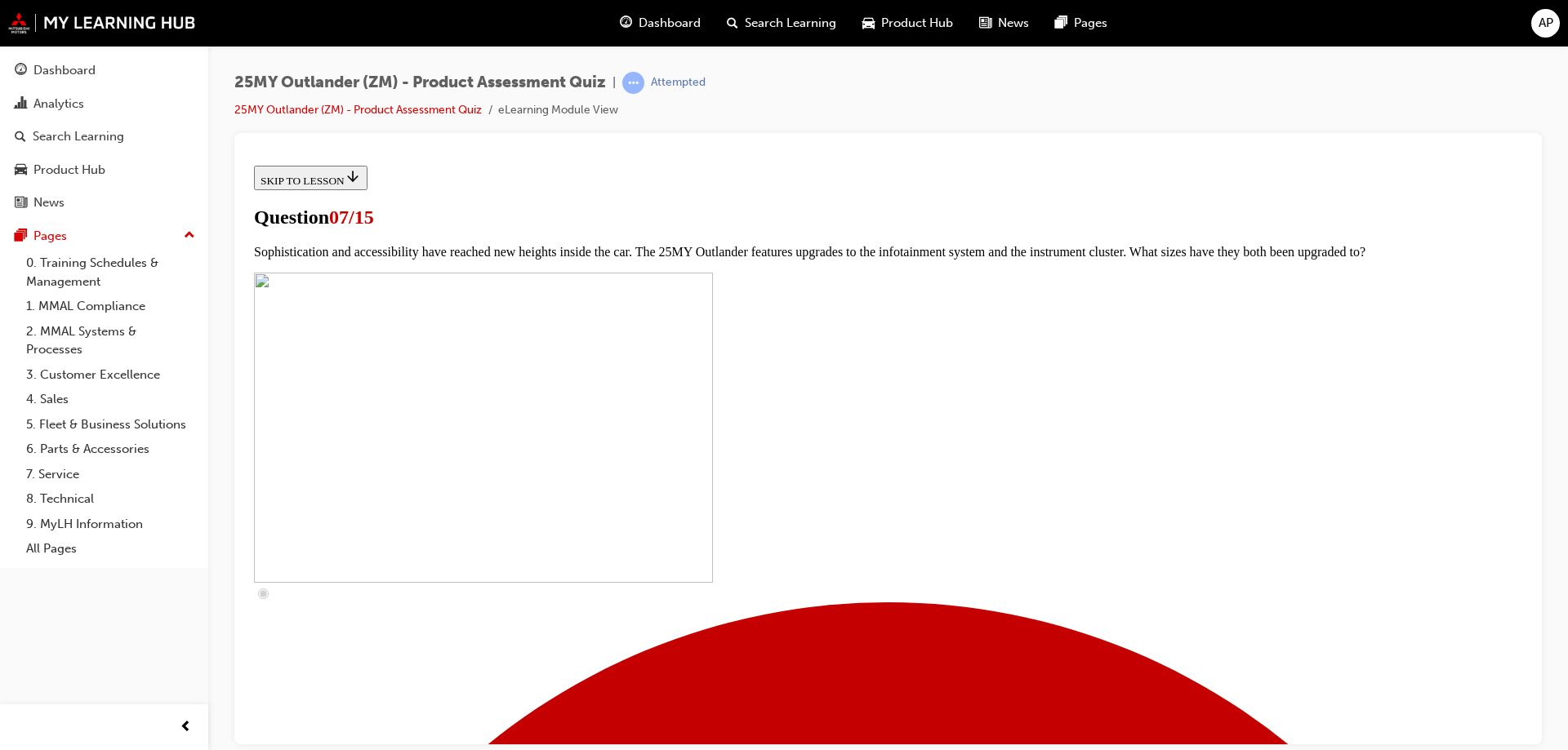
checkbox input "true"
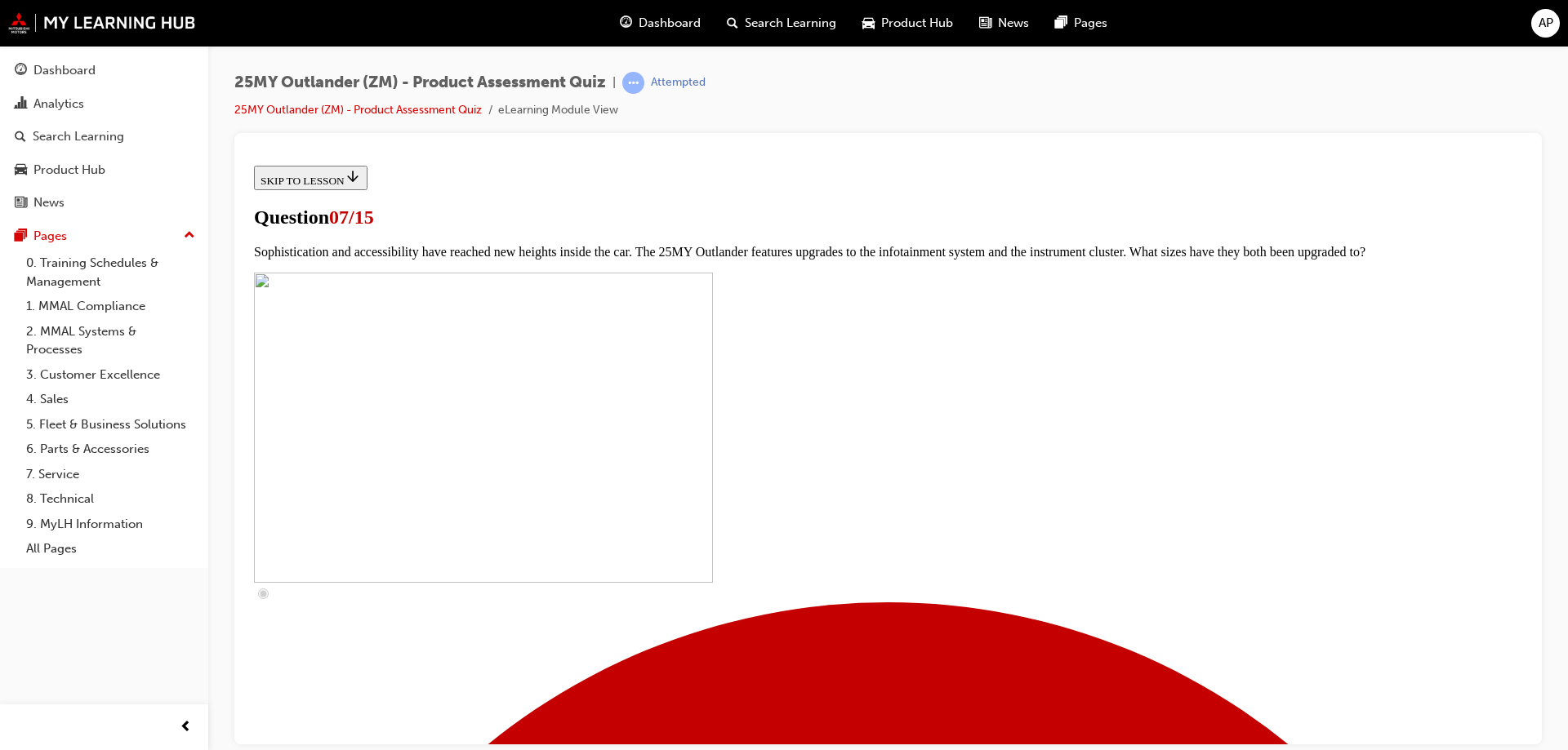
checkbox input "true"
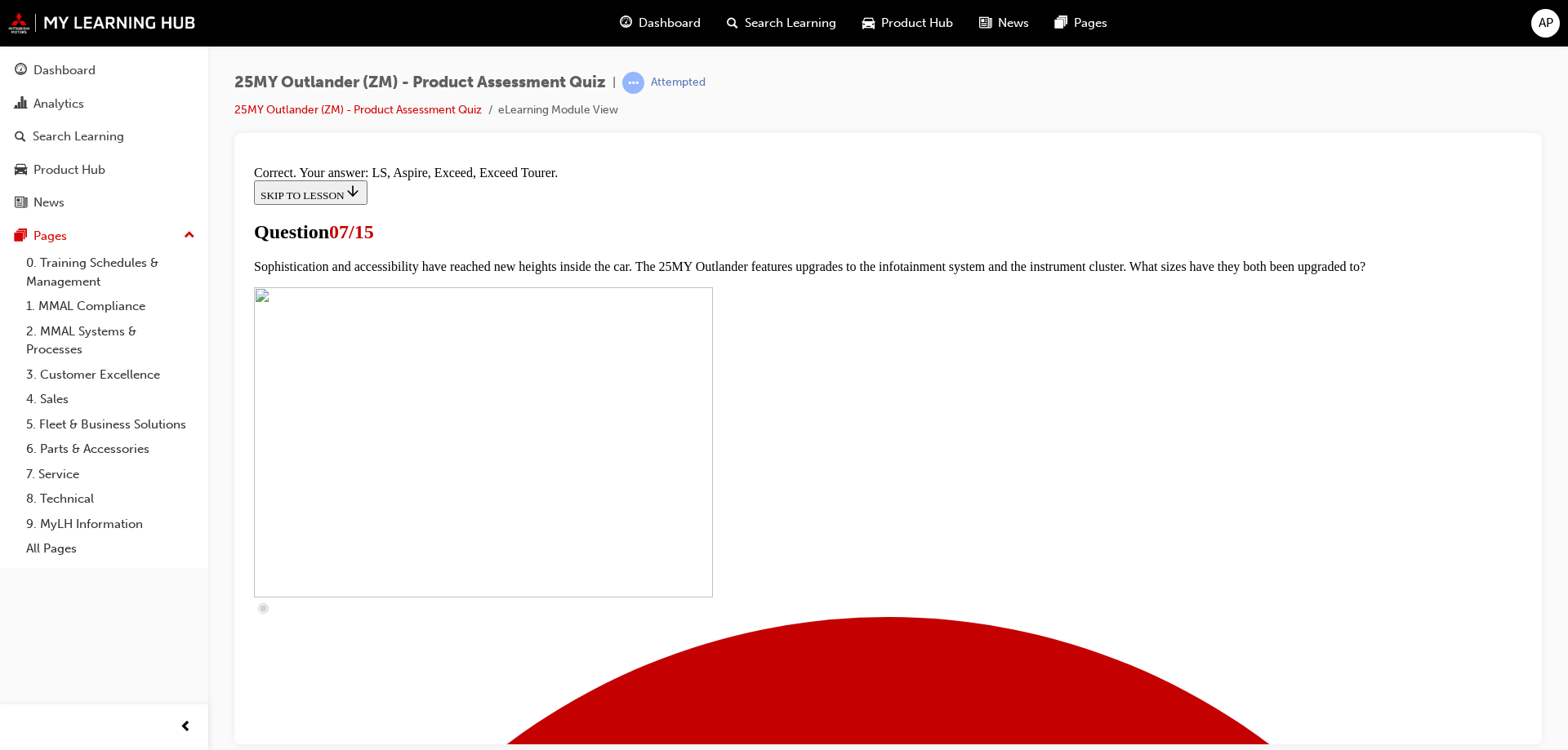
scroll to position [738, 0]
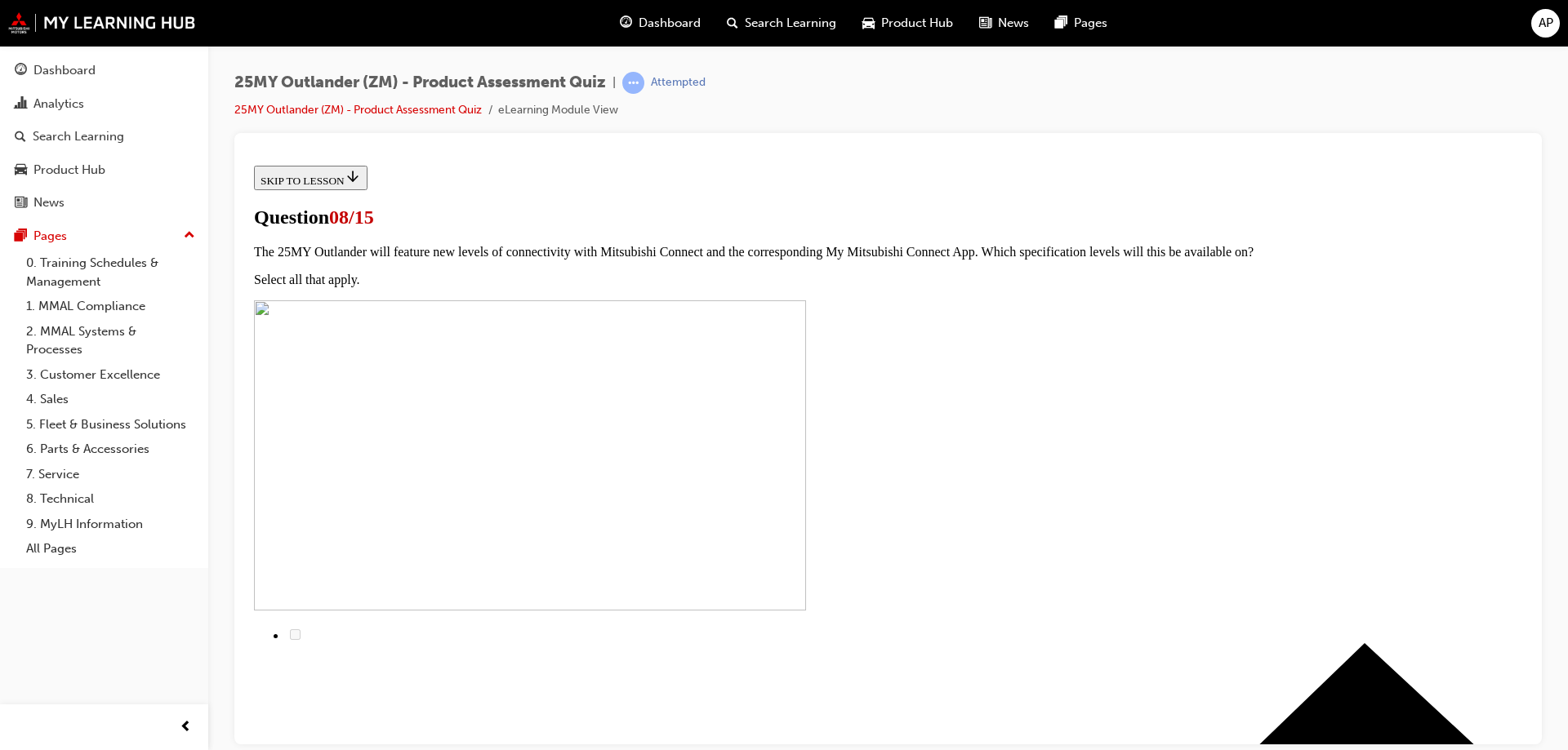
scroll to position [163, 0]
radio input "true"
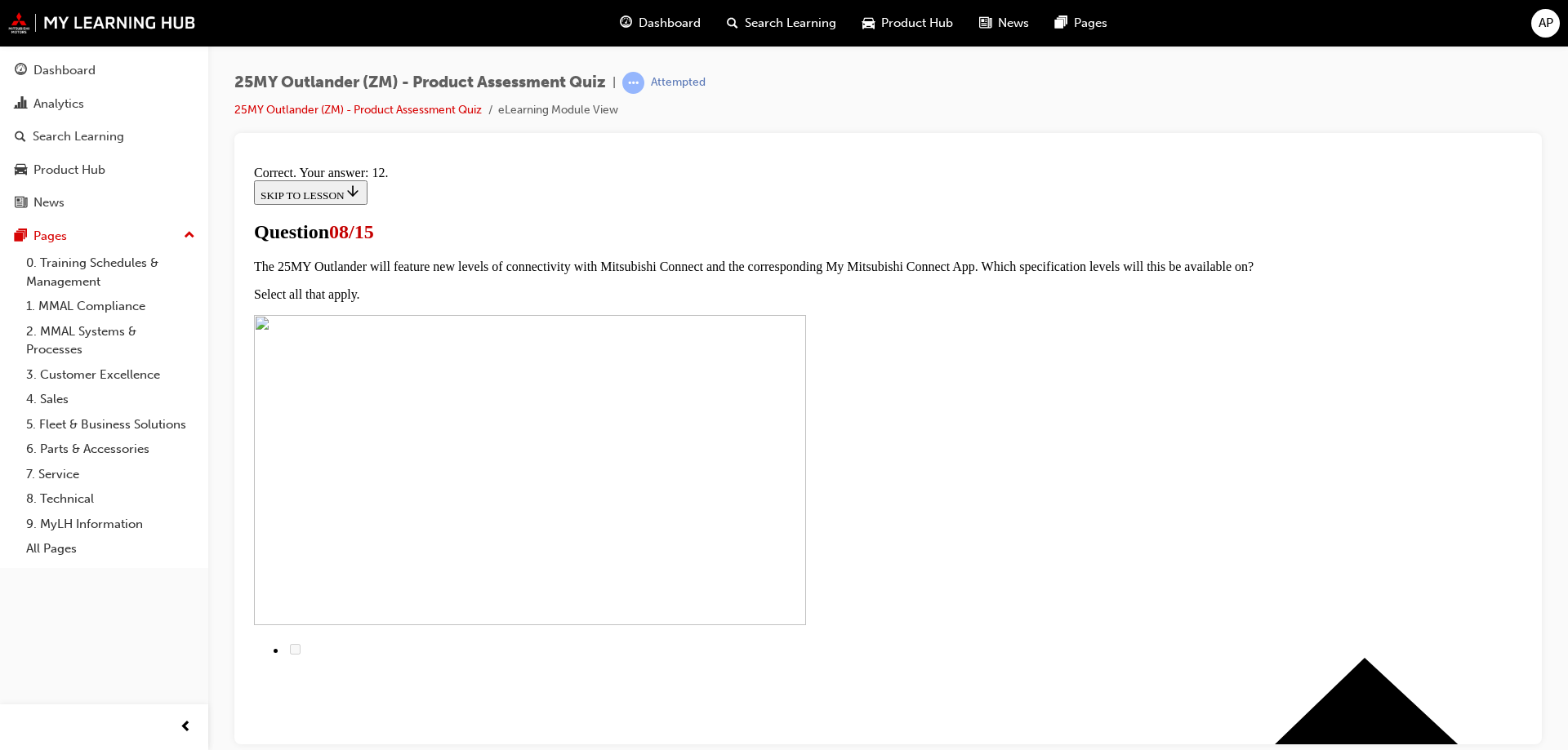
scroll to position [267, 0]
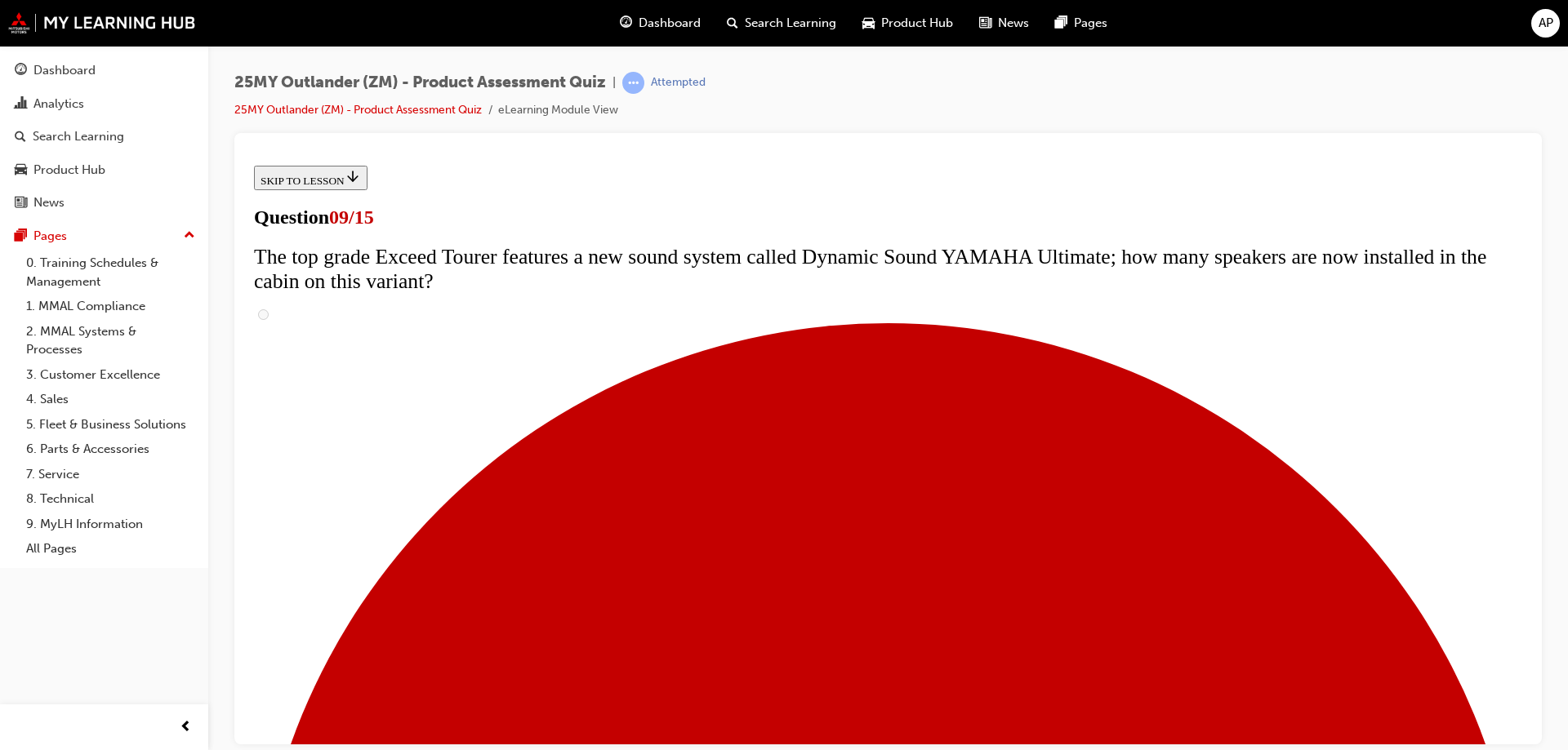
scroll to position [735, 0]
radio input "true"
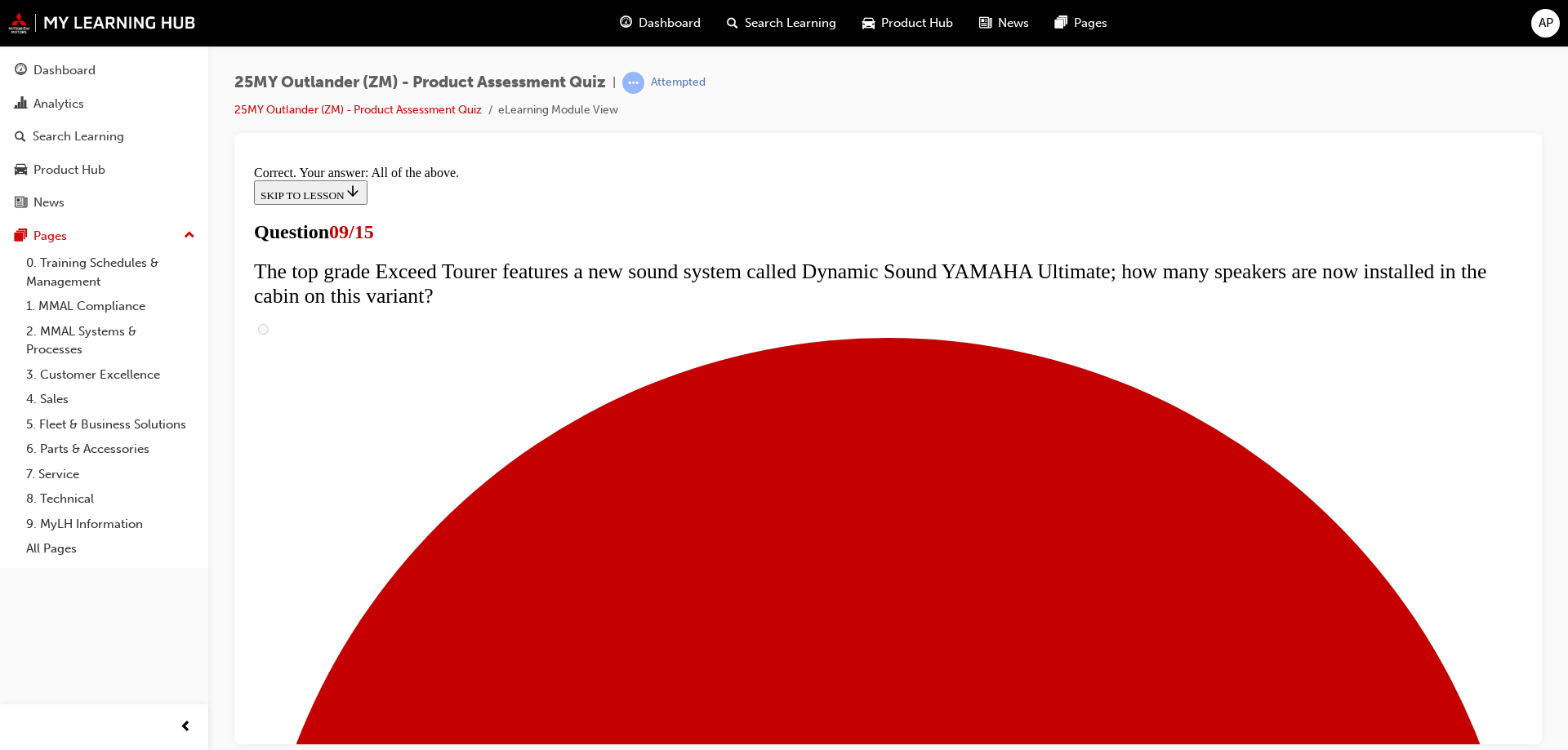
scroll to position [850, 0]
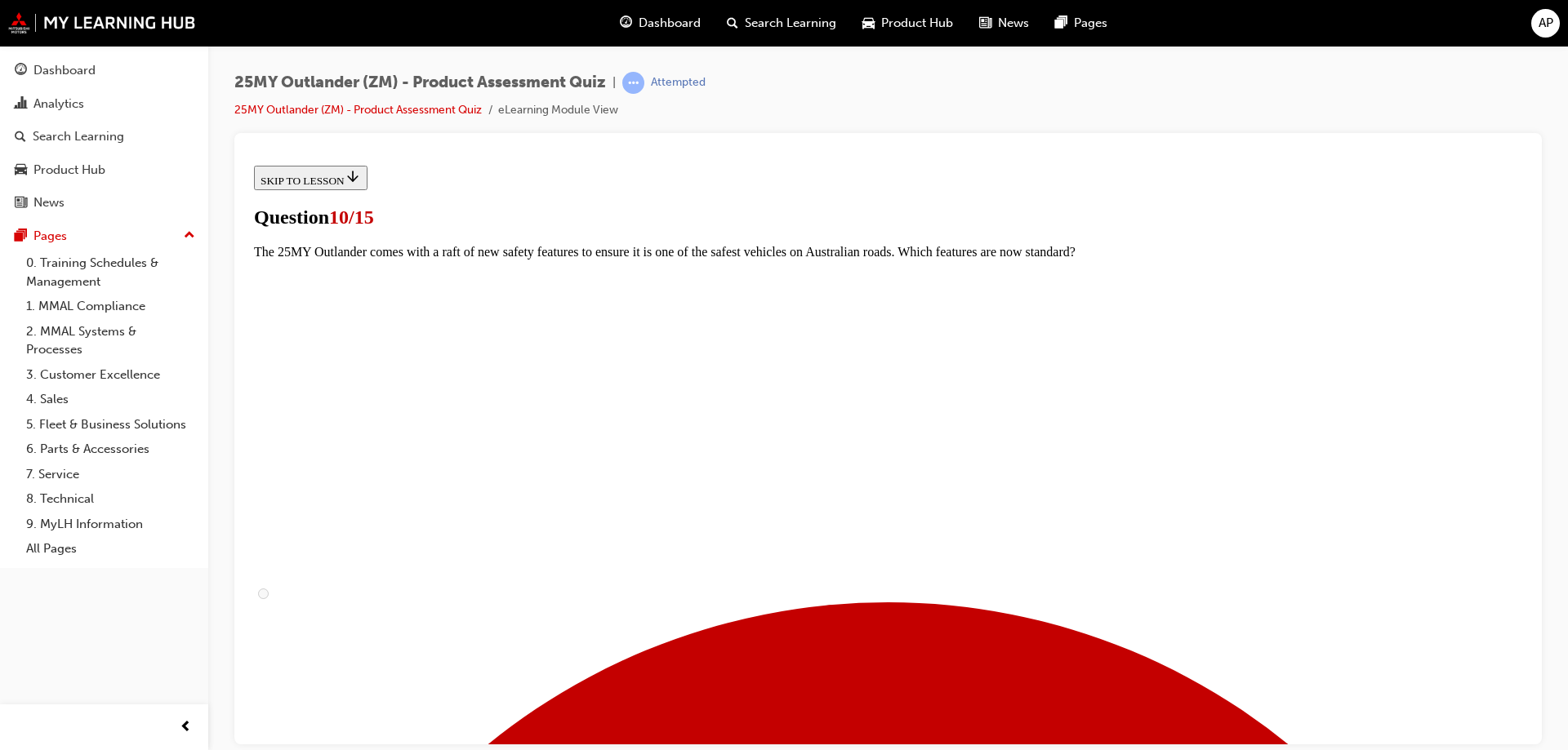
scroll to position [490, 0]
checkbox input "true"
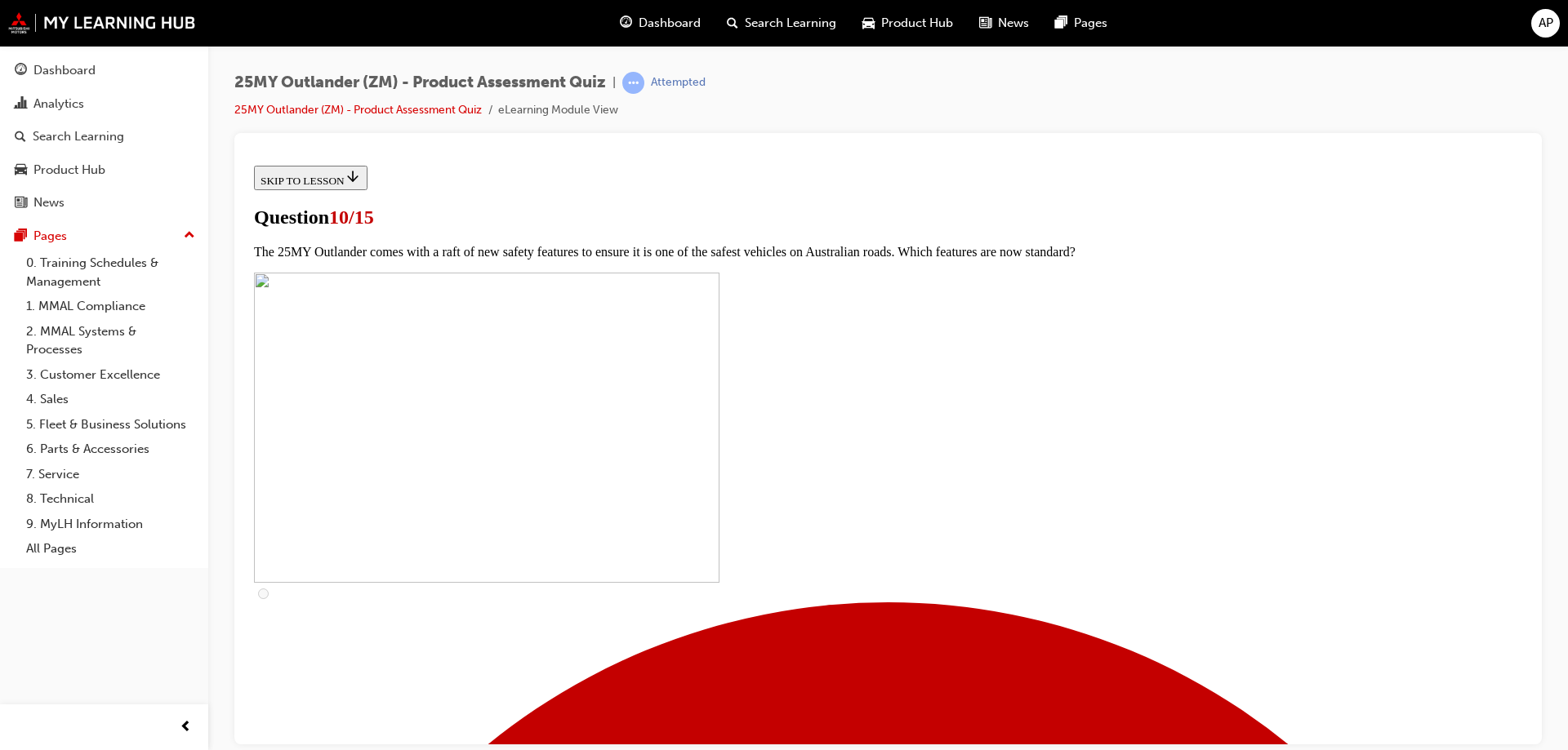
checkbox input "true"
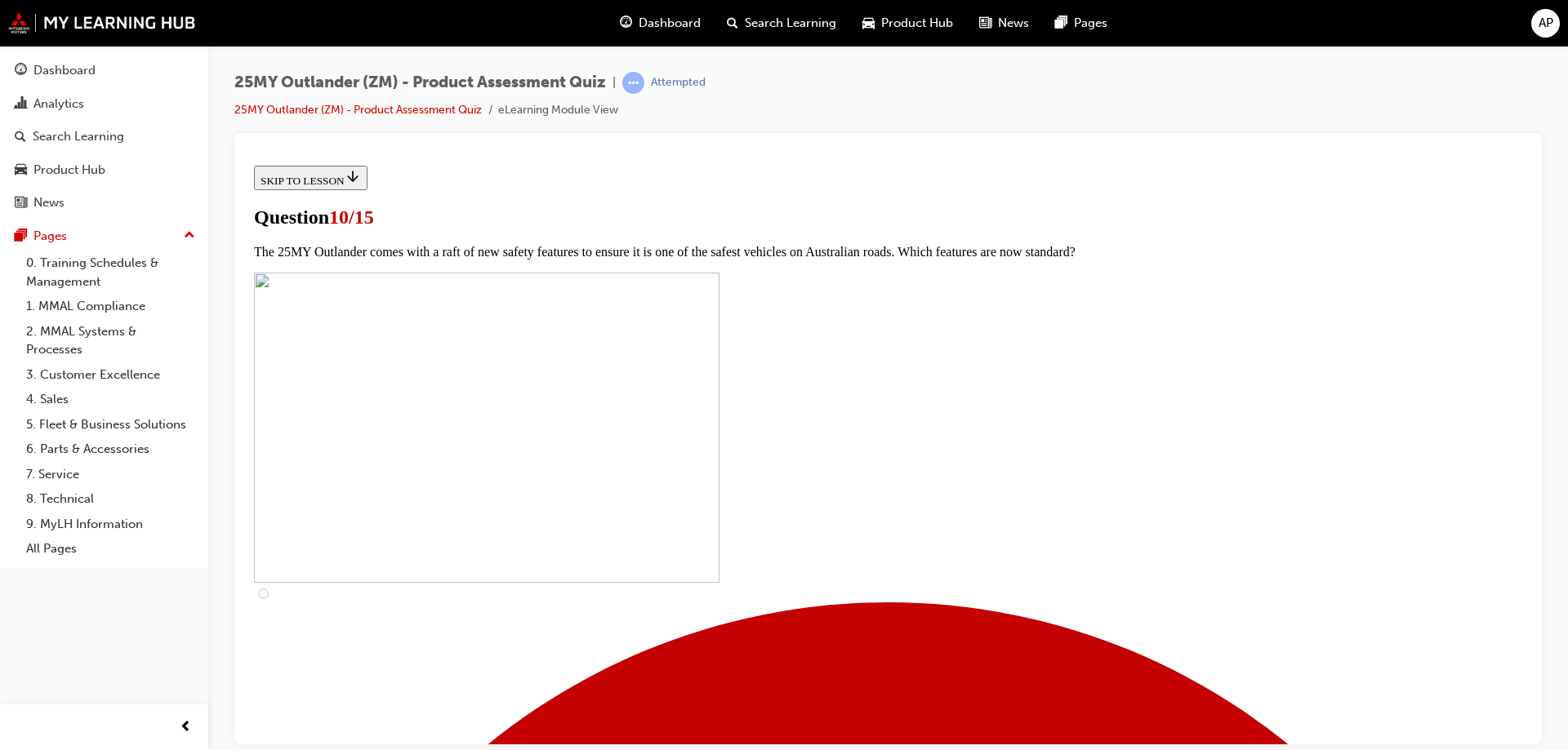
checkbox input "true"
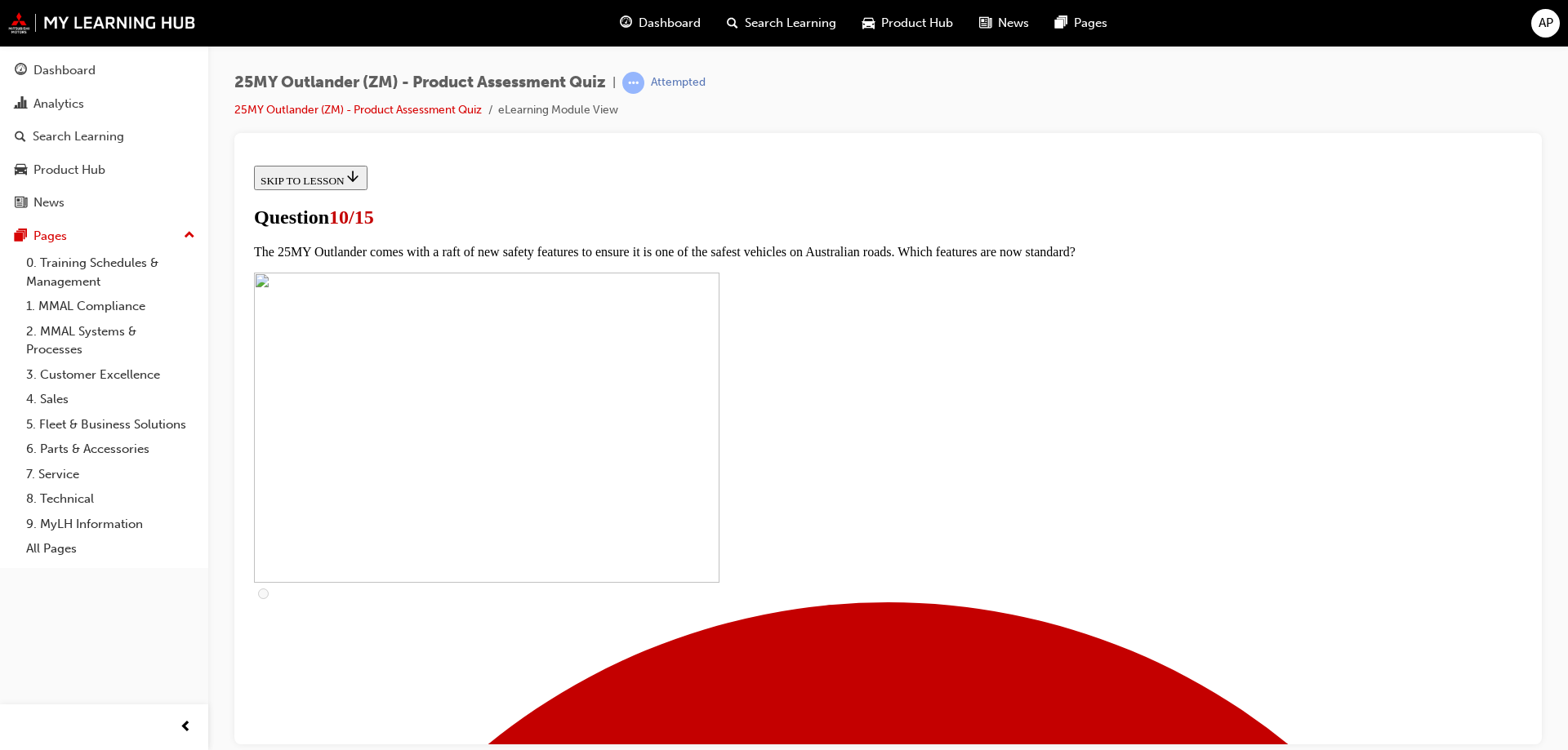
checkbox input "true"
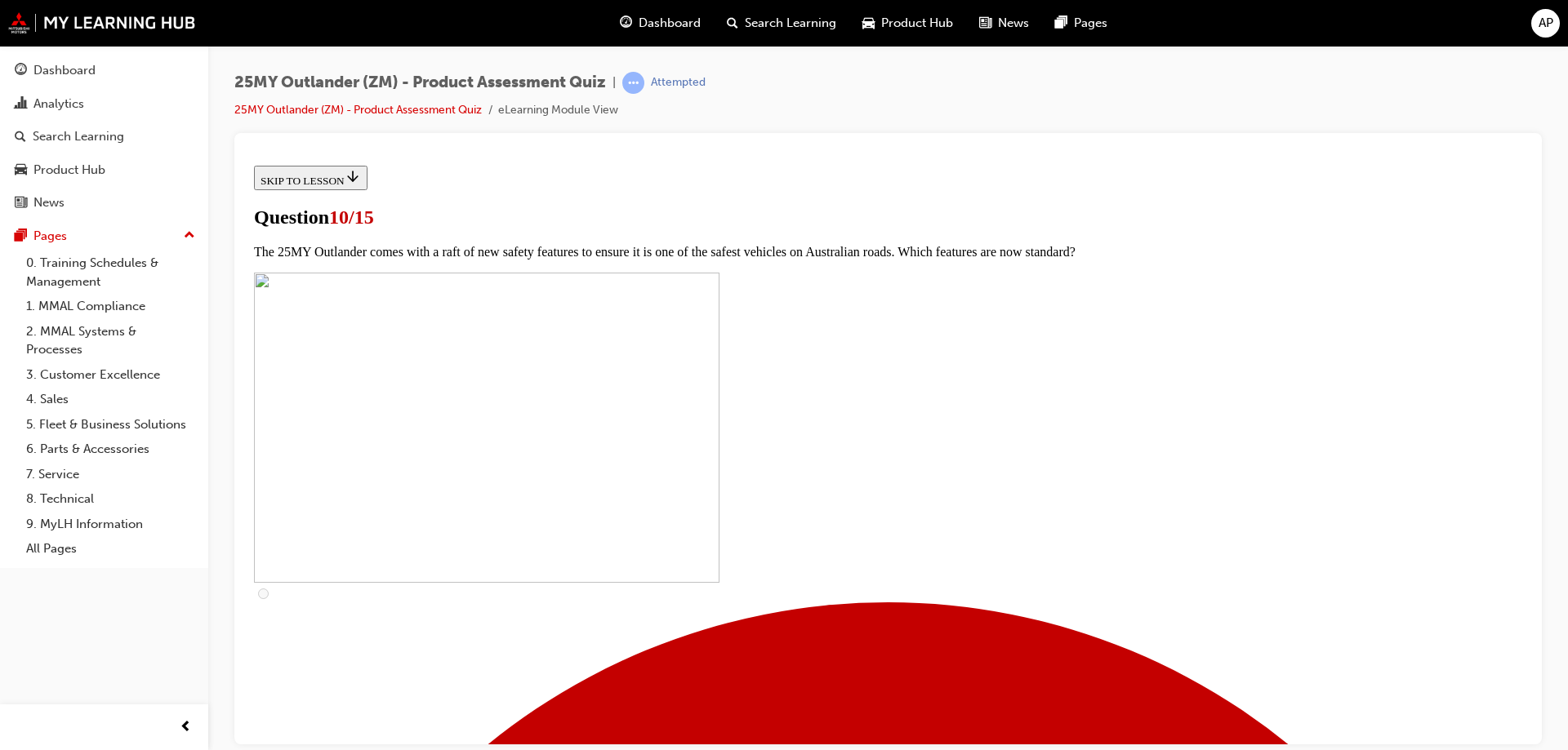
checkbox input "true"
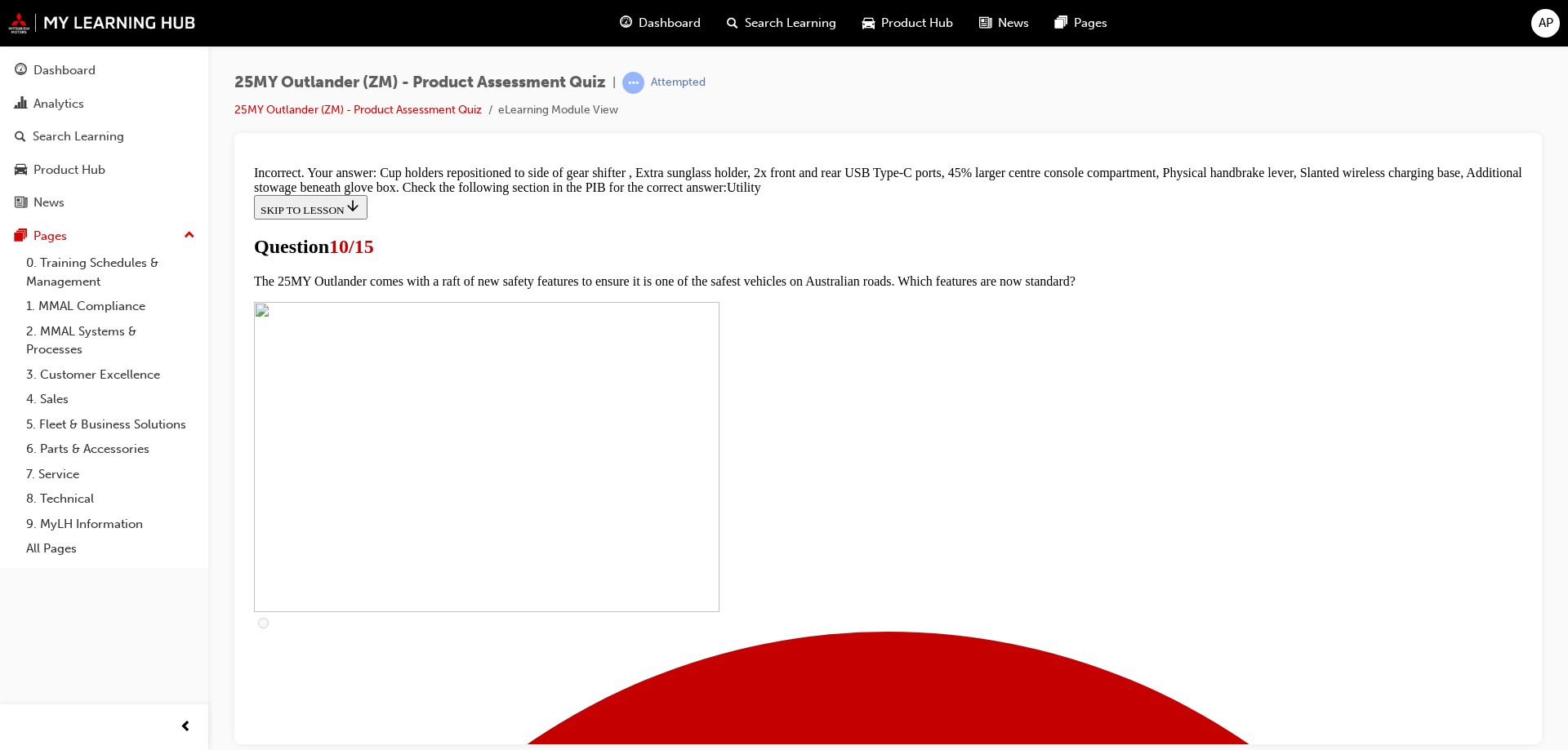
scroll to position [798, 0]
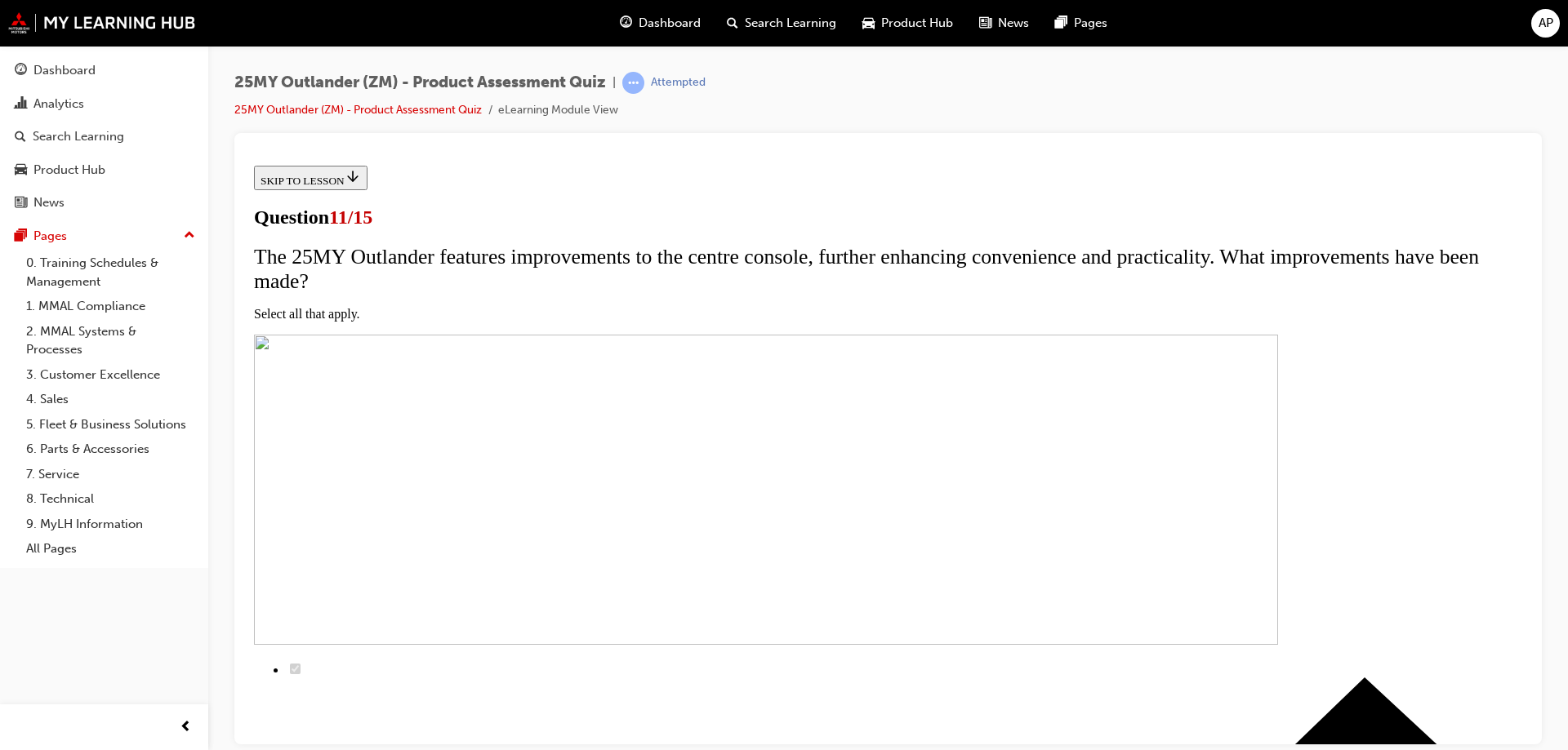
scroll to position [163, 0]
drag, startPoint x: 667, startPoint y: 594, endPoint x: 668, endPoint y: 605, distance: 11.0
checkbox input "true"
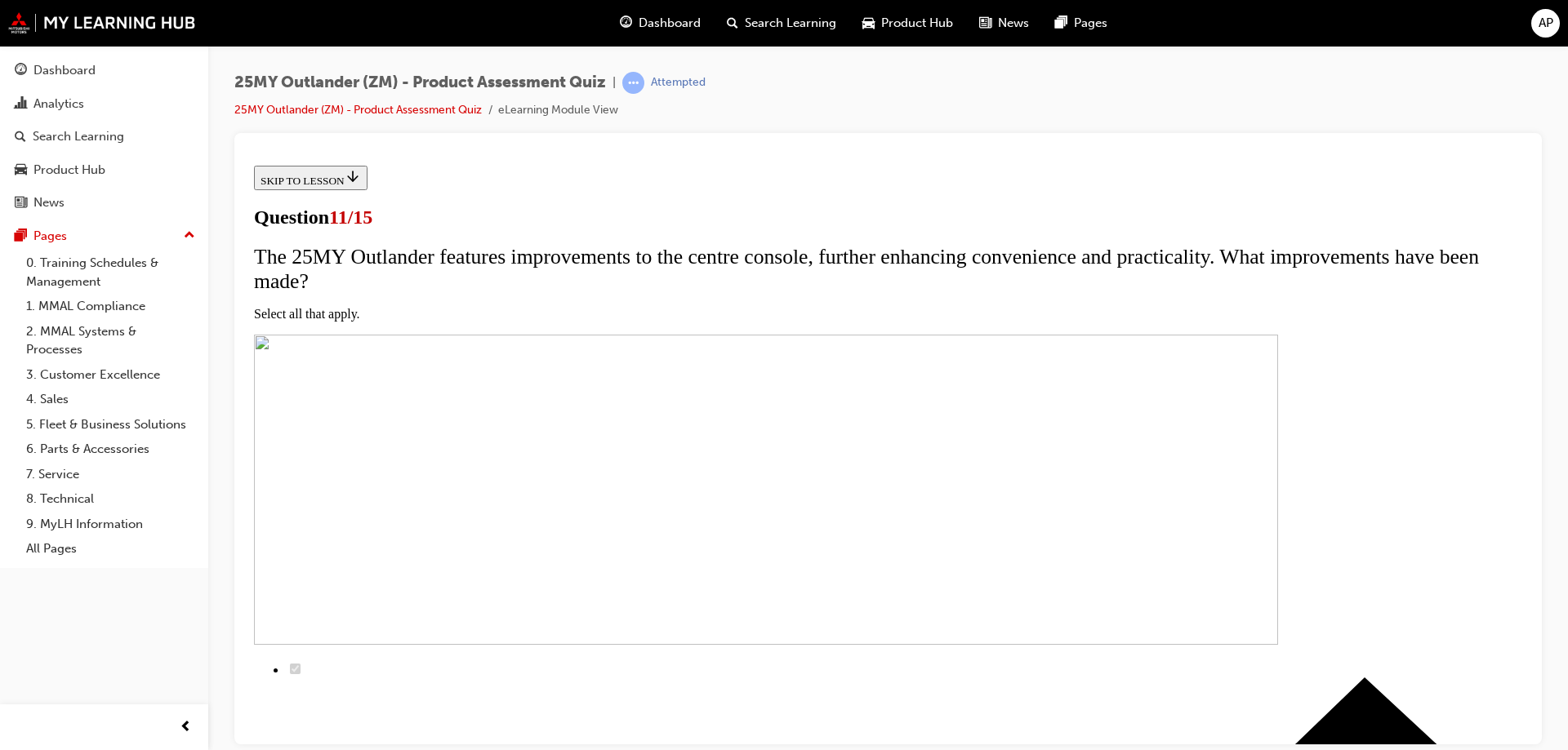
checkbox input "true"
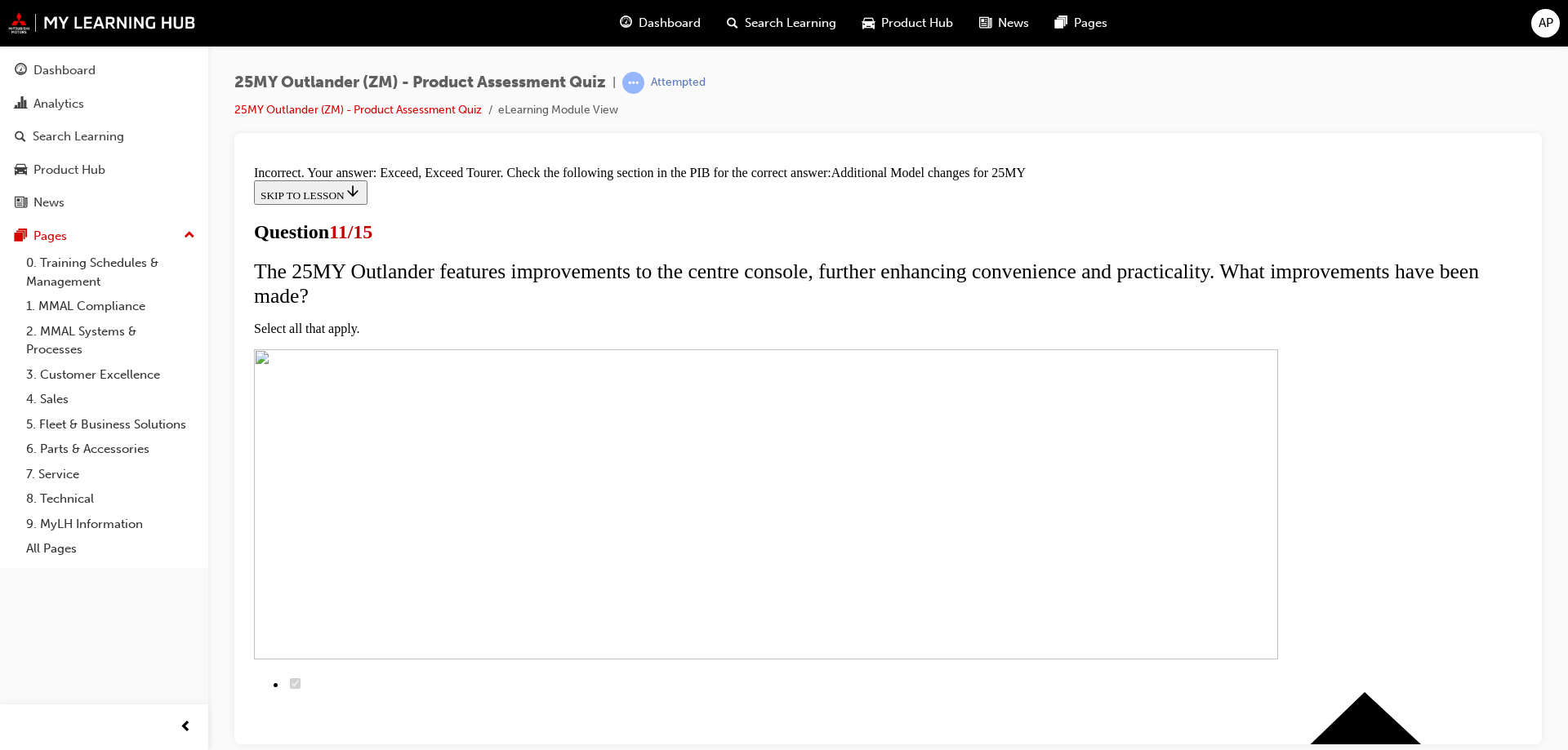
scroll to position [487, 0]
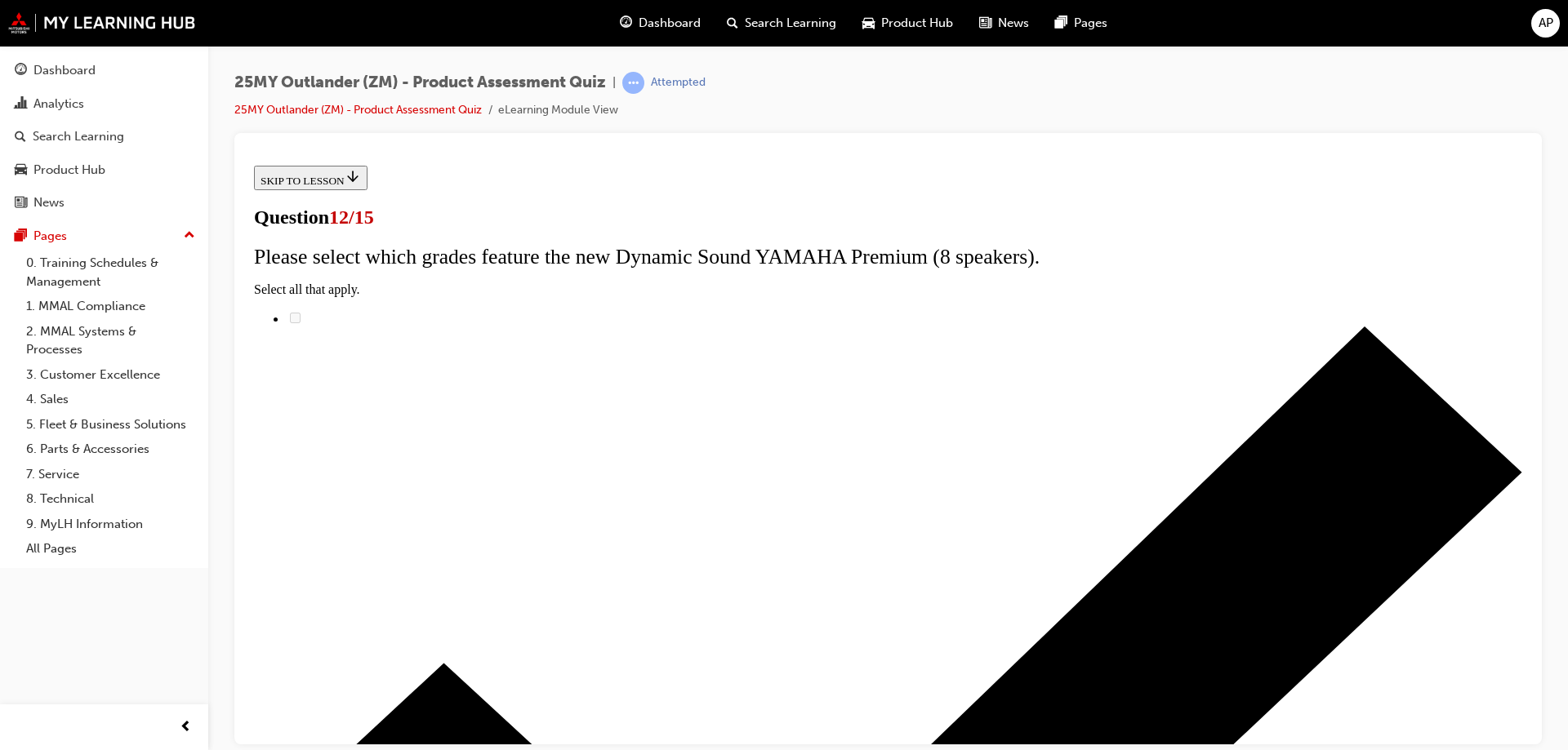
scroll to position [129, 0]
radio input "true"
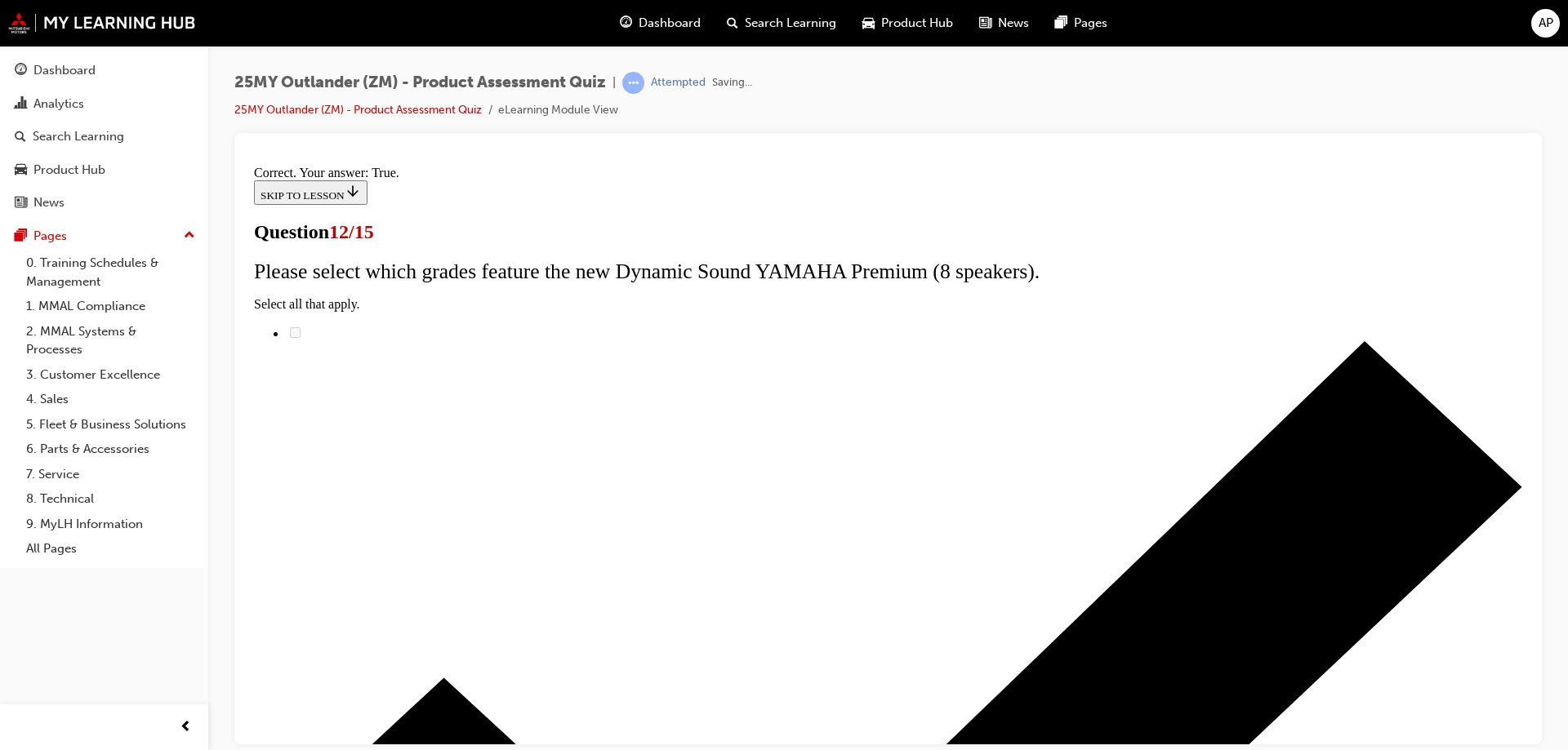
scroll to position [191, 0]
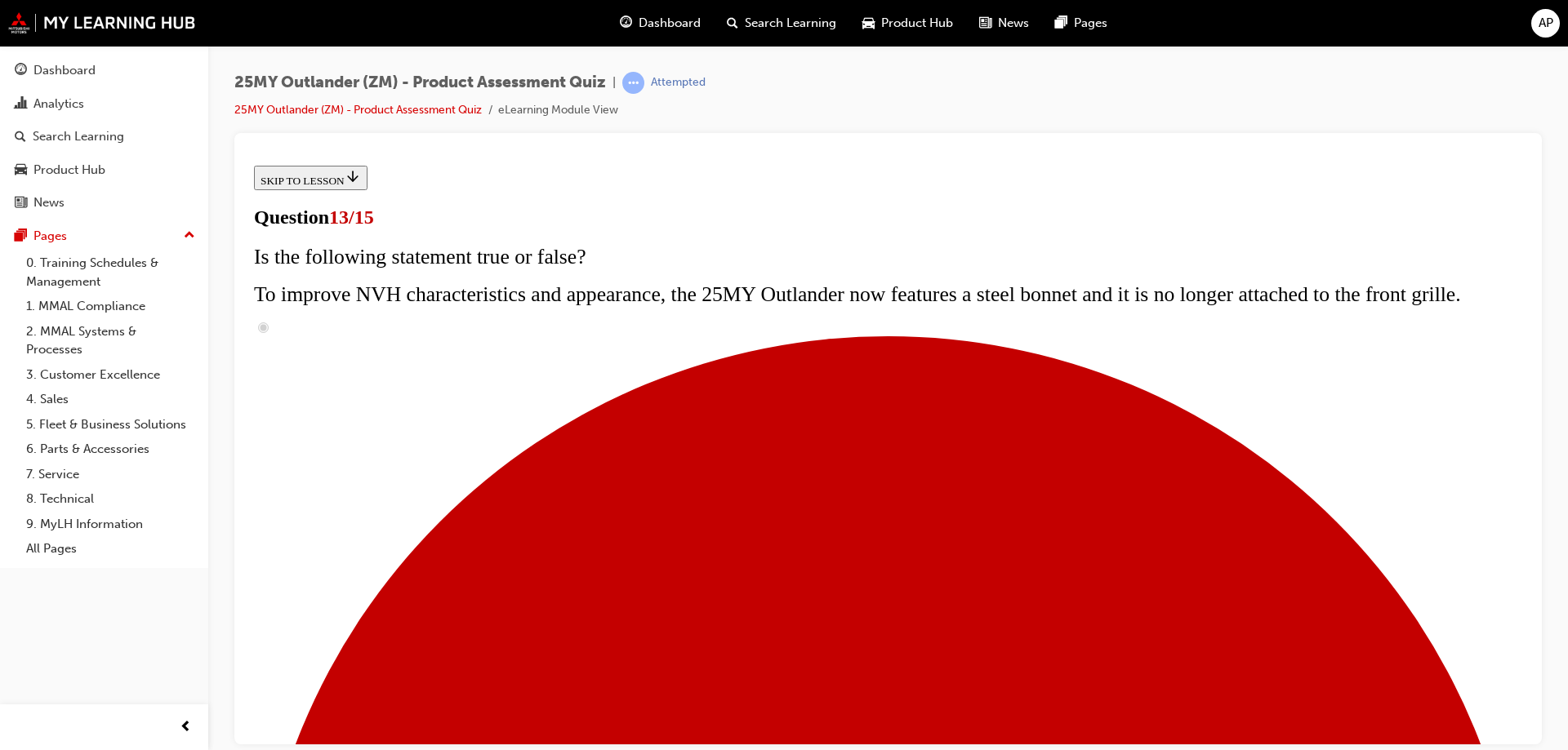
scroll to position [327, 0]
radio input "true"
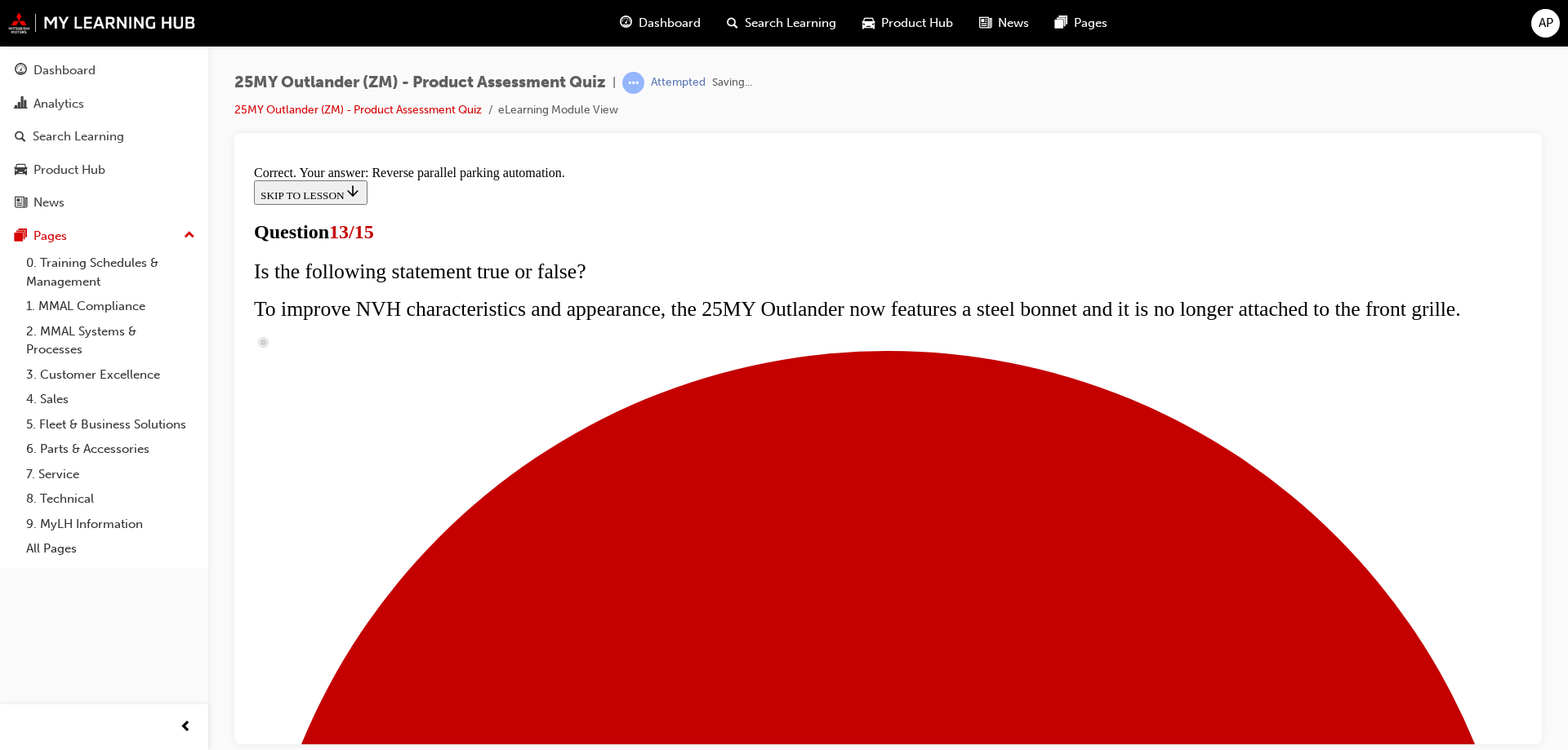
scroll to position [425, 0]
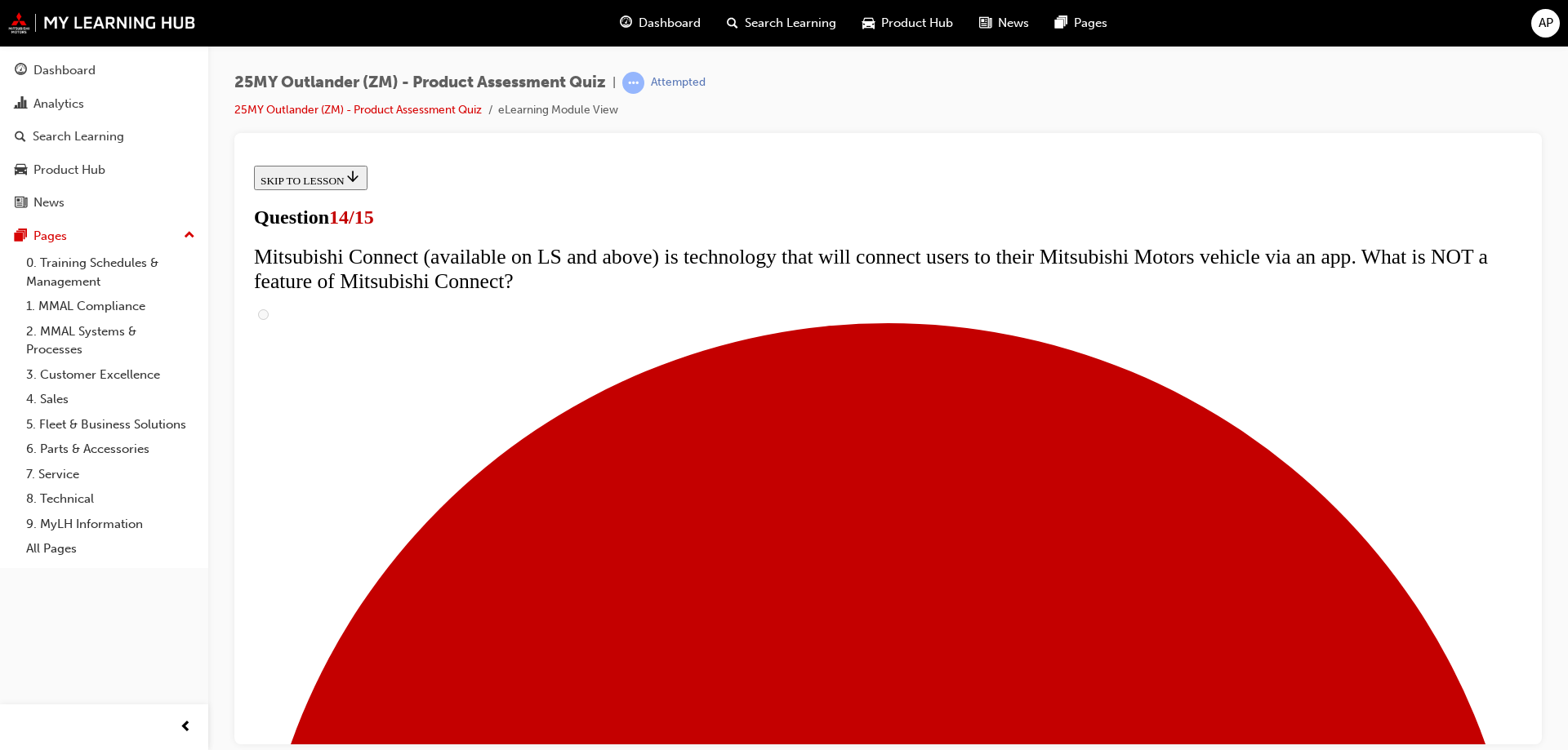
scroll to position [630, 0]
radio input "true"
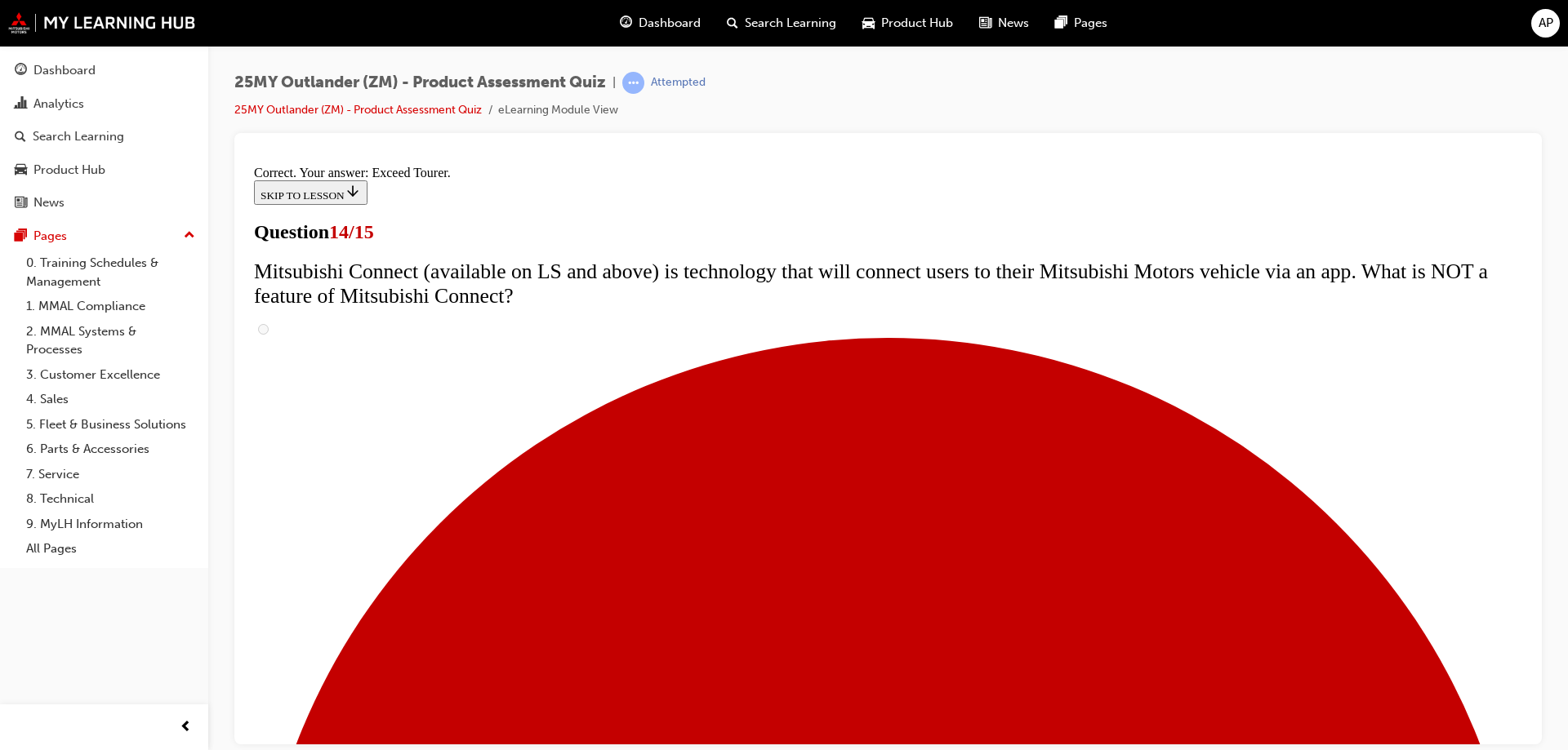
scroll to position [682, 0]
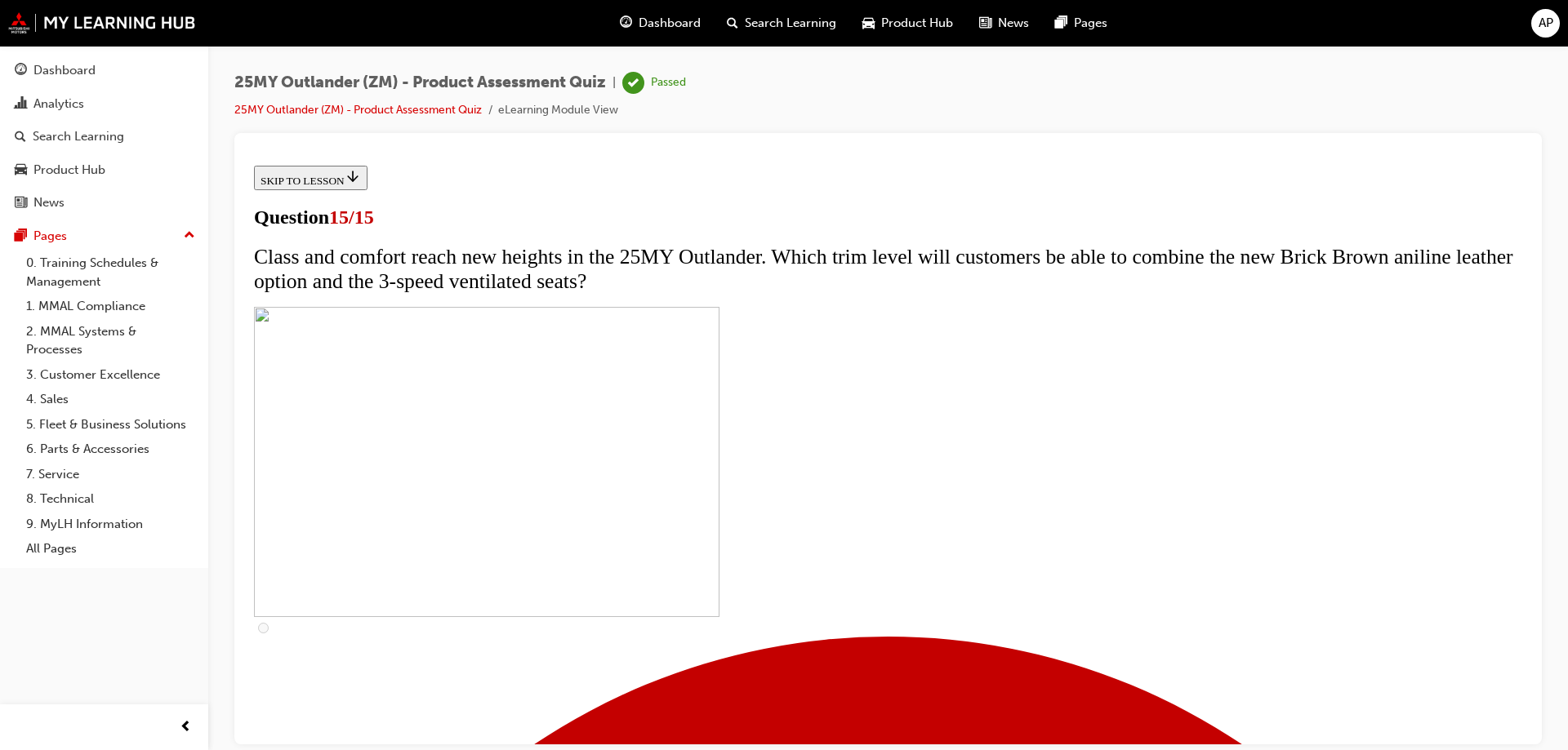
scroll to position [246, 0]
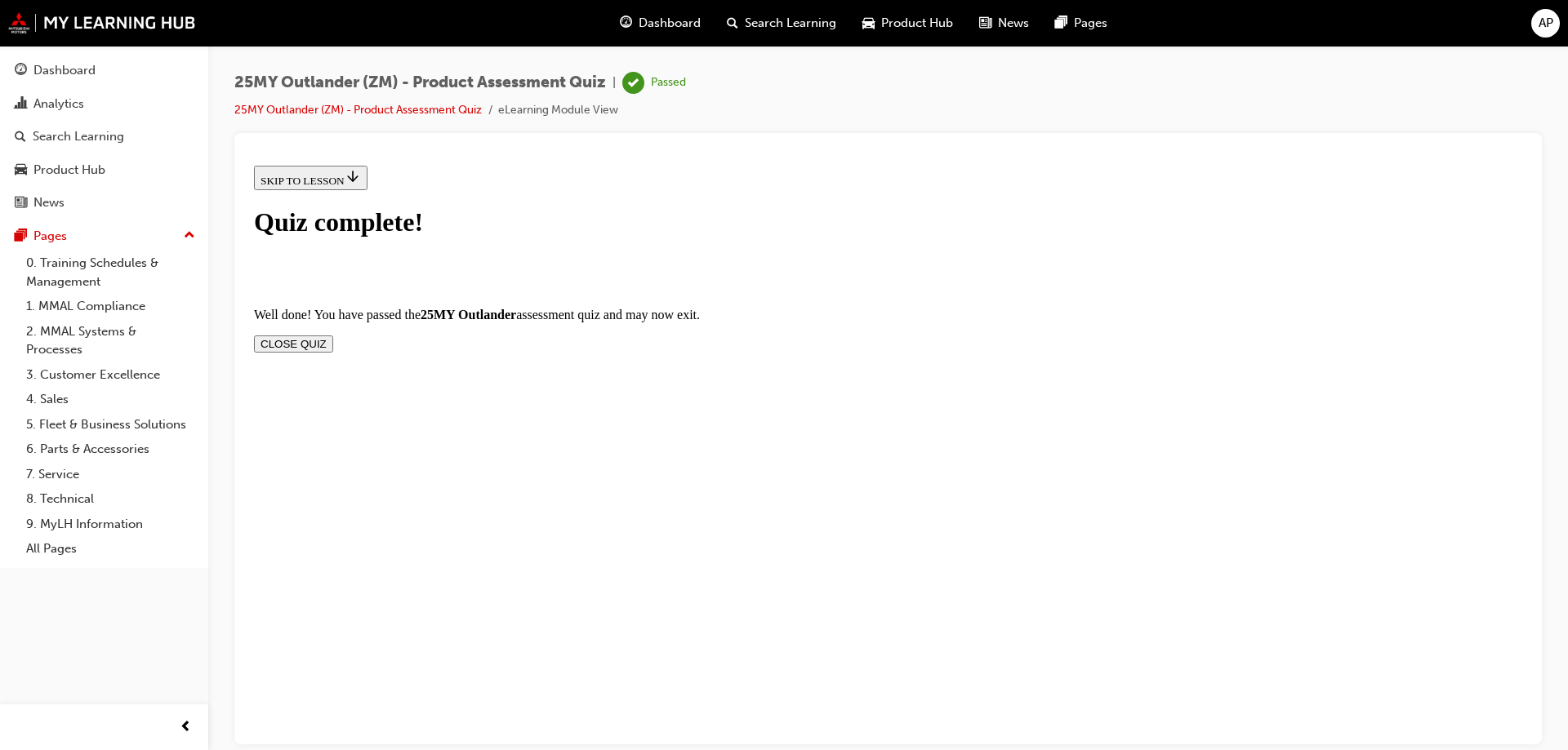
click at [333, 335] on button "CLOSE QUIZ" at bounding box center [293, 343] width 80 height 17
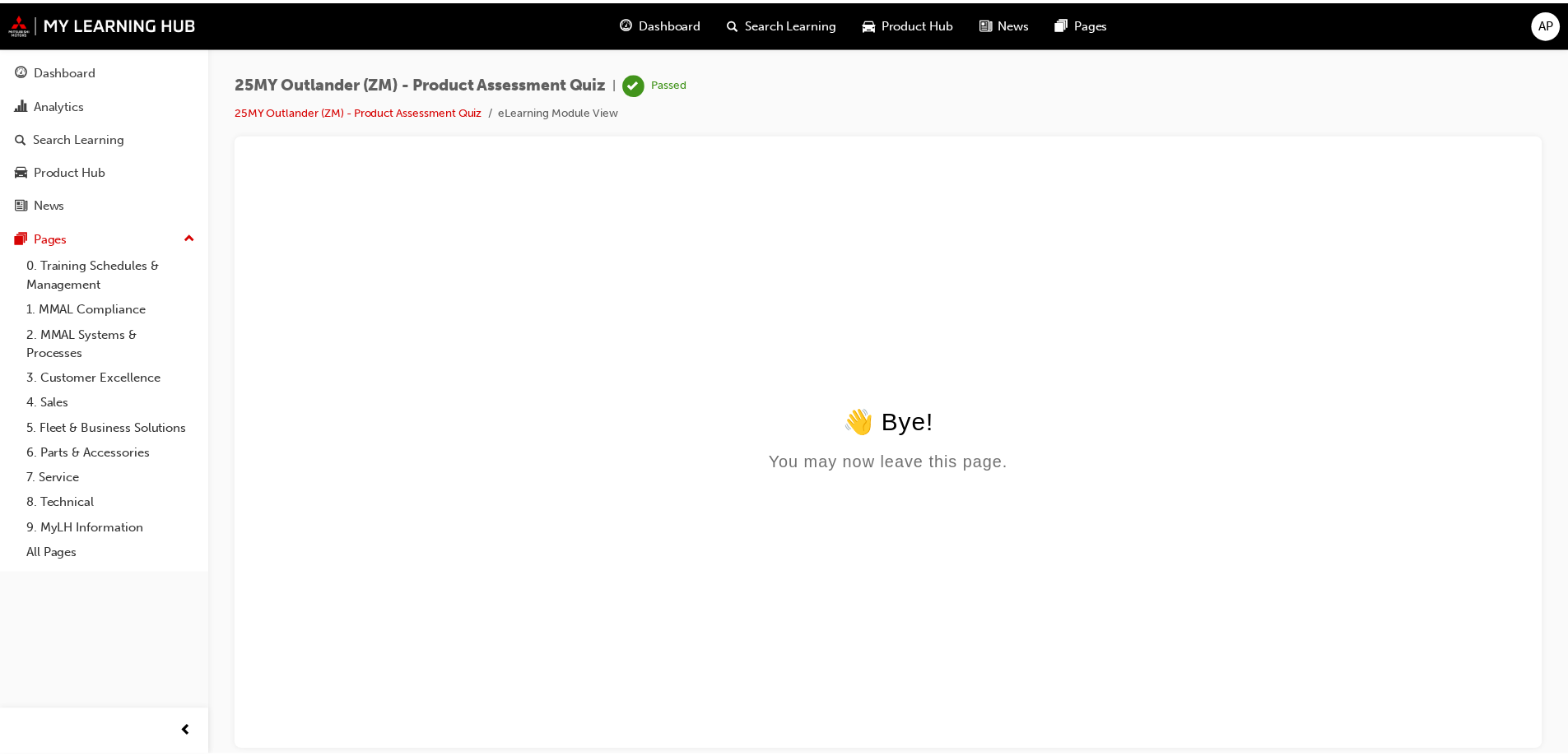
scroll to position [0, 0]
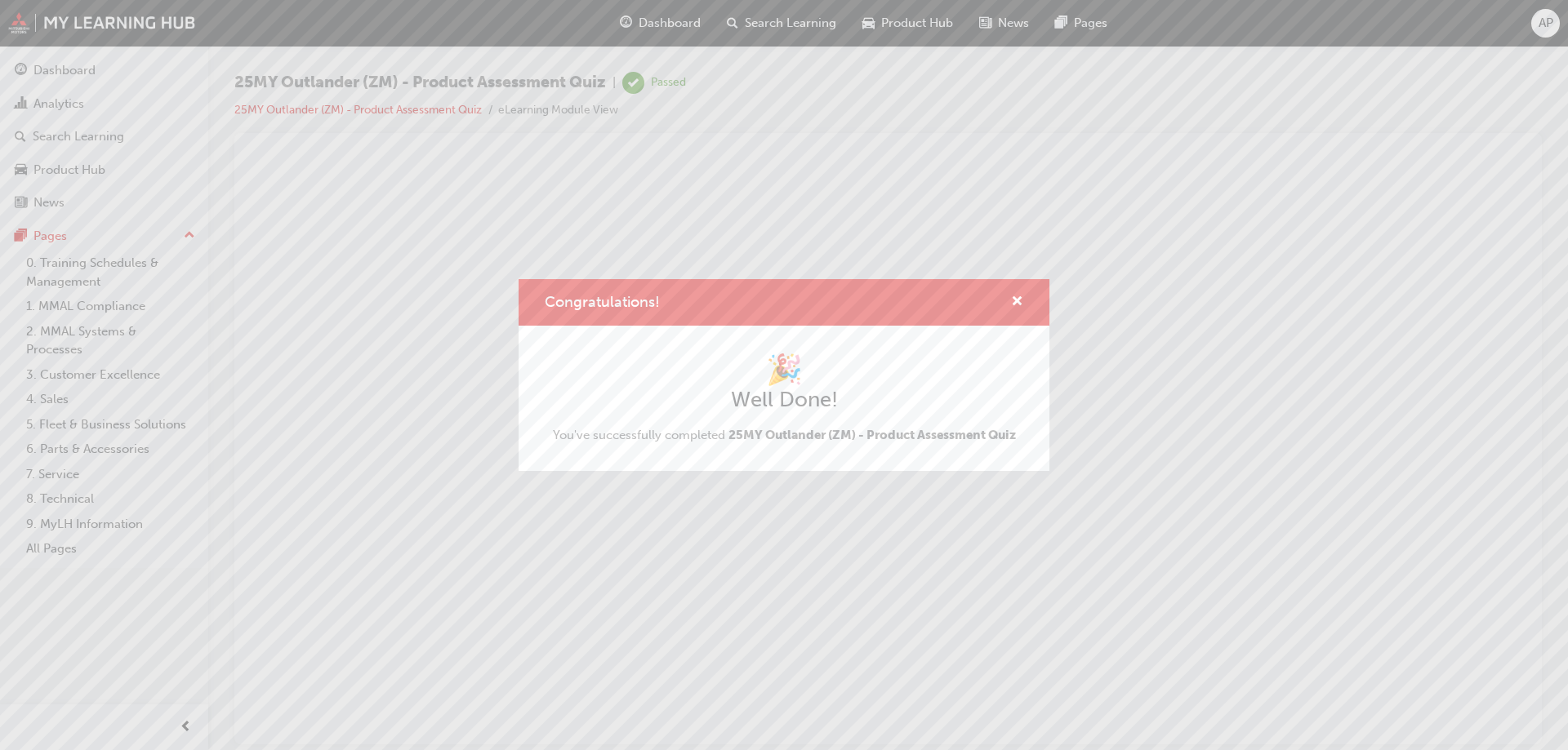
click at [59, 69] on div "Congratulations! 🎉 Well Done! You've successfully completed 25MY Outlander (ZM)…" at bounding box center [784, 375] width 1568 height 750
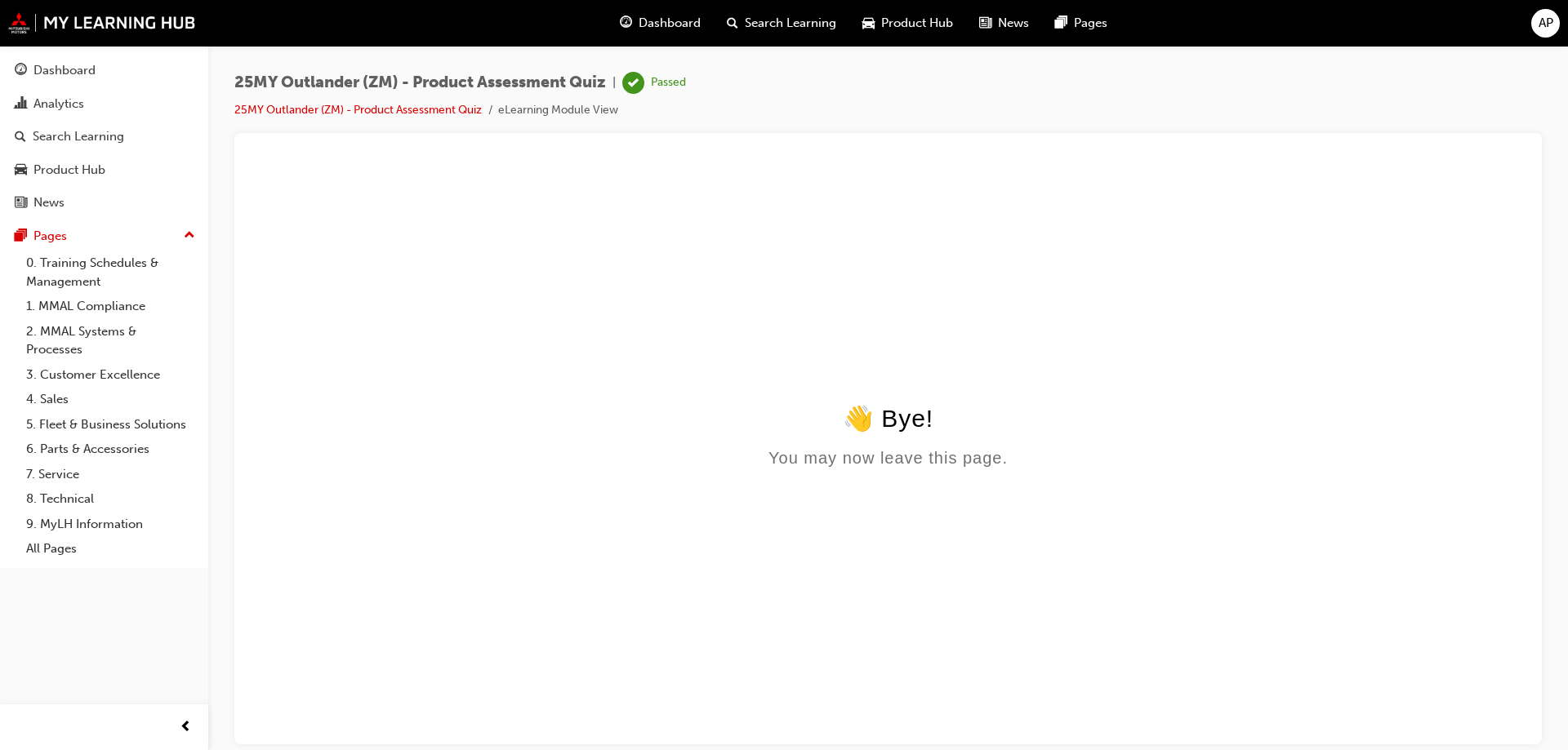
click at [59, 69] on div "Dashboard" at bounding box center [64, 71] width 62 height 19
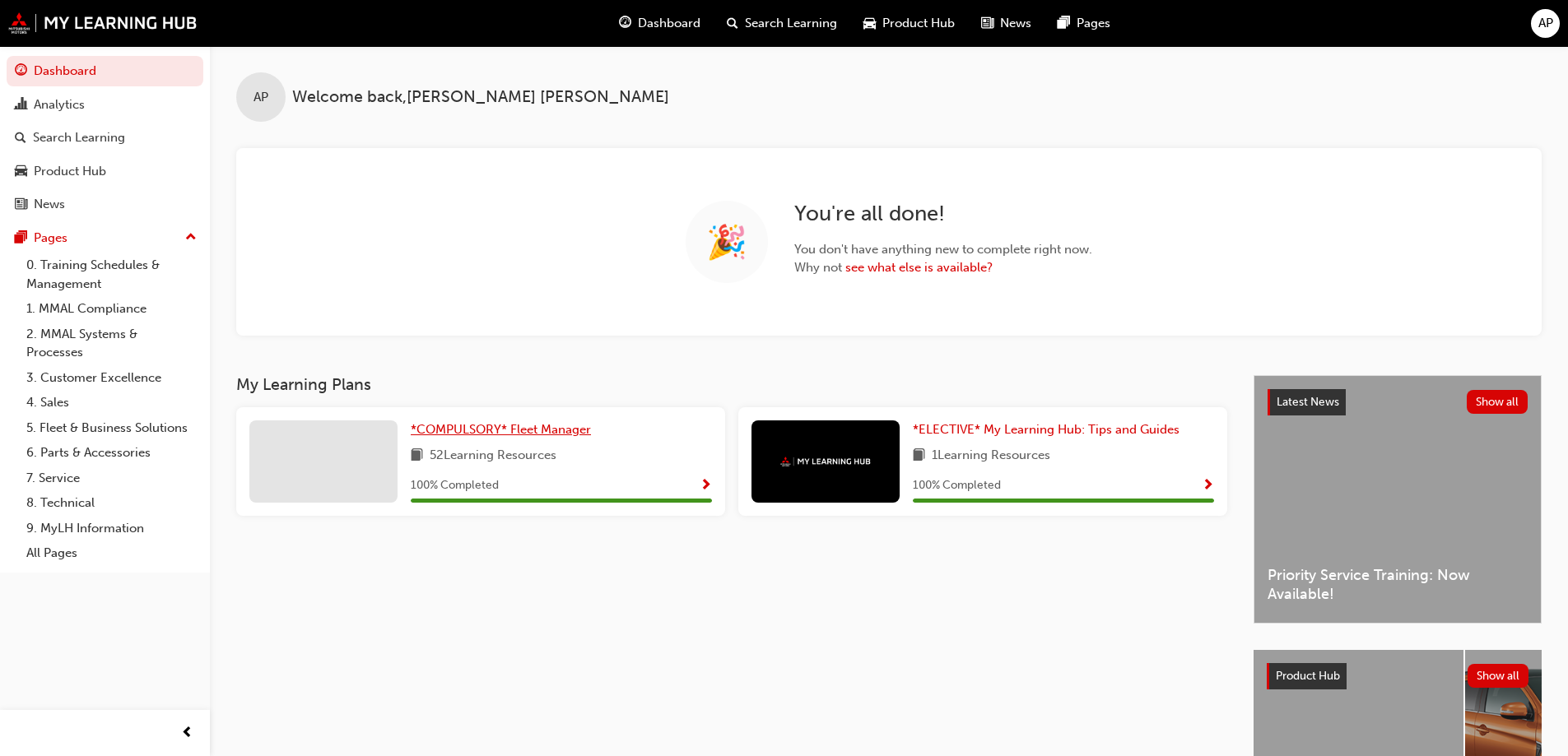
click at [484, 430] on span "*COMPULSORY* Fleet Manager" at bounding box center [501, 429] width 180 height 15
